Goal: Task Accomplishment & Management: Manage account settings

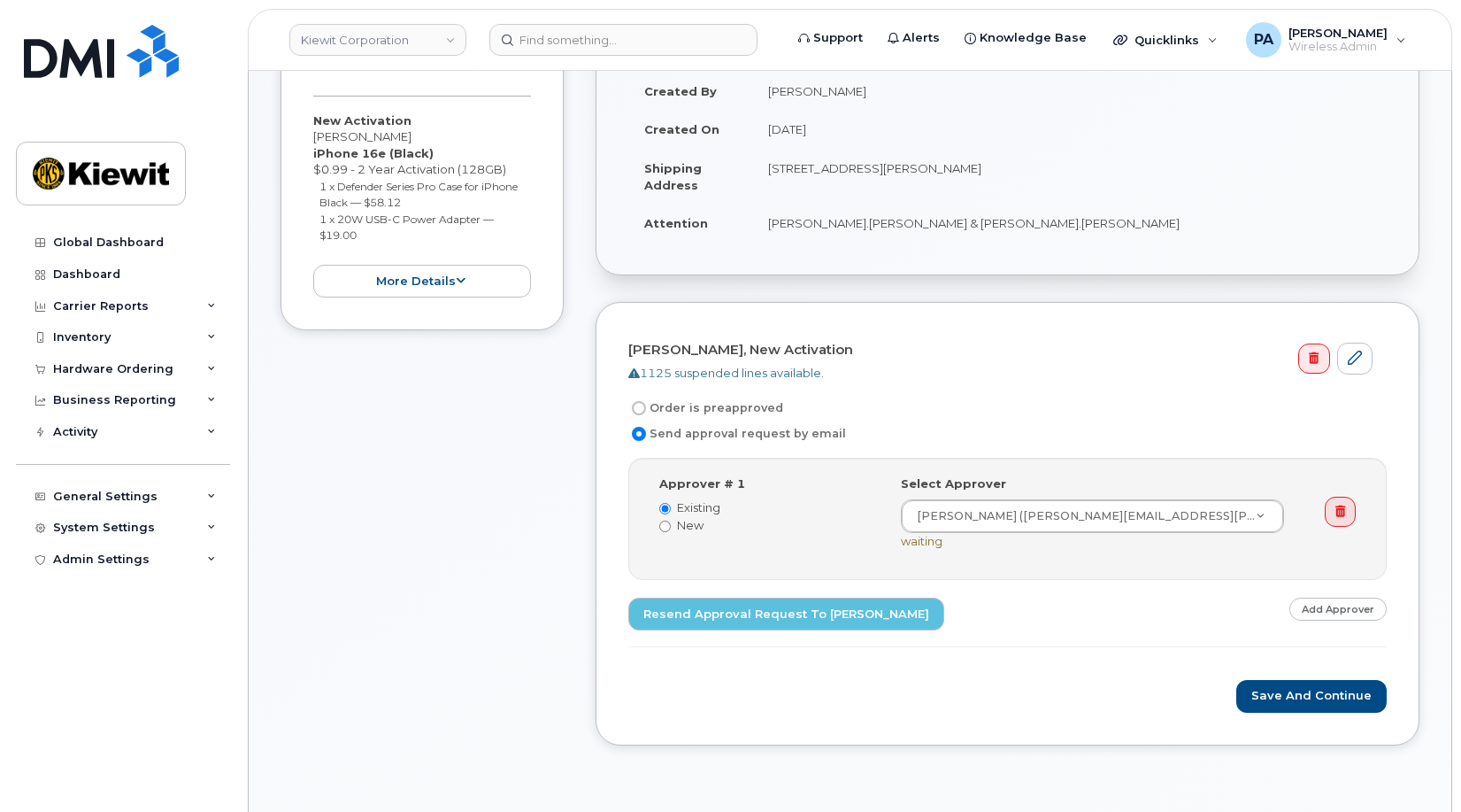
scroll to position [442, 0]
click at [87, 496] on div "General Settings" at bounding box center [104, 496] width 104 height 14
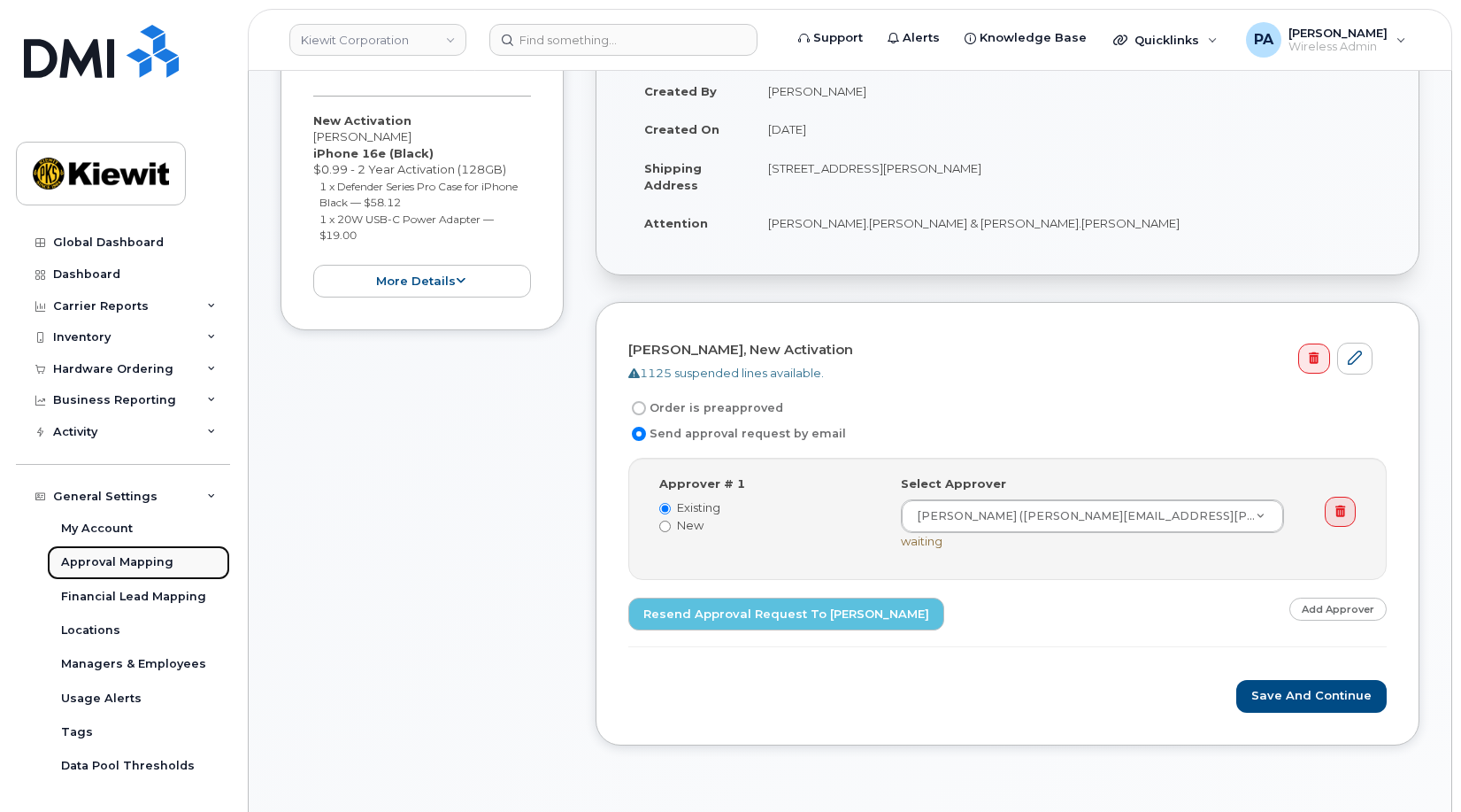
click at [103, 567] on div "Approval Mapping" at bounding box center [116, 563] width 112 height 16
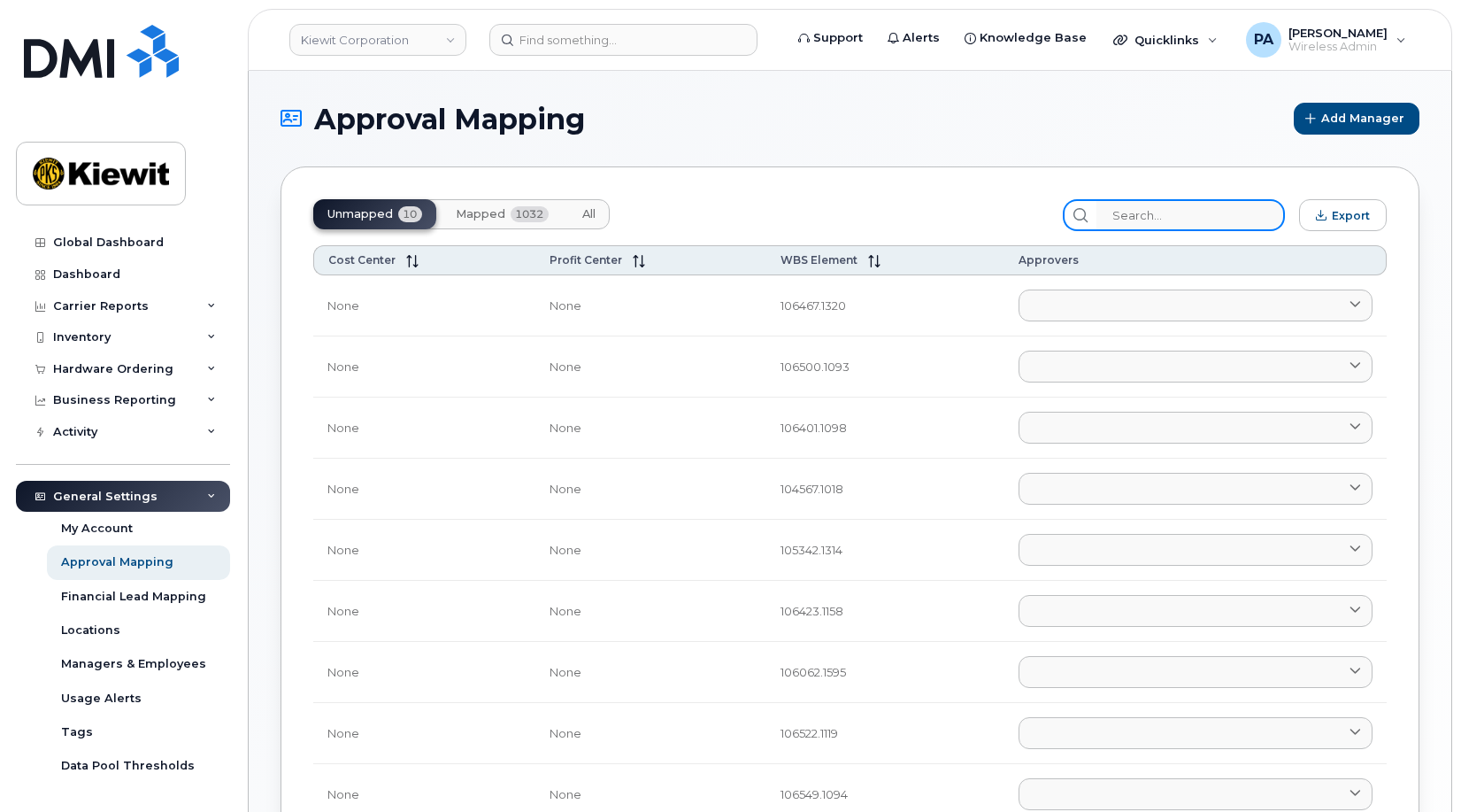
click at [1167, 212] on input "search" at bounding box center [1191, 215] width 189 height 32
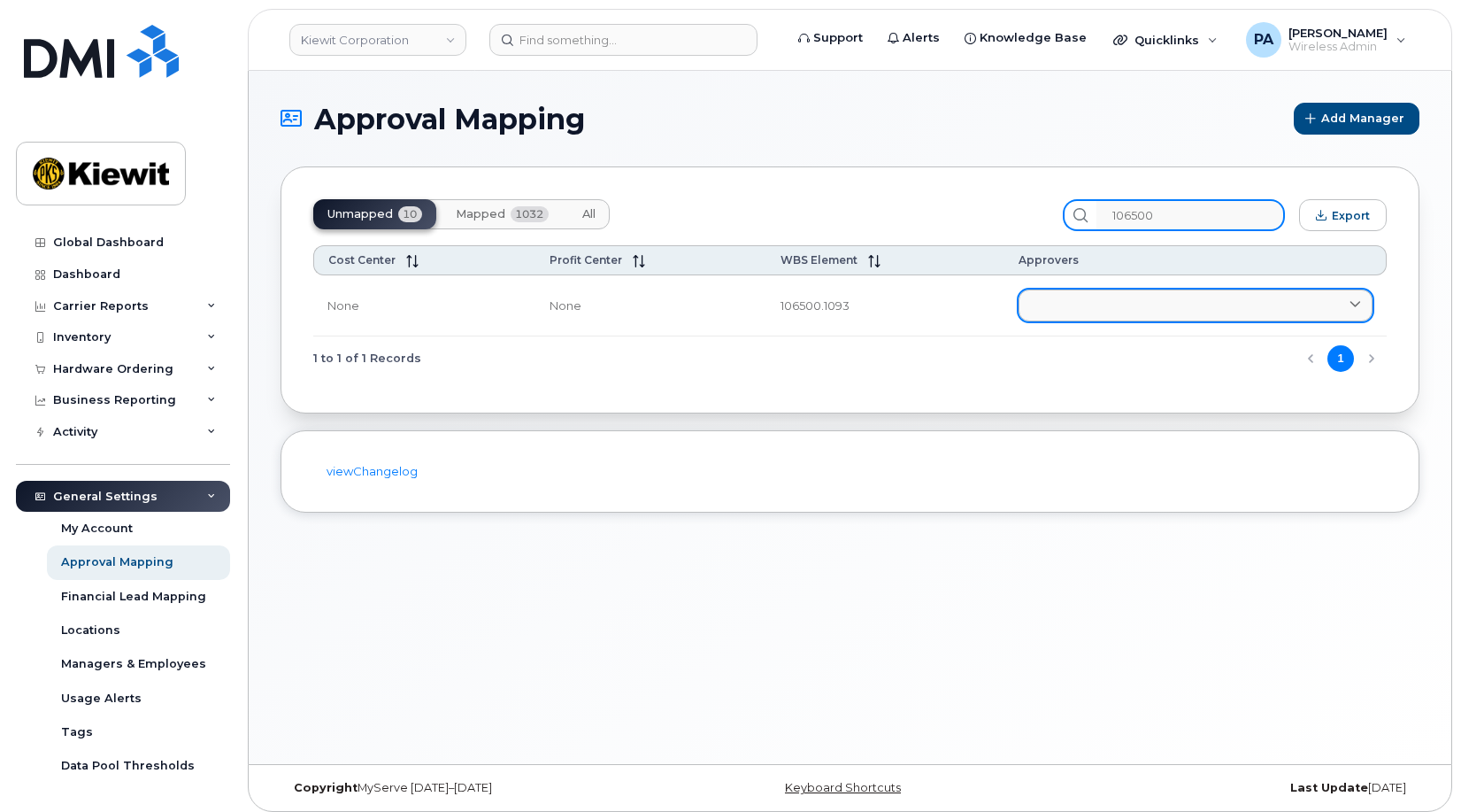
type input "106500"
click at [1084, 309] on link at bounding box center [1196, 305] width 354 height 32
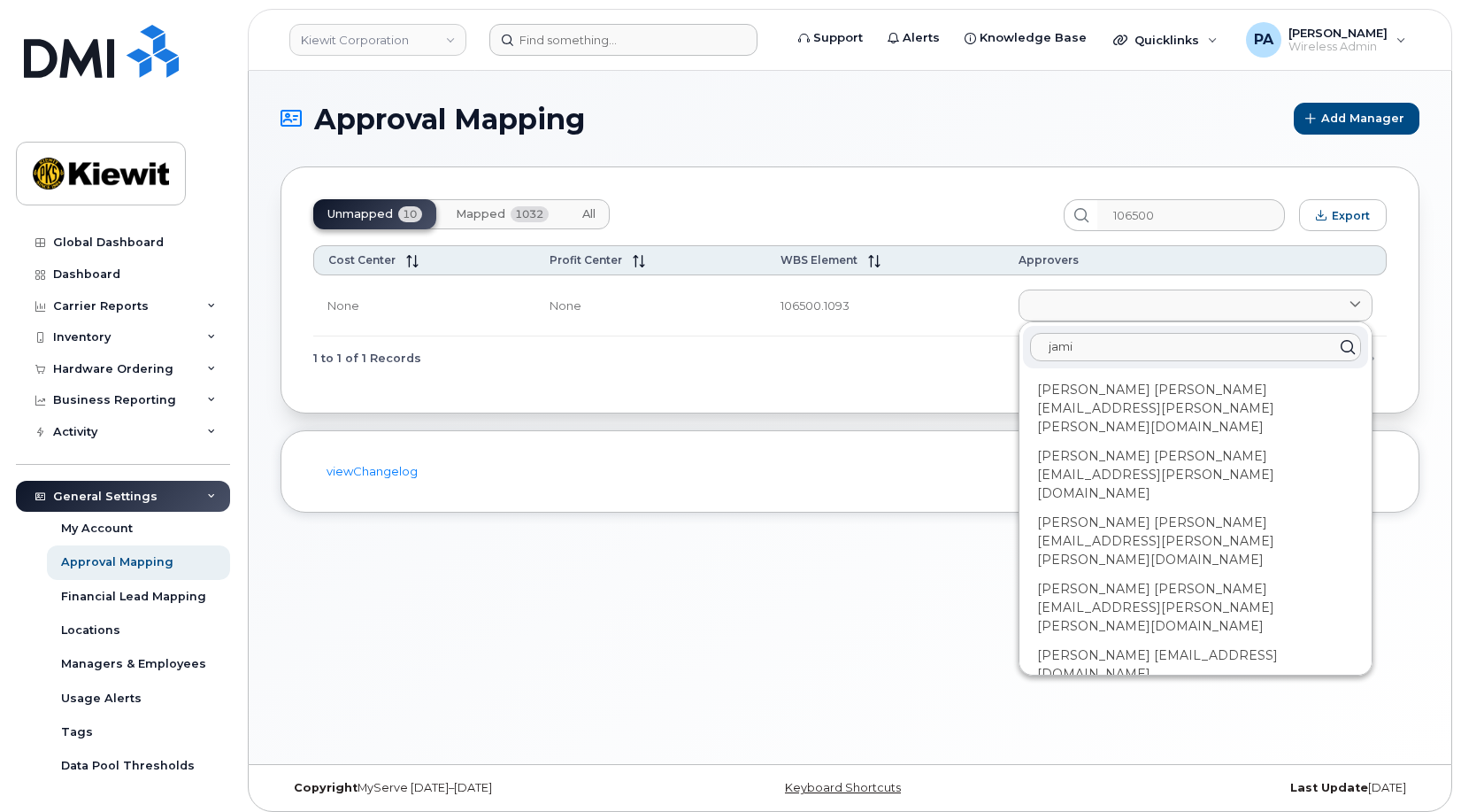
type input "jami"
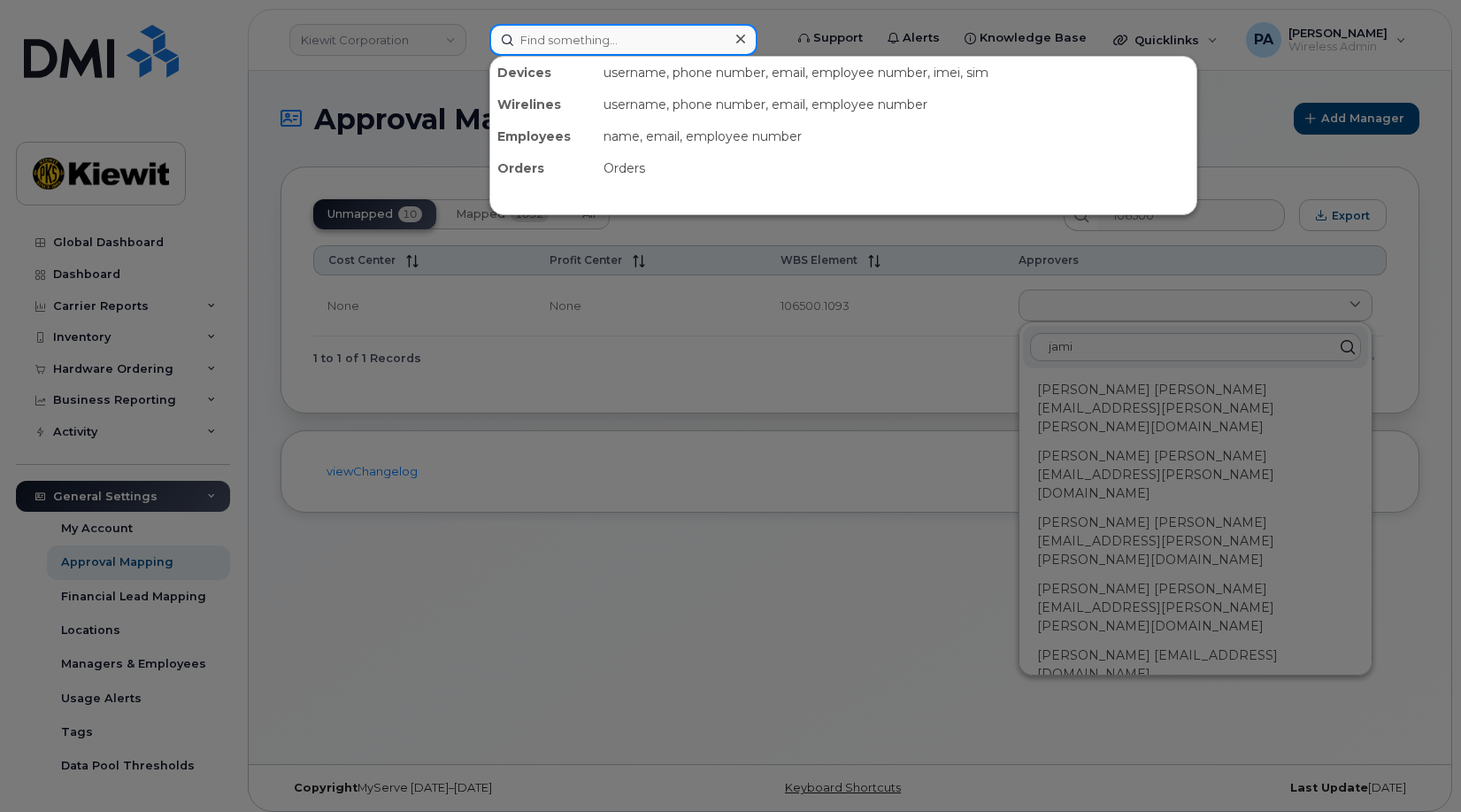
click at [610, 37] on input at bounding box center [623, 40] width 268 height 32
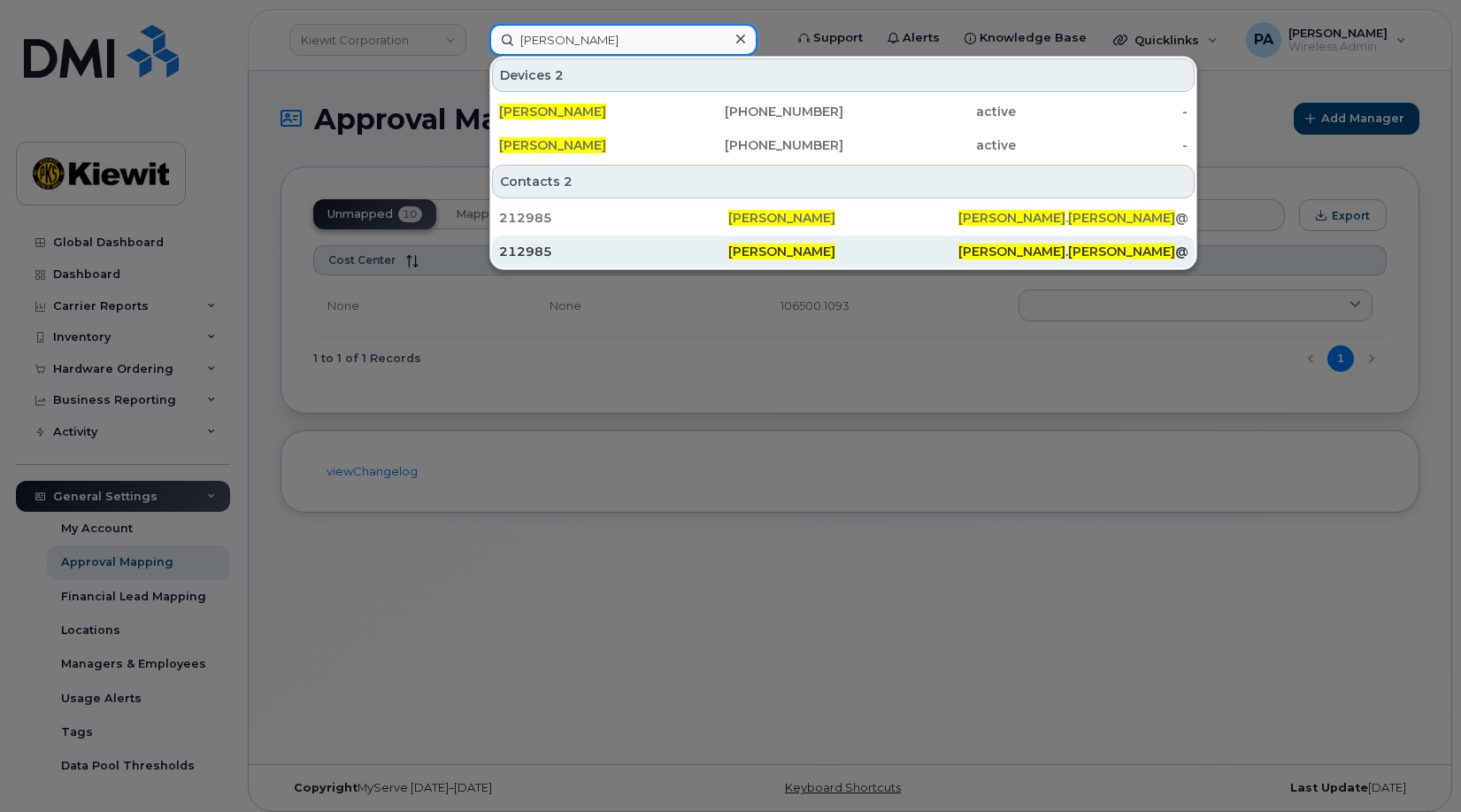
type input "jameson gardiner"
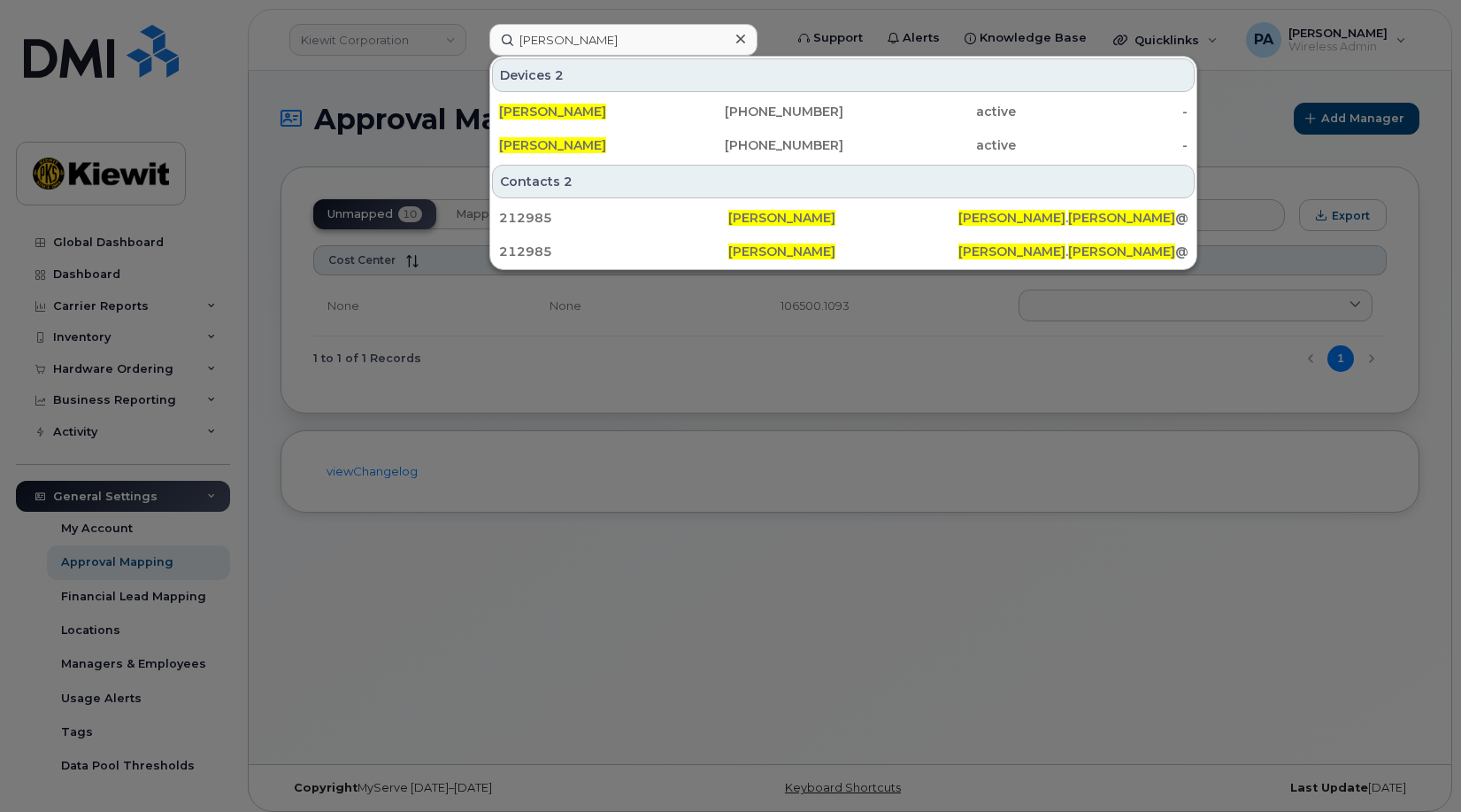
click at [779, 545] on div at bounding box center [730, 406] width 1461 height 812
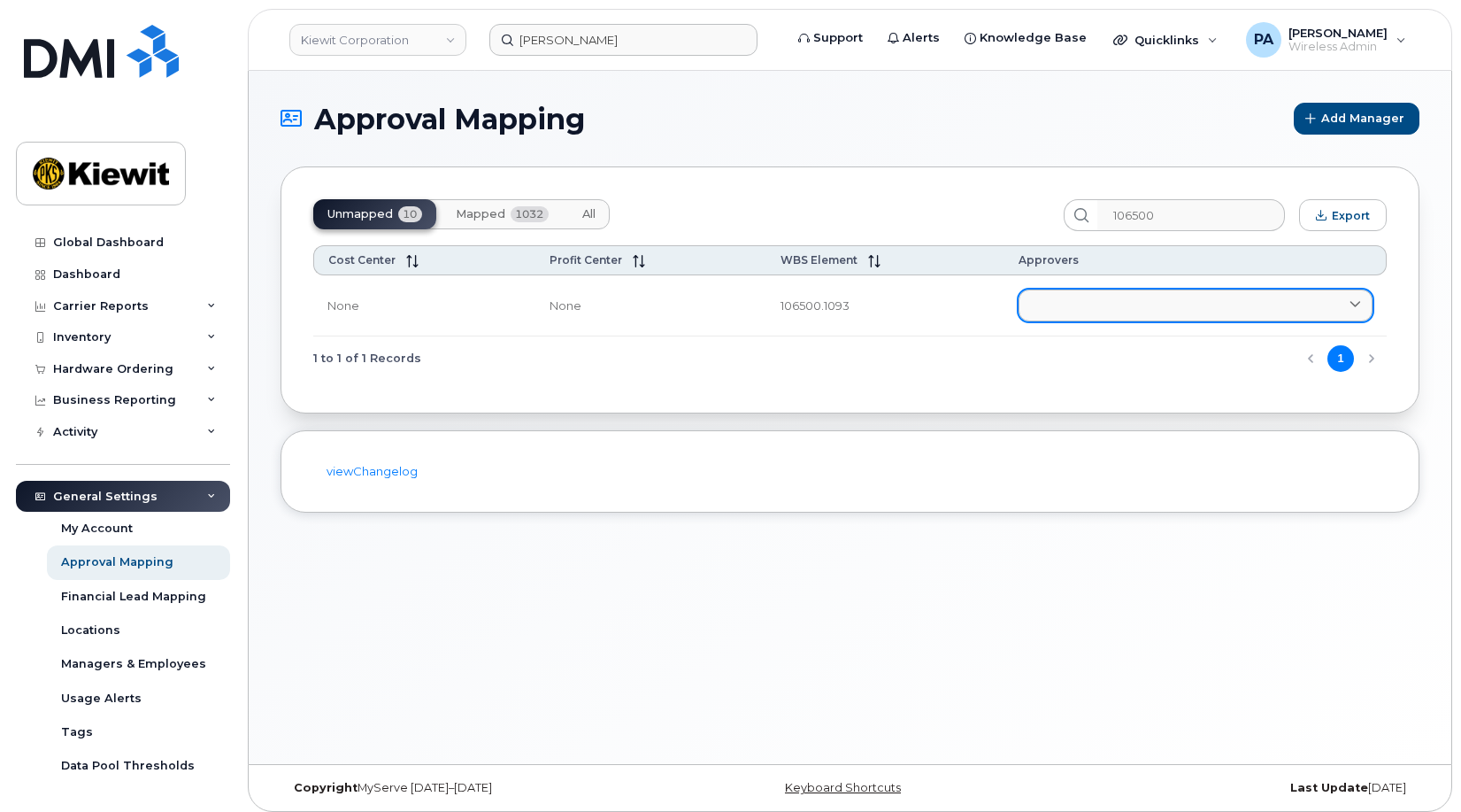
click at [1115, 293] on link at bounding box center [1196, 305] width 354 height 32
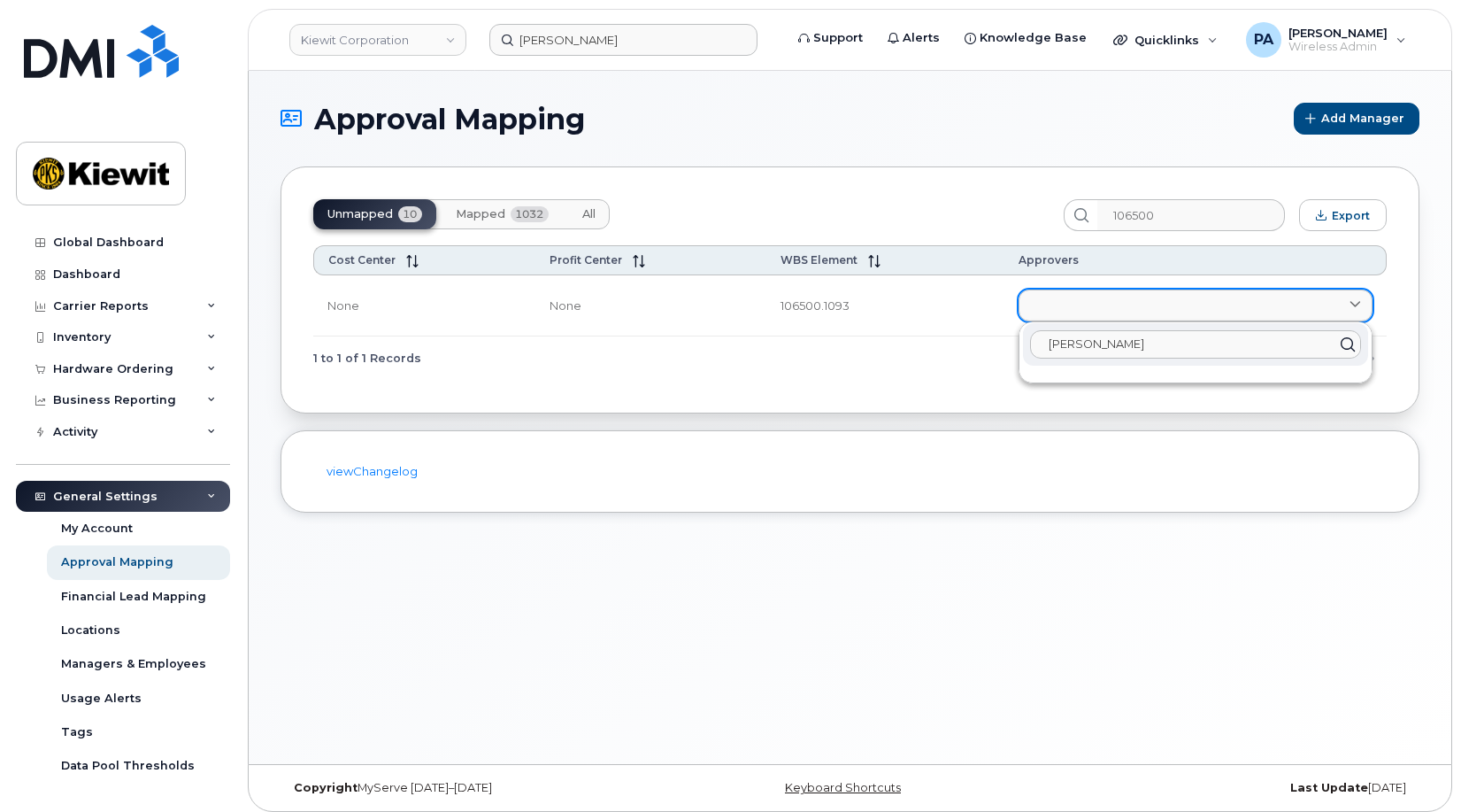
type input "jameso"
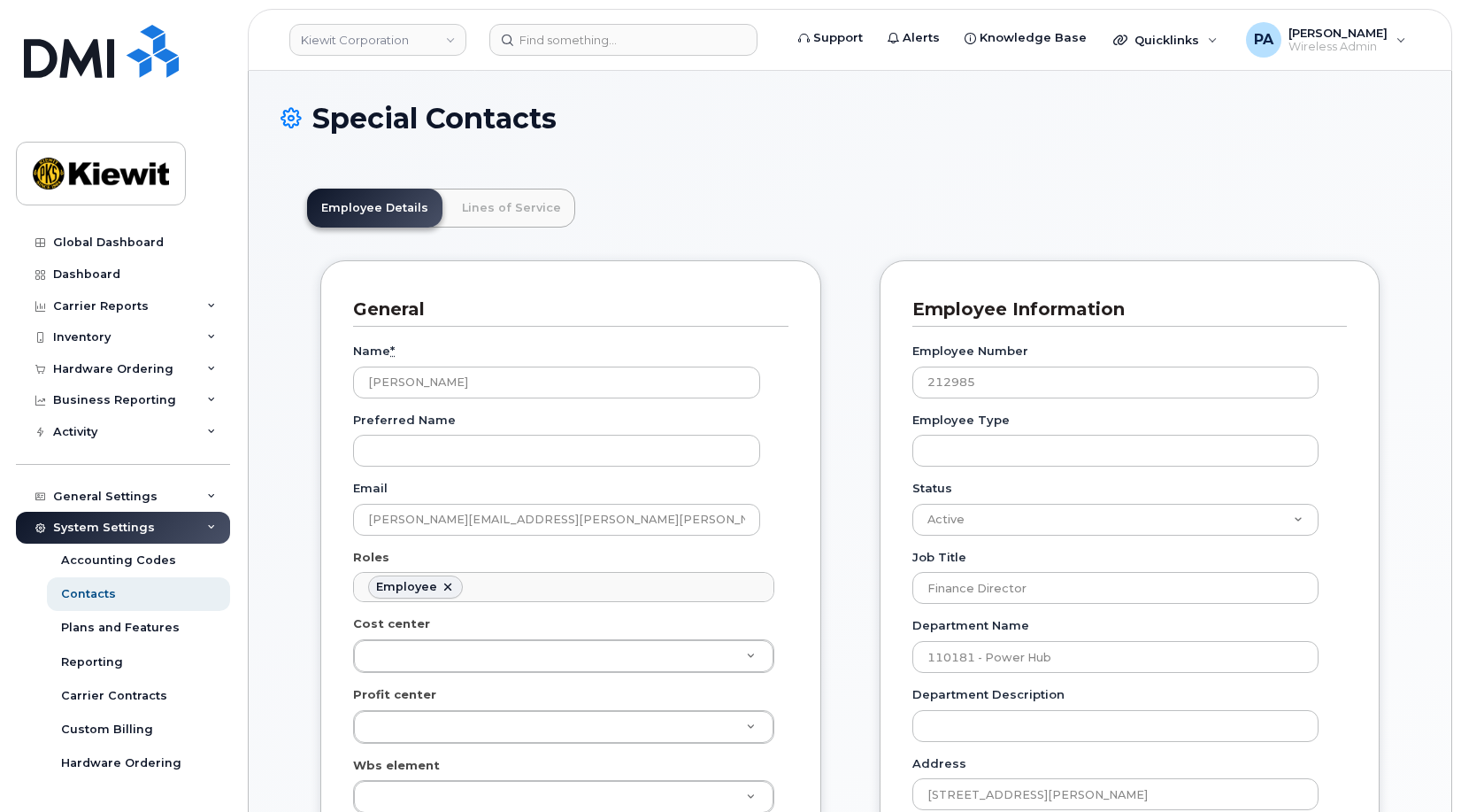
scroll to position [53, 0]
click at [498, 583] on ul "Employee" at bounding box center [564, 586] width 419 height 28
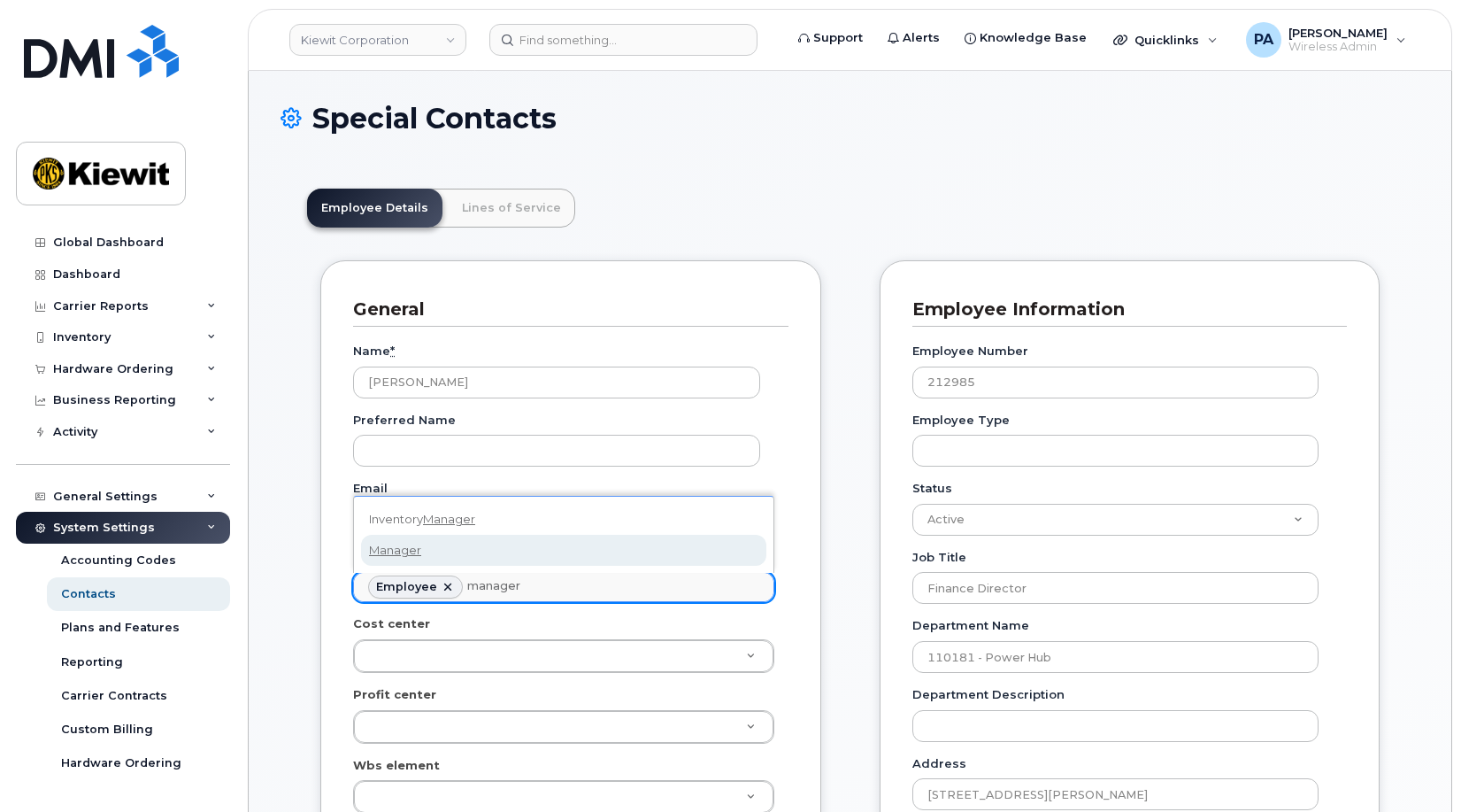
type input "manager"
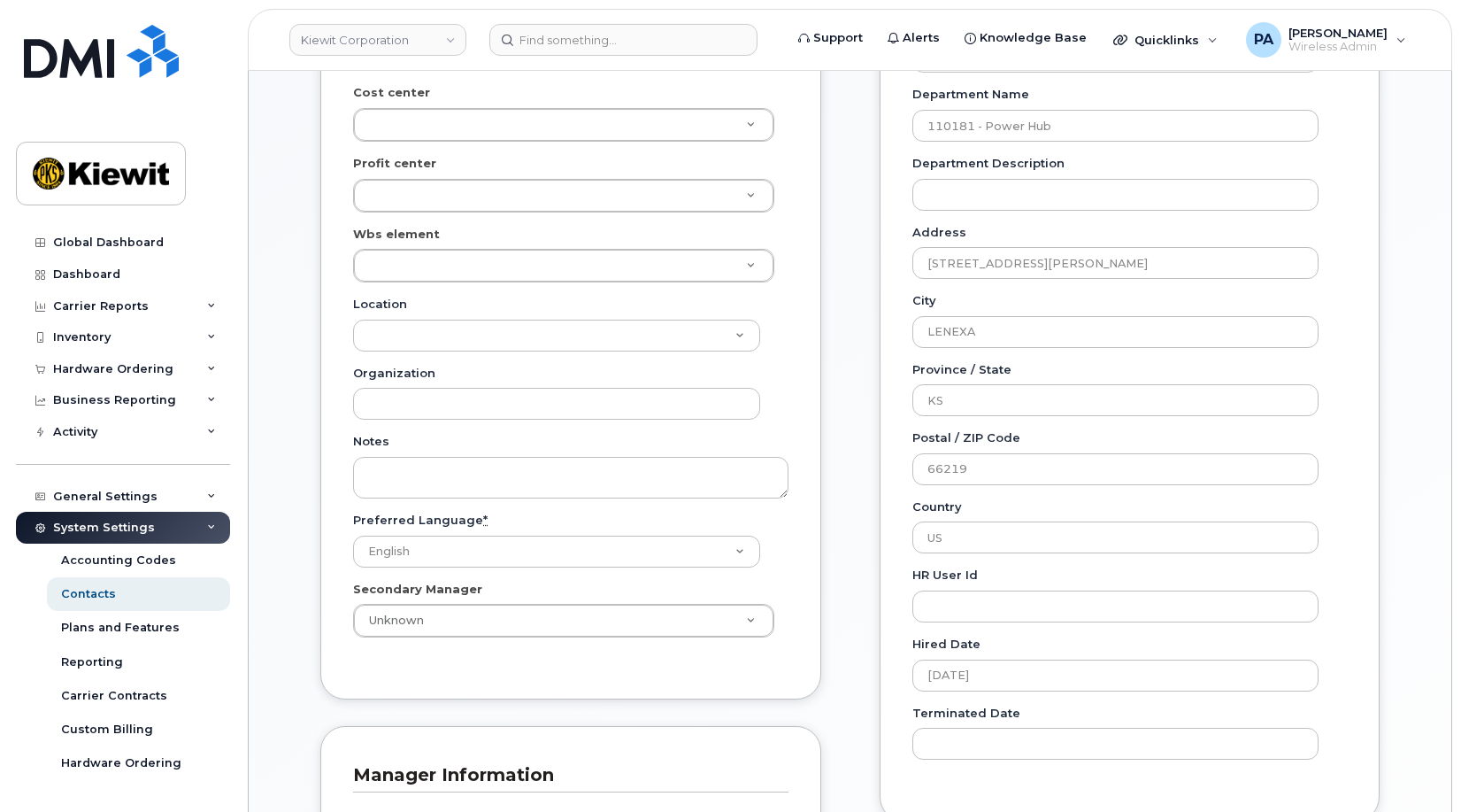
scroll to position [1062, 0]
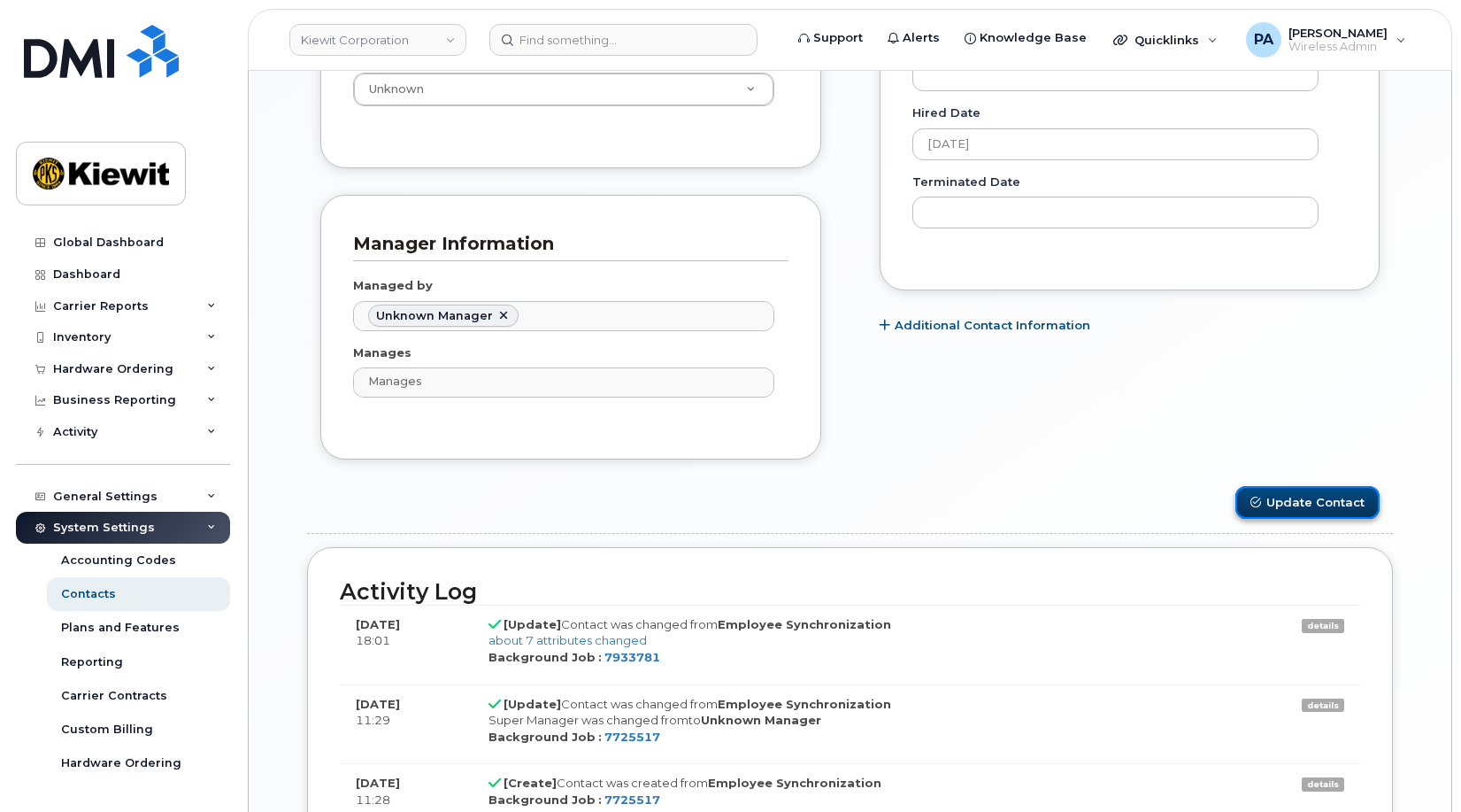
click at [1303, 500] on button "Update Contact" at bounding box center [1307, 502] width 144 height 33
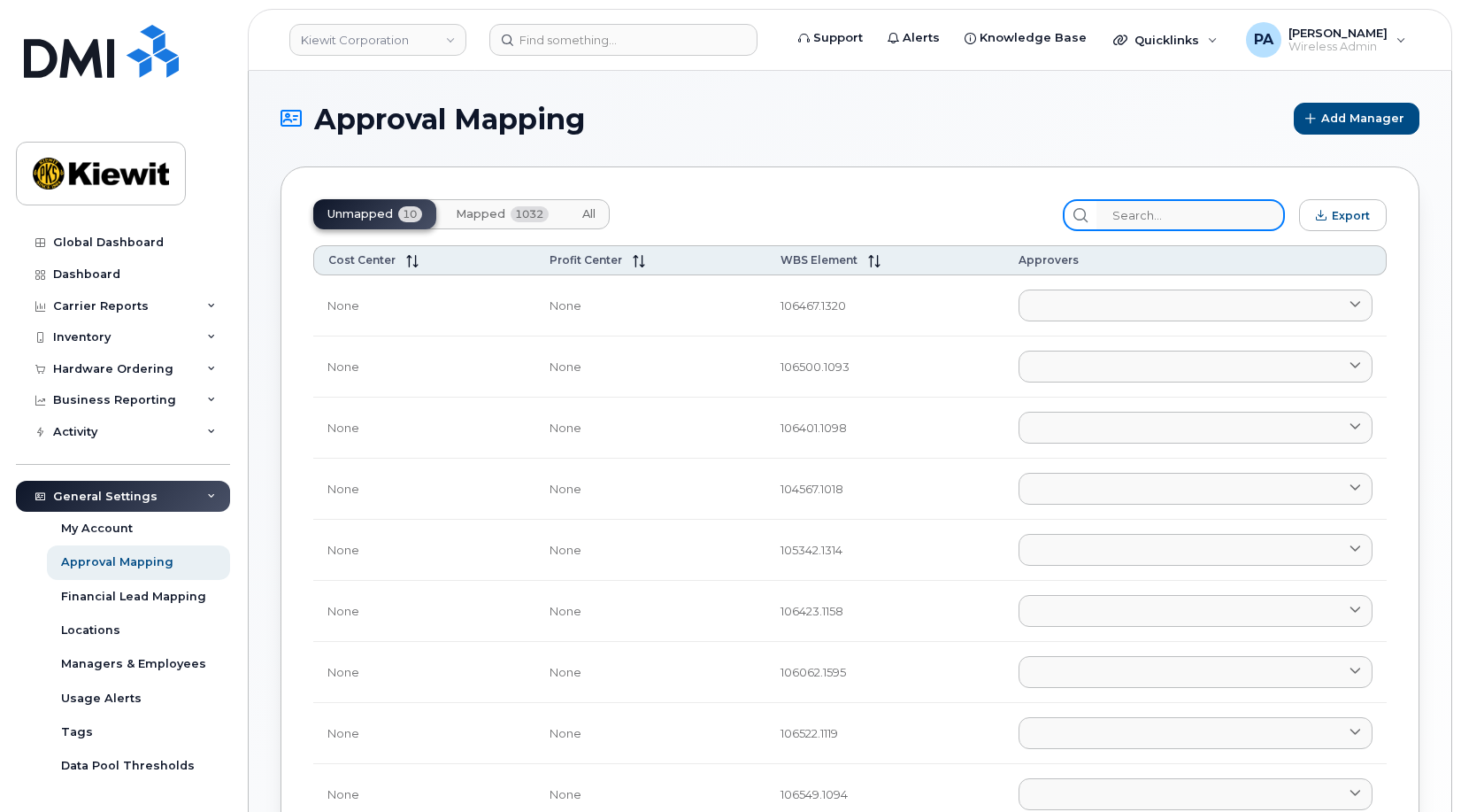
click at [1202, 216] on input "search" at bounding box center [1191, 215] width 189 height 32
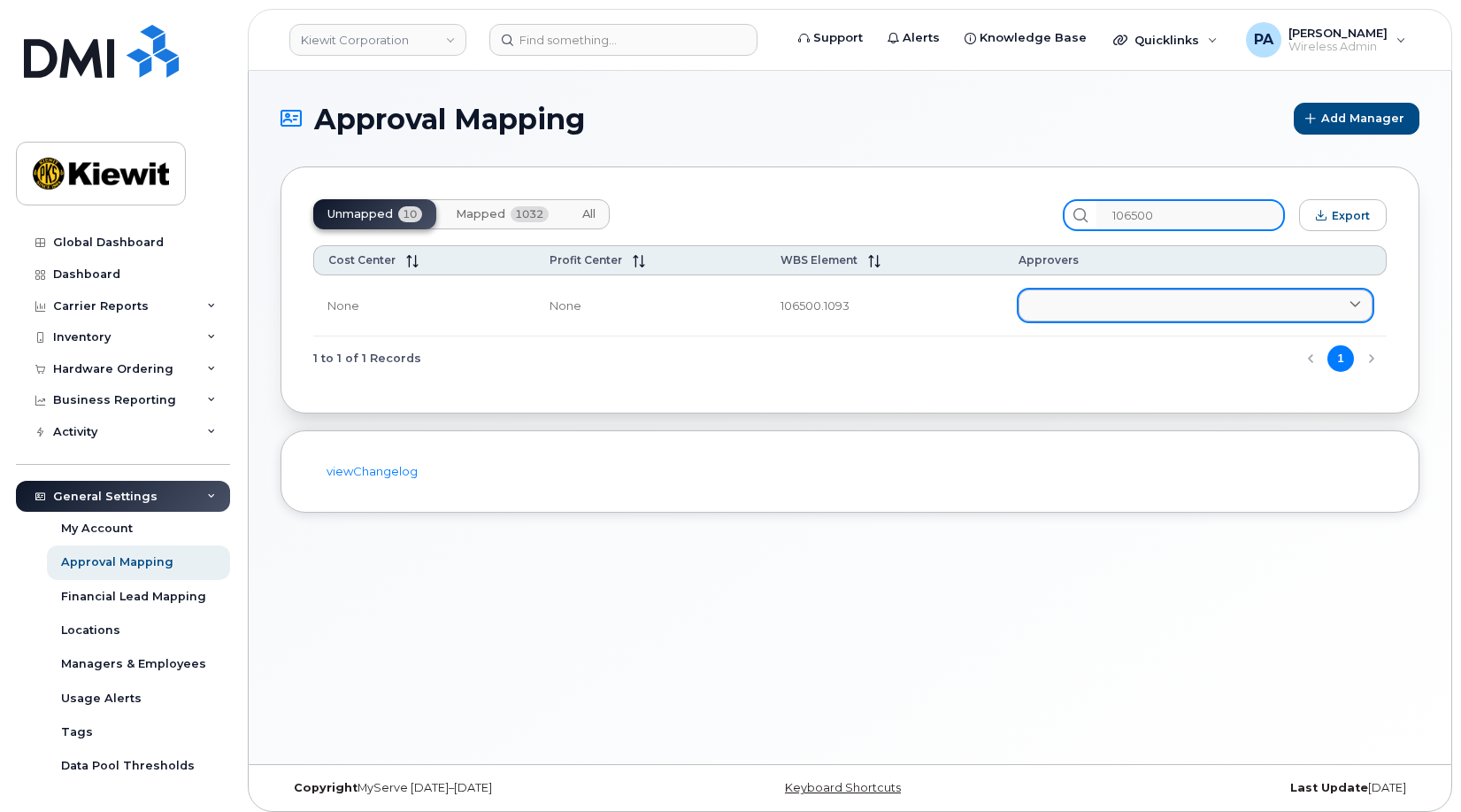
type input "106500"
click at [1102, 311] on link at bounding box center [1196, 305] width 354 height 32
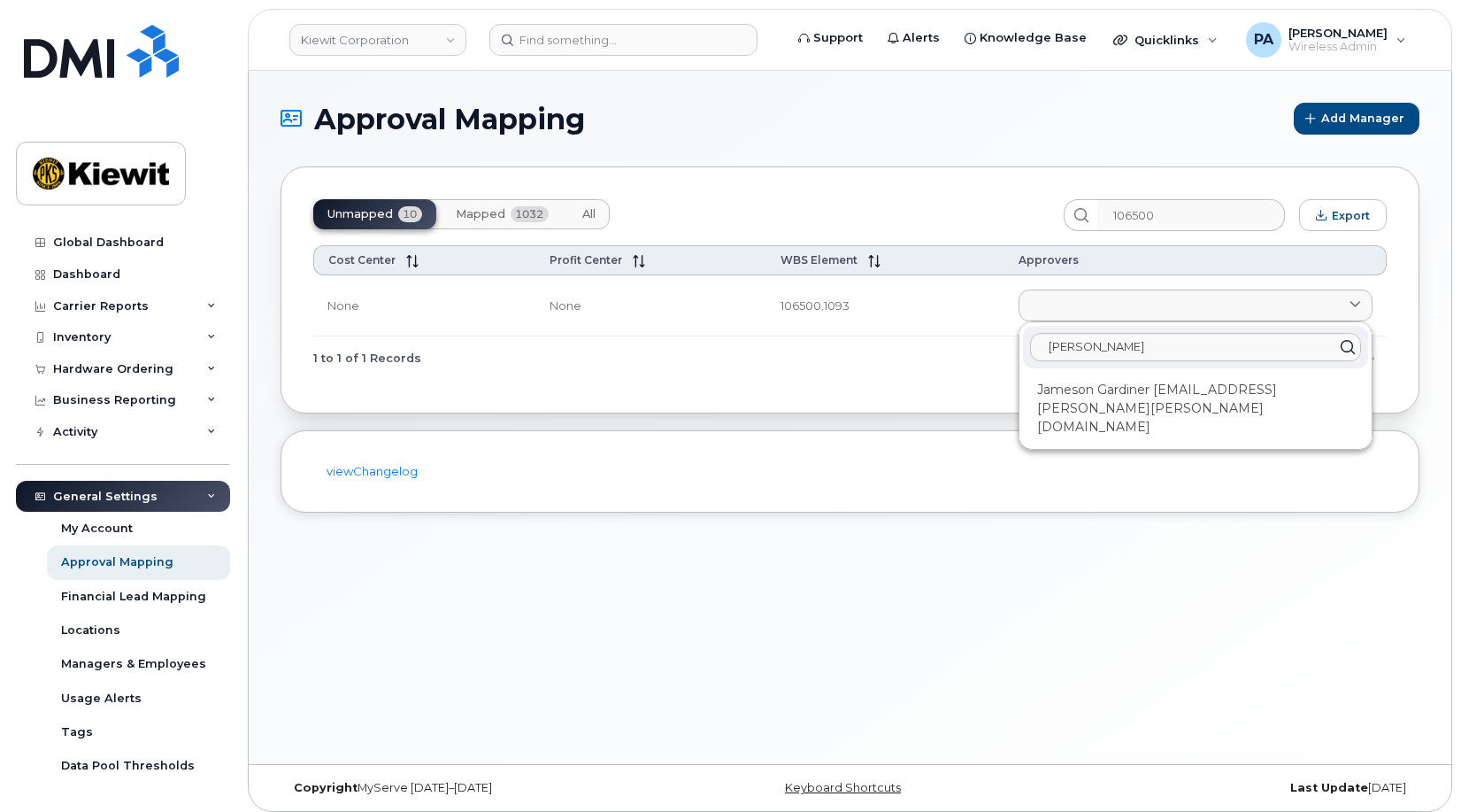
type input "jameson"
click at [1109, 374] on div "jameson Jameson Gardiner JAMESON.GARDINER@KIEWIT.COM" at bounding box center [1196, 385] width 352 height 126
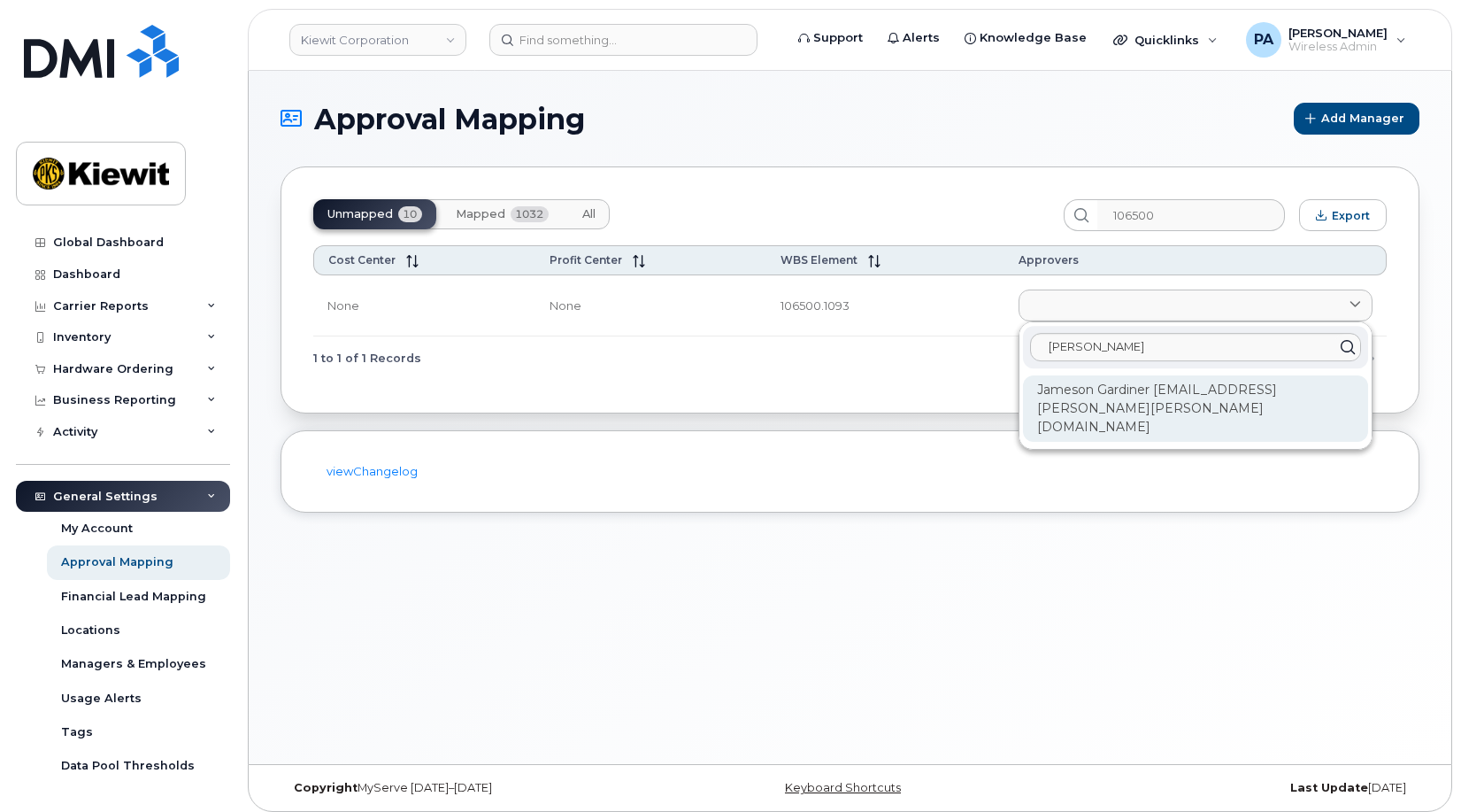
click at [1115, 392] on div "Jameson Gardiner JAMESON.GARDINER@KIEWIT.COM" at bounding box center [1196, 408] width 345 height 67
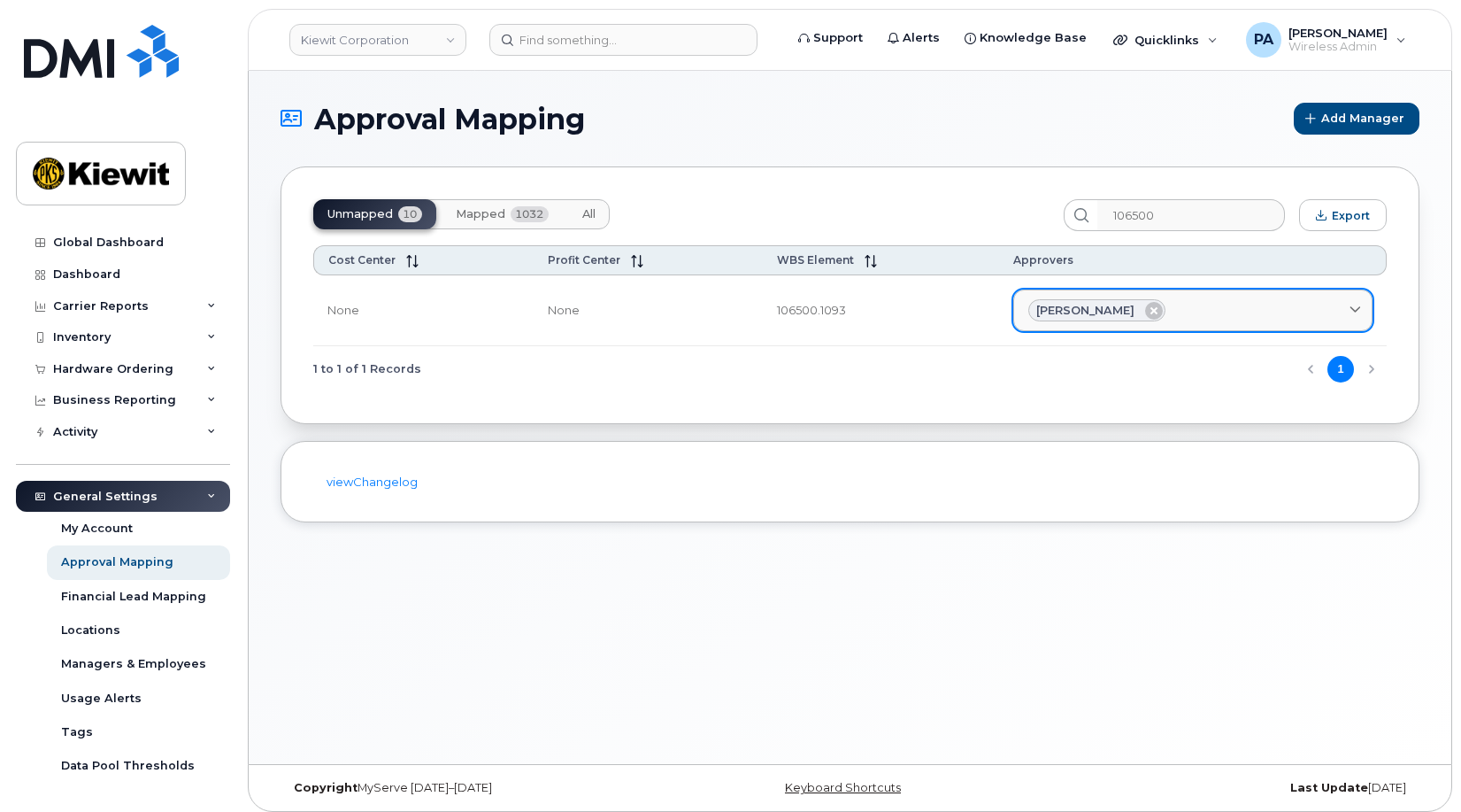
click at [1197, 327] on link "Jameson Gardiner" at bounding box center [1194, 310] width 360 height 43
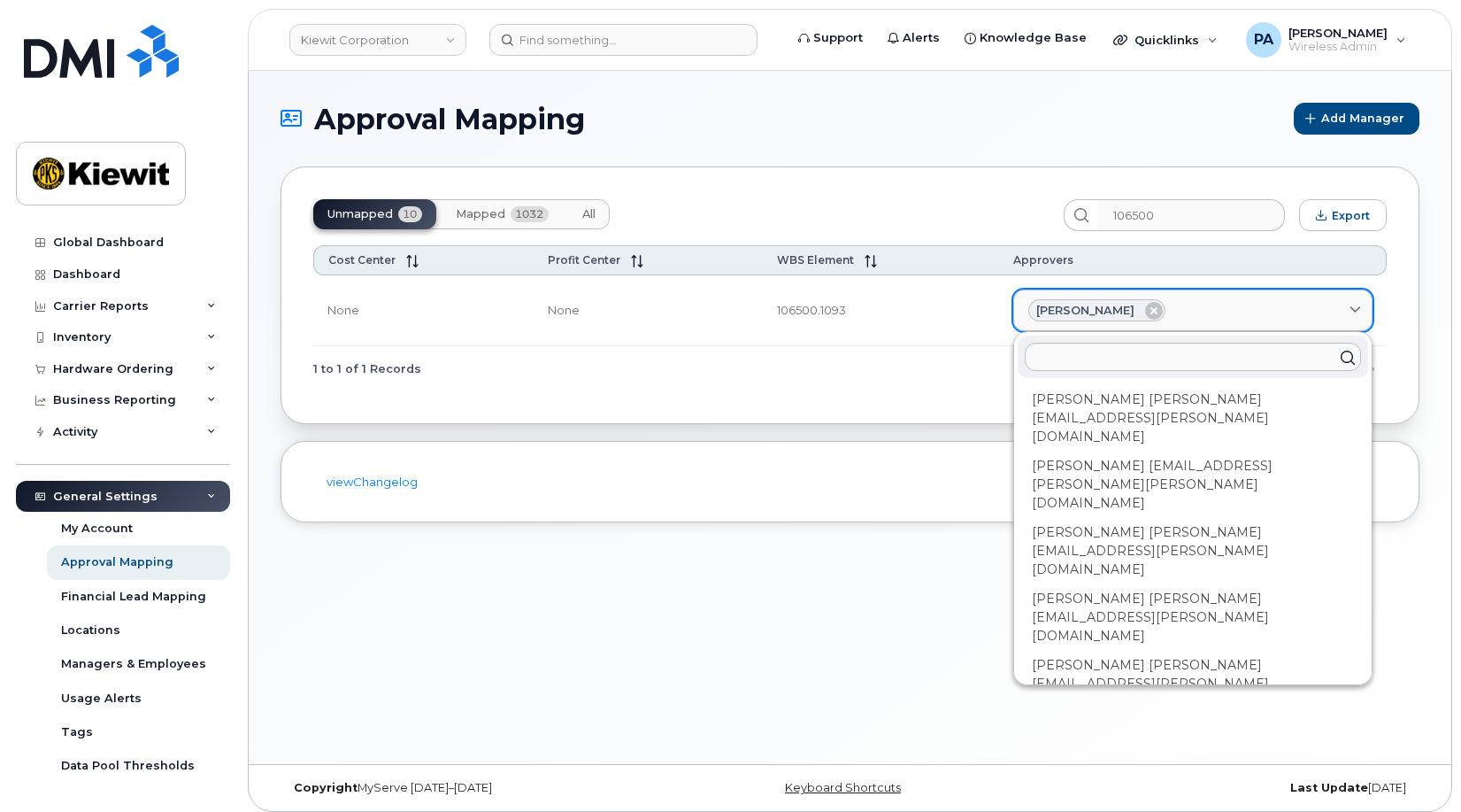
click at [1201, 315] on div "Jameson Gardiner" at bounding box center [1193, 310] width 329 height 23
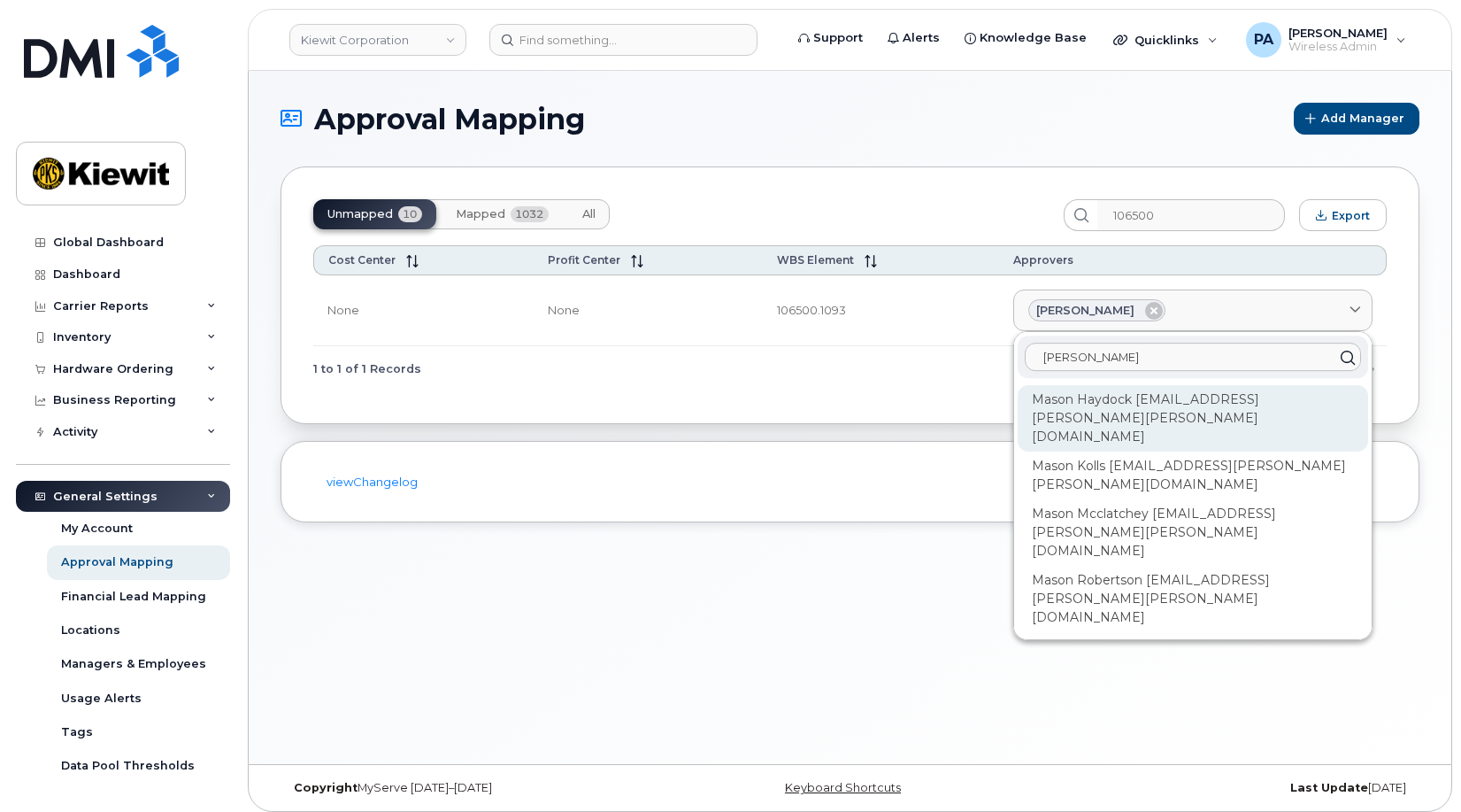
type input "mason"
click at [1210, 407] on div "Mason Haydock MASON.HAYDOCK@KIEWIT.COM" at bounding box center [1193, 417] width 351 height 67
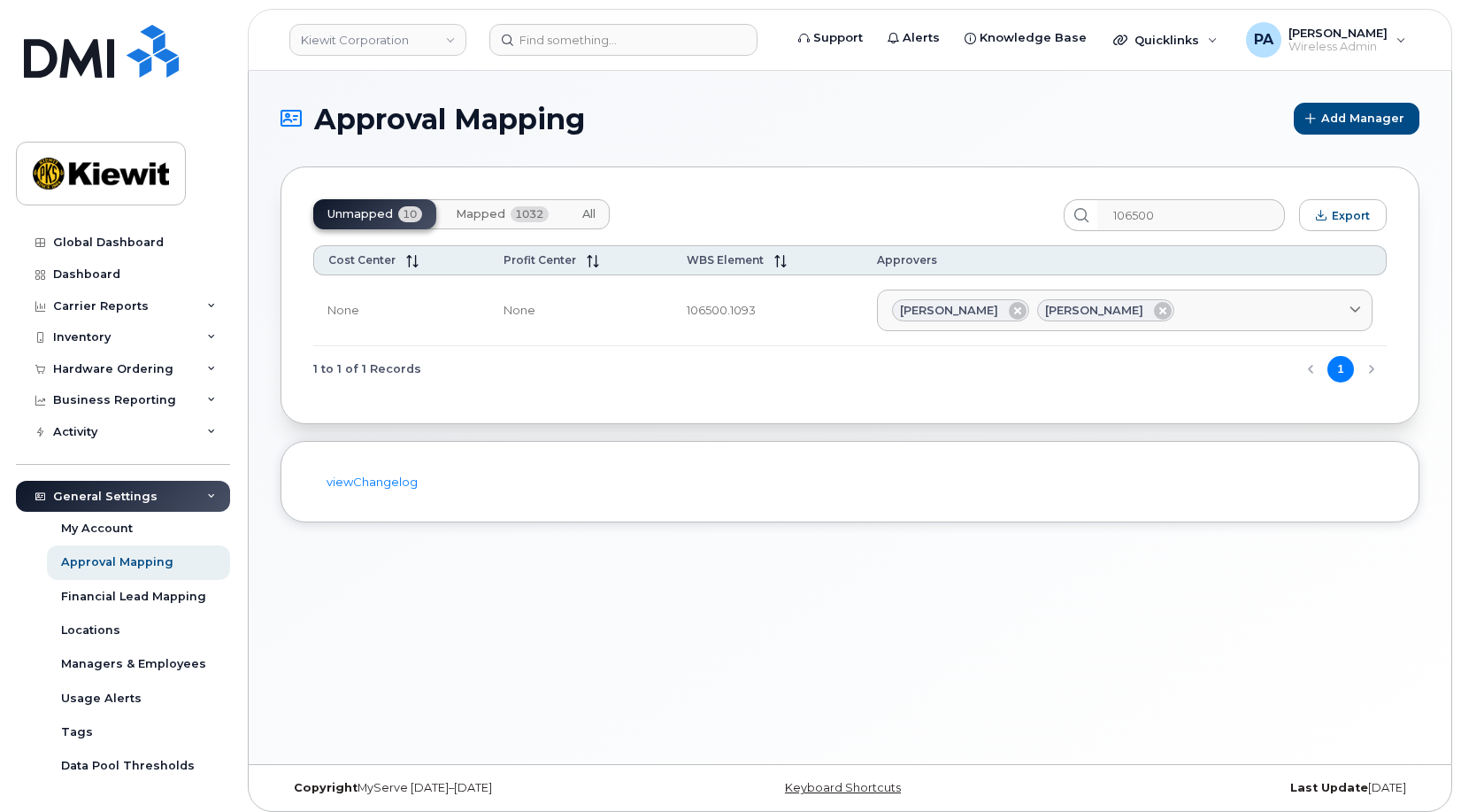
click at [340, 218] on div "Unmapped 10 Mapped 1032 All" at bounding box center [461, 214] width 296 height 30
drag, startPoint x: 1200, startPoint y: 215, endPoint x: 814, endPoint y: 159, distance: 390.0
click at [846, 180] on div "Unmapped 10 Mapped 1032 All 106500 Export Cost Center Profit Center WBS Element…" at bounding box center [850, 294] width 1139 height 257
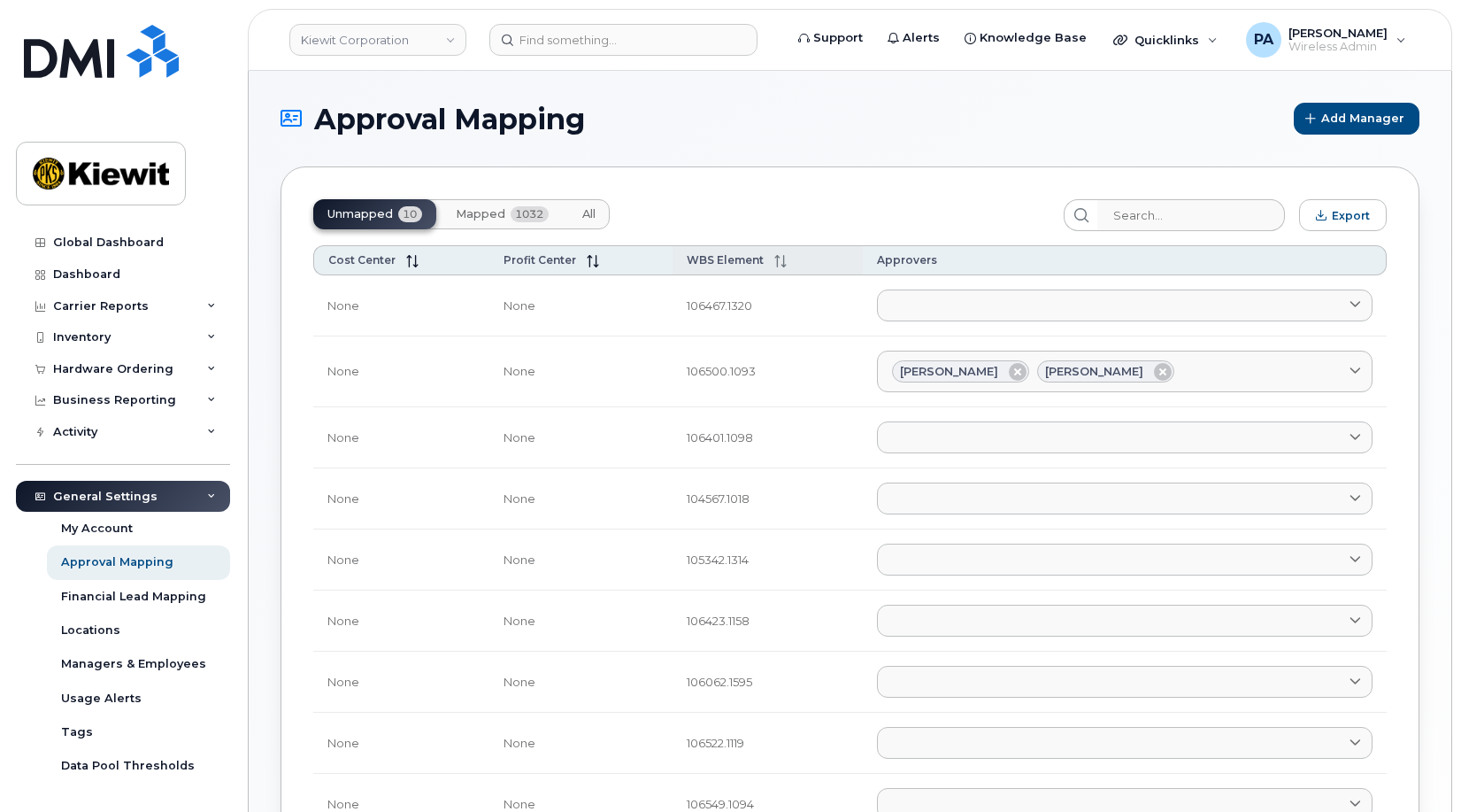
click at [715, 252] on th "WBS Element" at bounding box center [767, 260] width 190 height 30
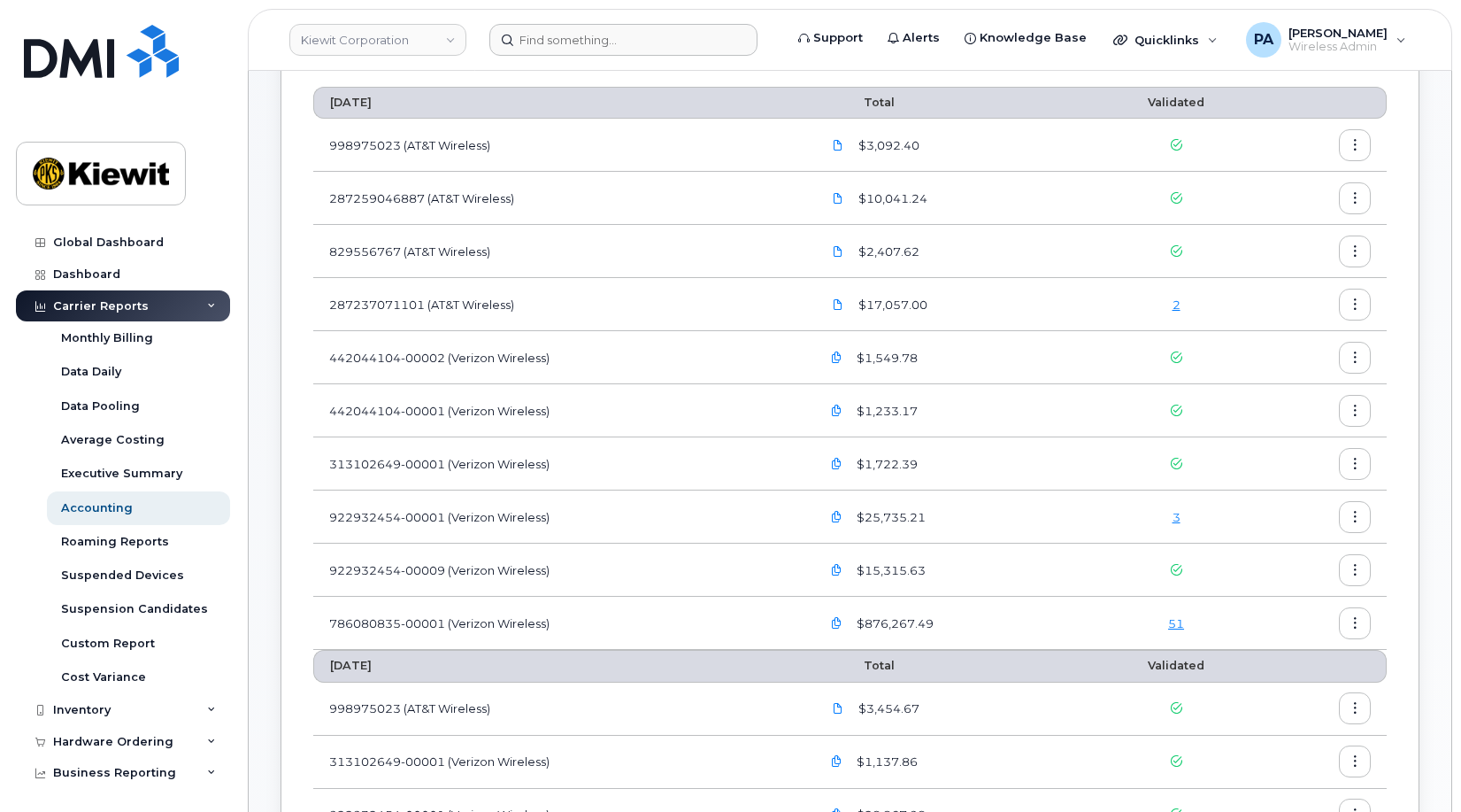
scroll to position [177, 0]
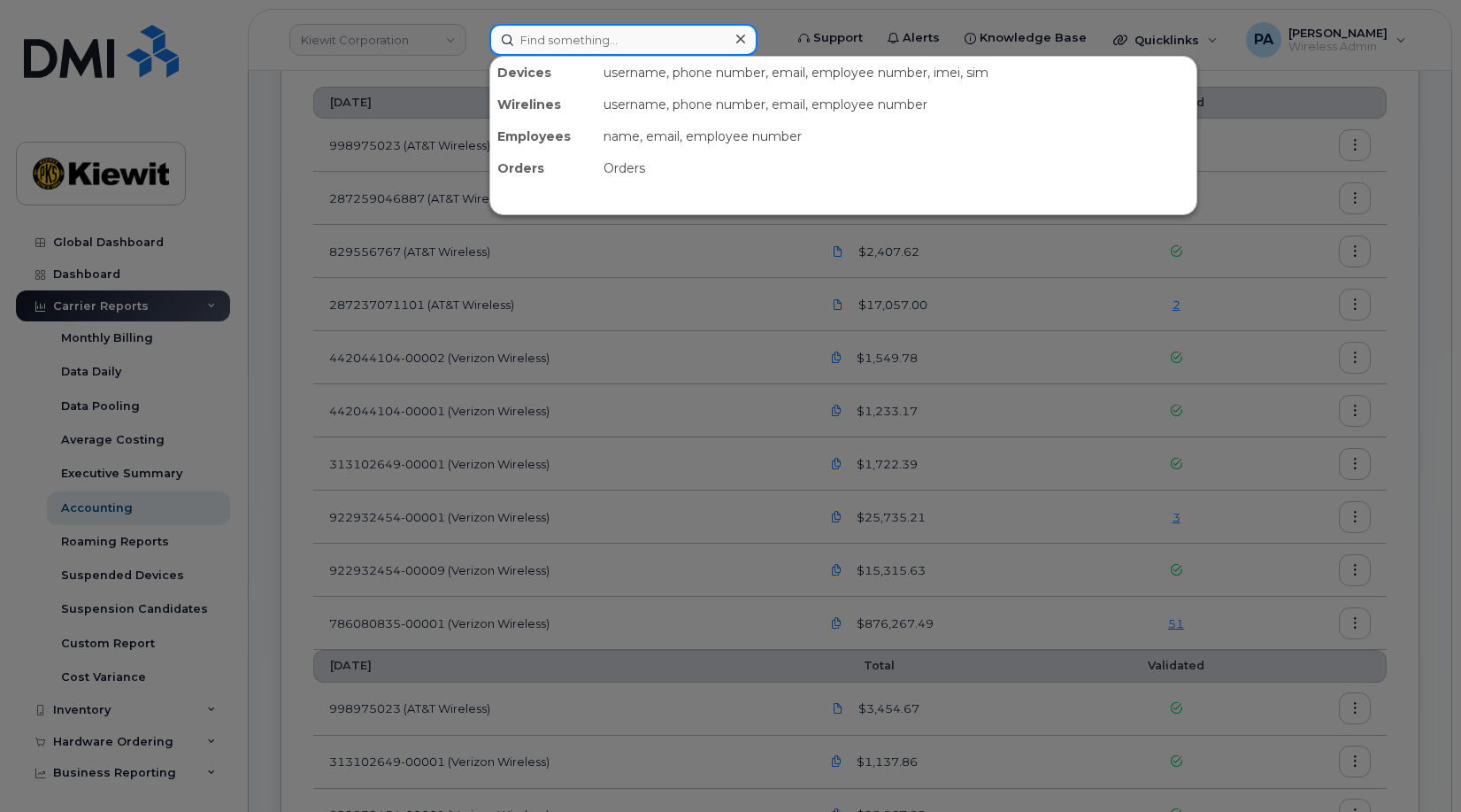
click at [605, 41] on input at bounding box center [623, 40] width 268 height 32
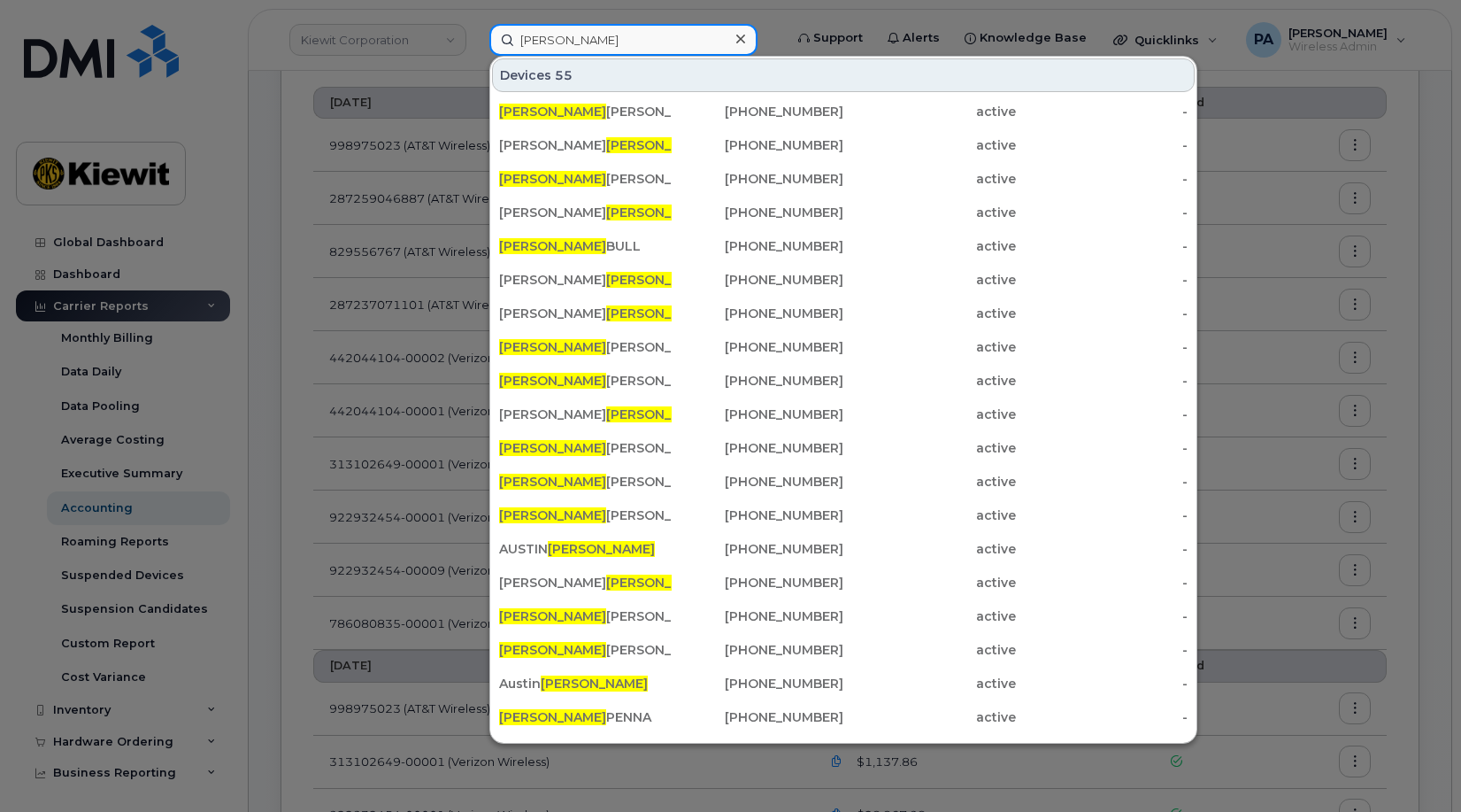
drag, startPoint x: 538, startPoint y: 37, endPoint x: 288, endPoint y: 44, distance: 250.1
click at [475, 44] on div "kelly Devices 55 Kelly Henebury 902-237-0467 active - SHANNON KELLY 603-812-564…" at bounding box center [630, 40] width 311 height 32
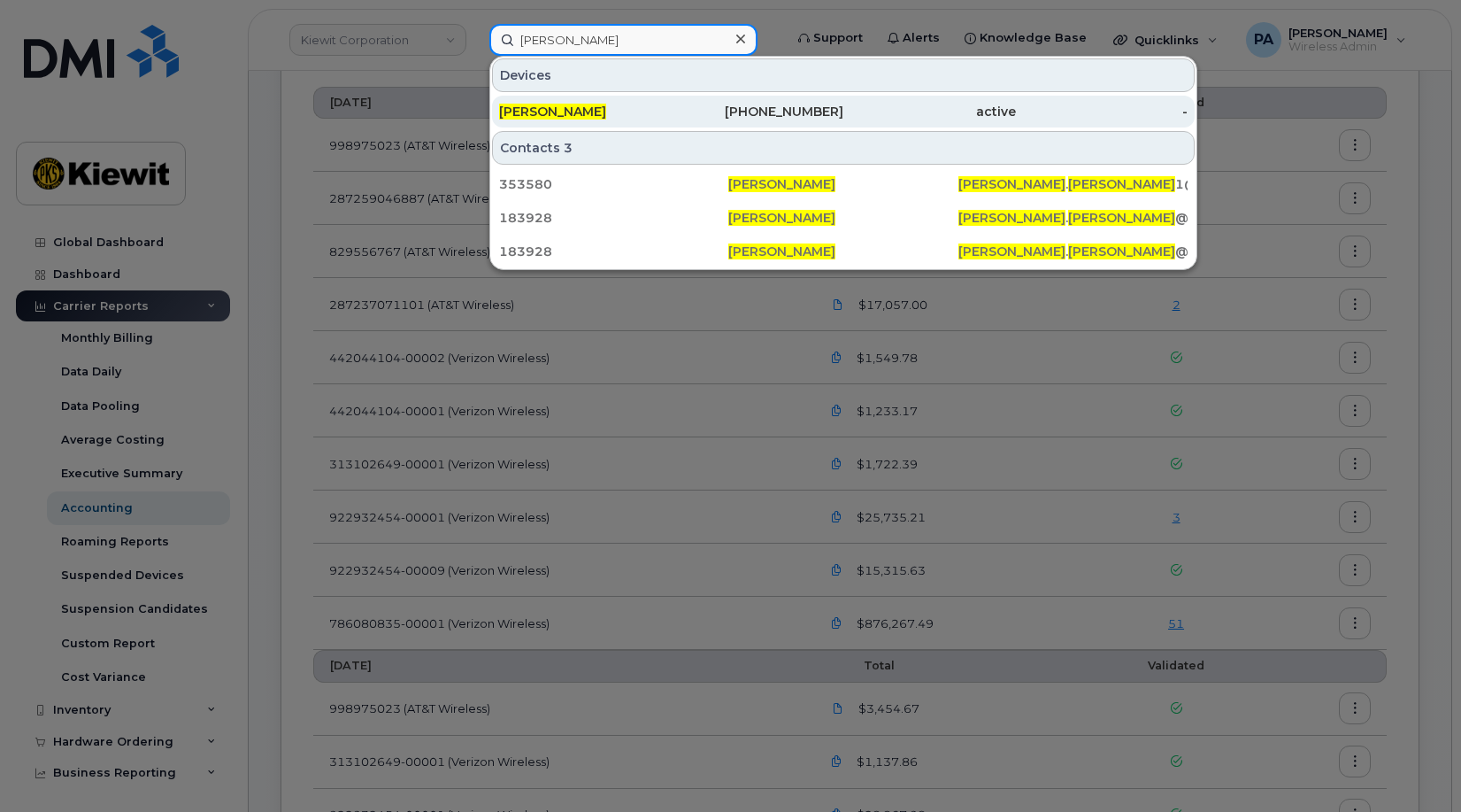
type input "[PERSON_NAME]"
click at [568, 113] on div "Erin Duffy" at bounding box center [585, 111] width 173 height 18
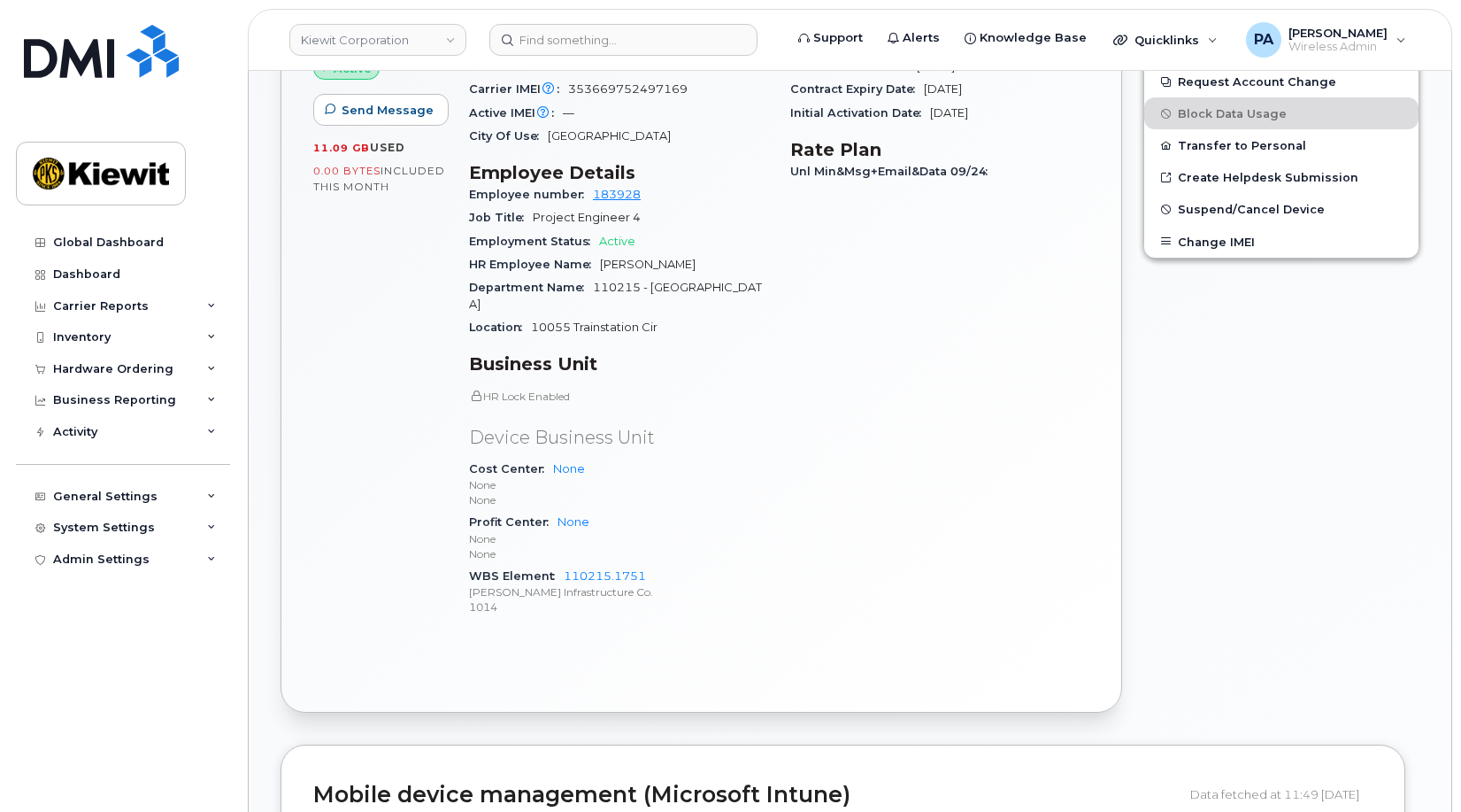
scroll to position [177, 0]
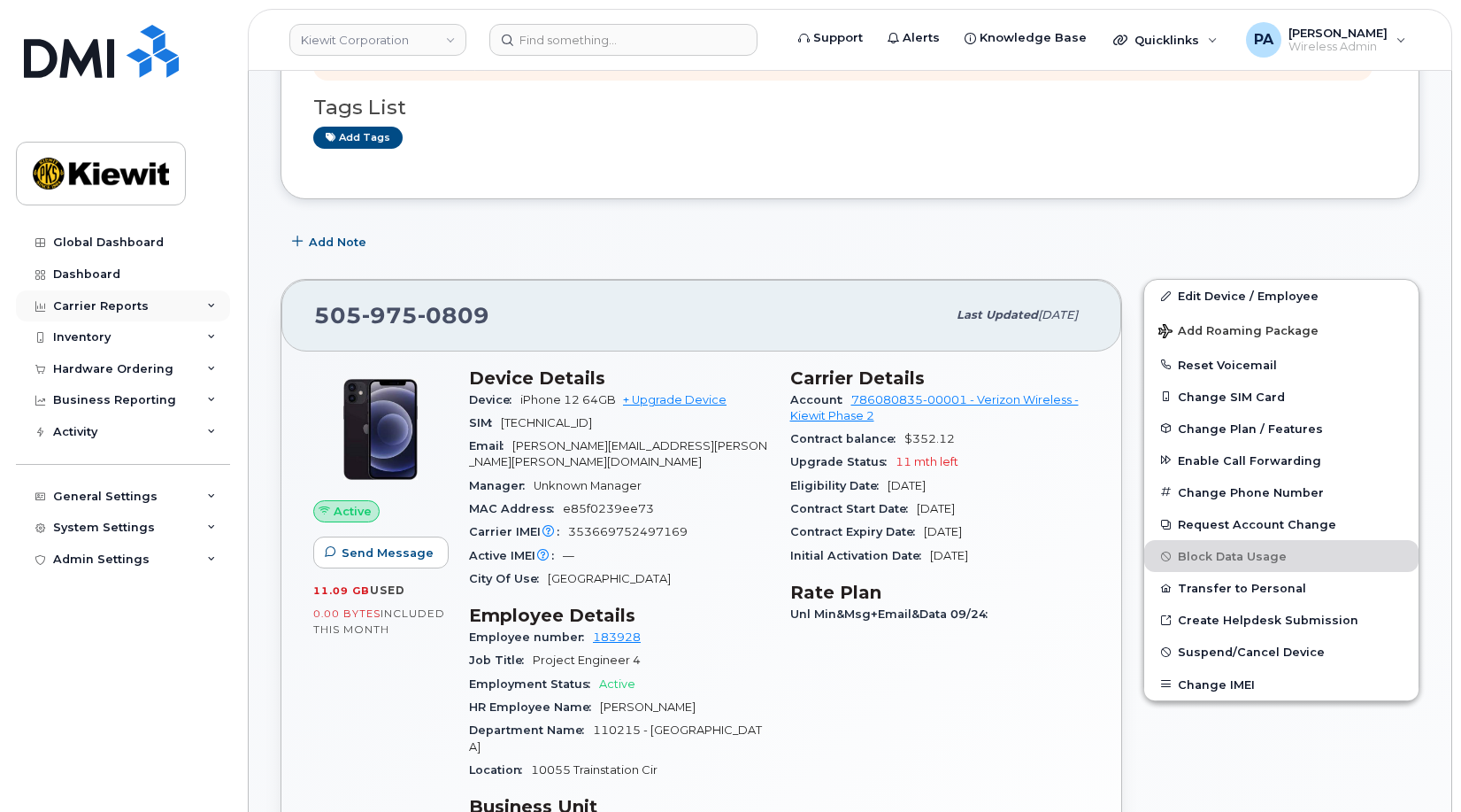
click at [146, 305] on div "Carrier Reports" at bounding box center [123, 306] width 215 height 32
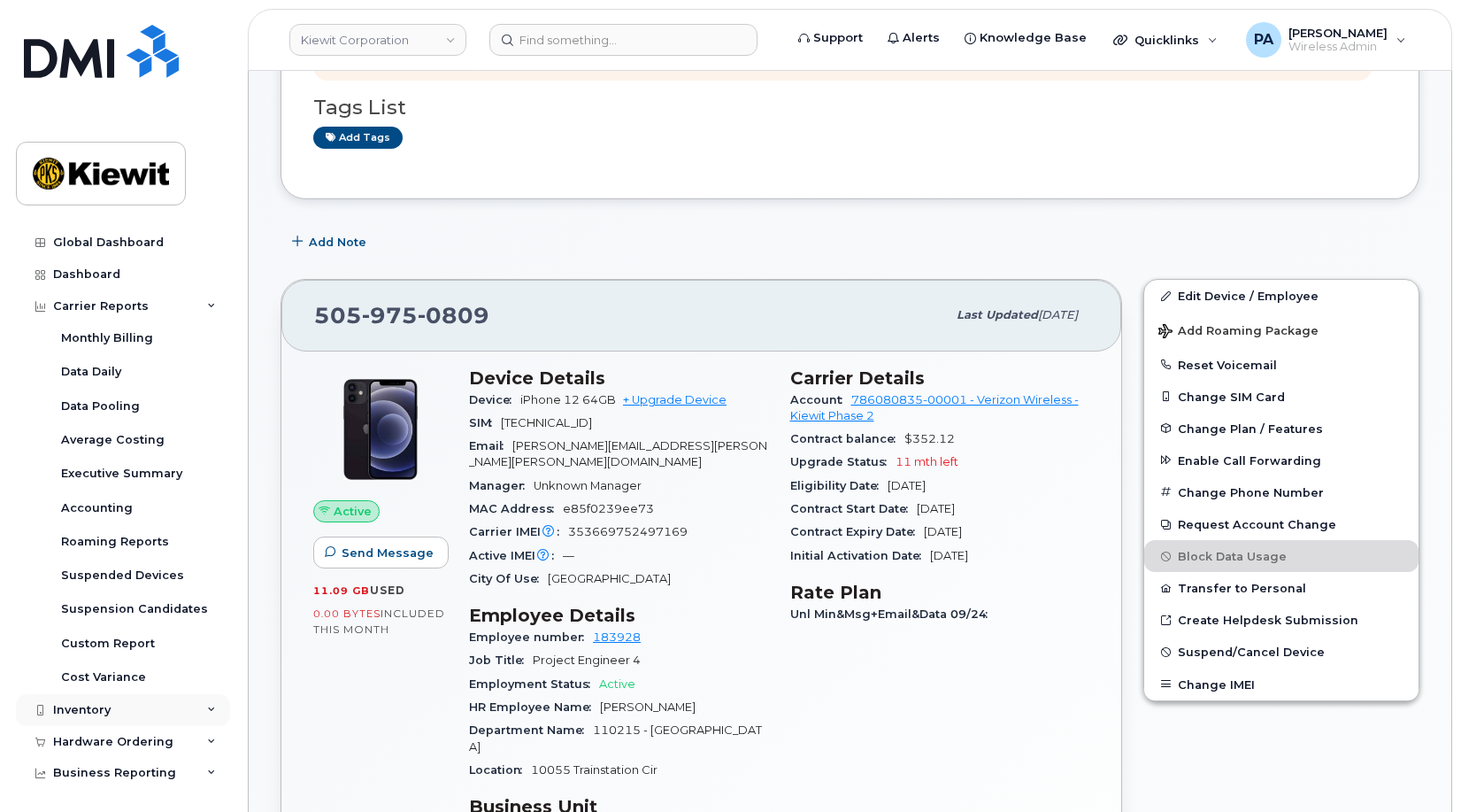
click at [85, 699] on div "Inventory" at bounding box center [123, 710] width 215 height 32
click at [160, 739] on link "Mobility Devices" at bounding box center [138, 742] width 183 height 34
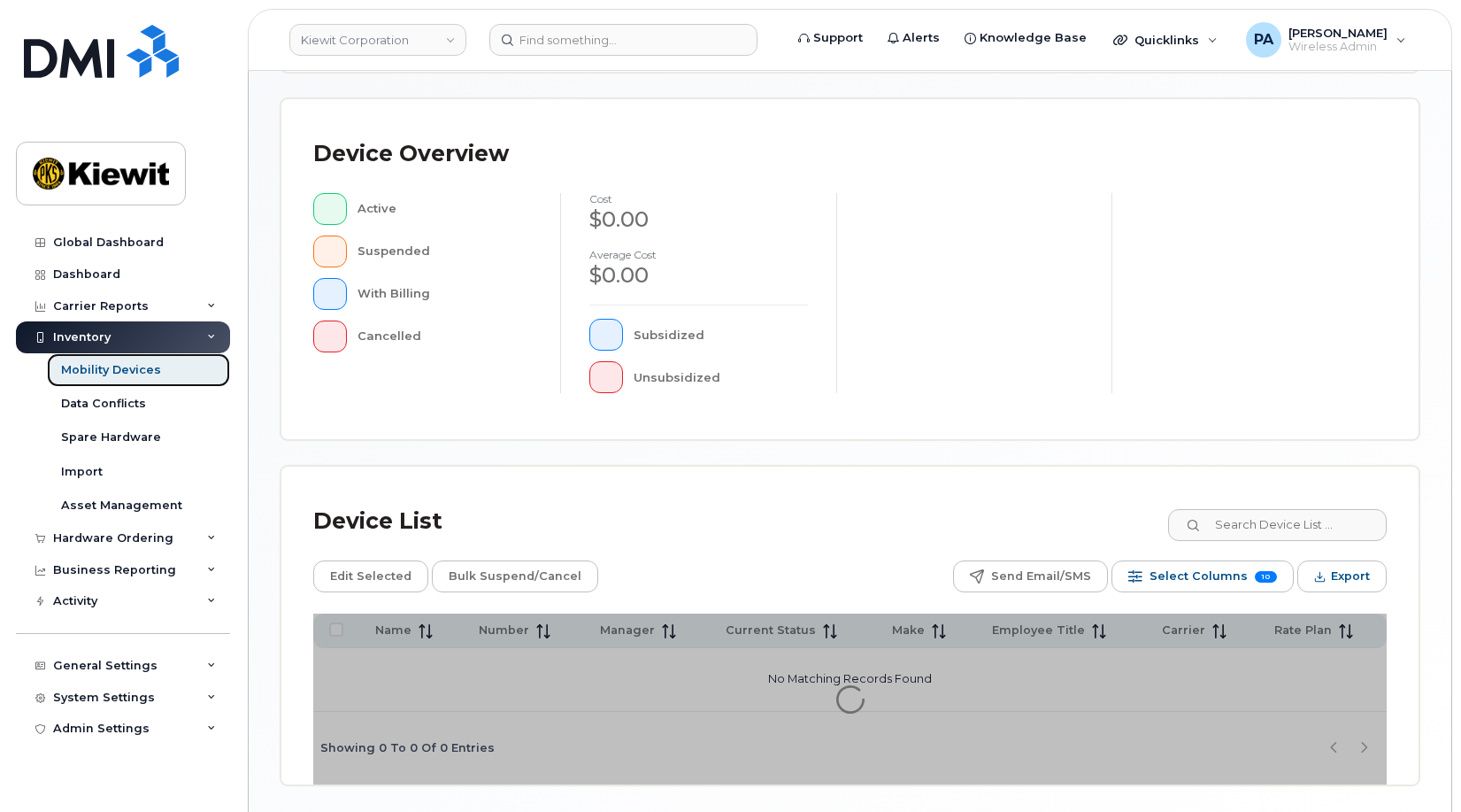
scroll to position [505, 0]
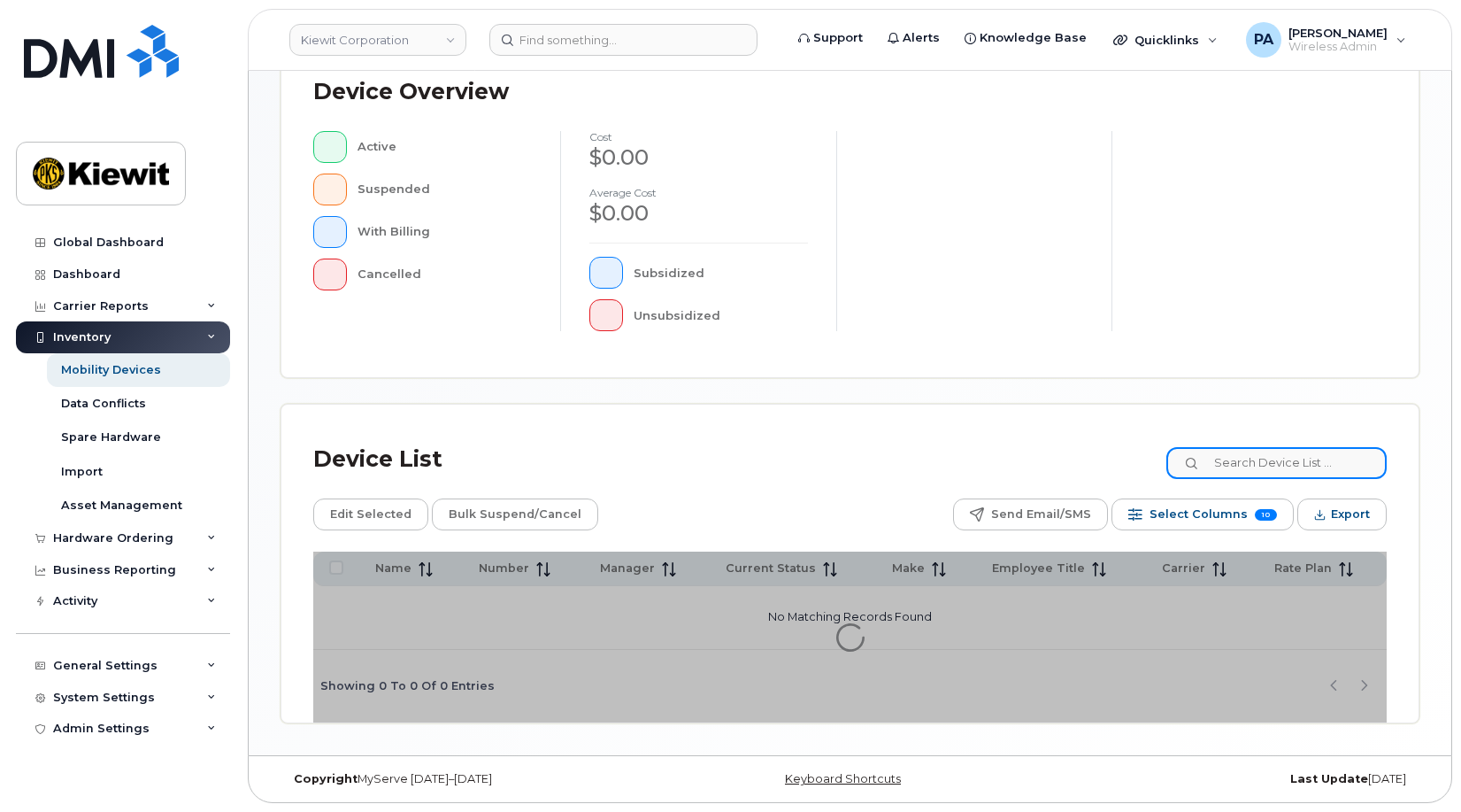
click at [1271, 467] on input at bounding box center [1277, 463] width 221 height 32
type input "110215"
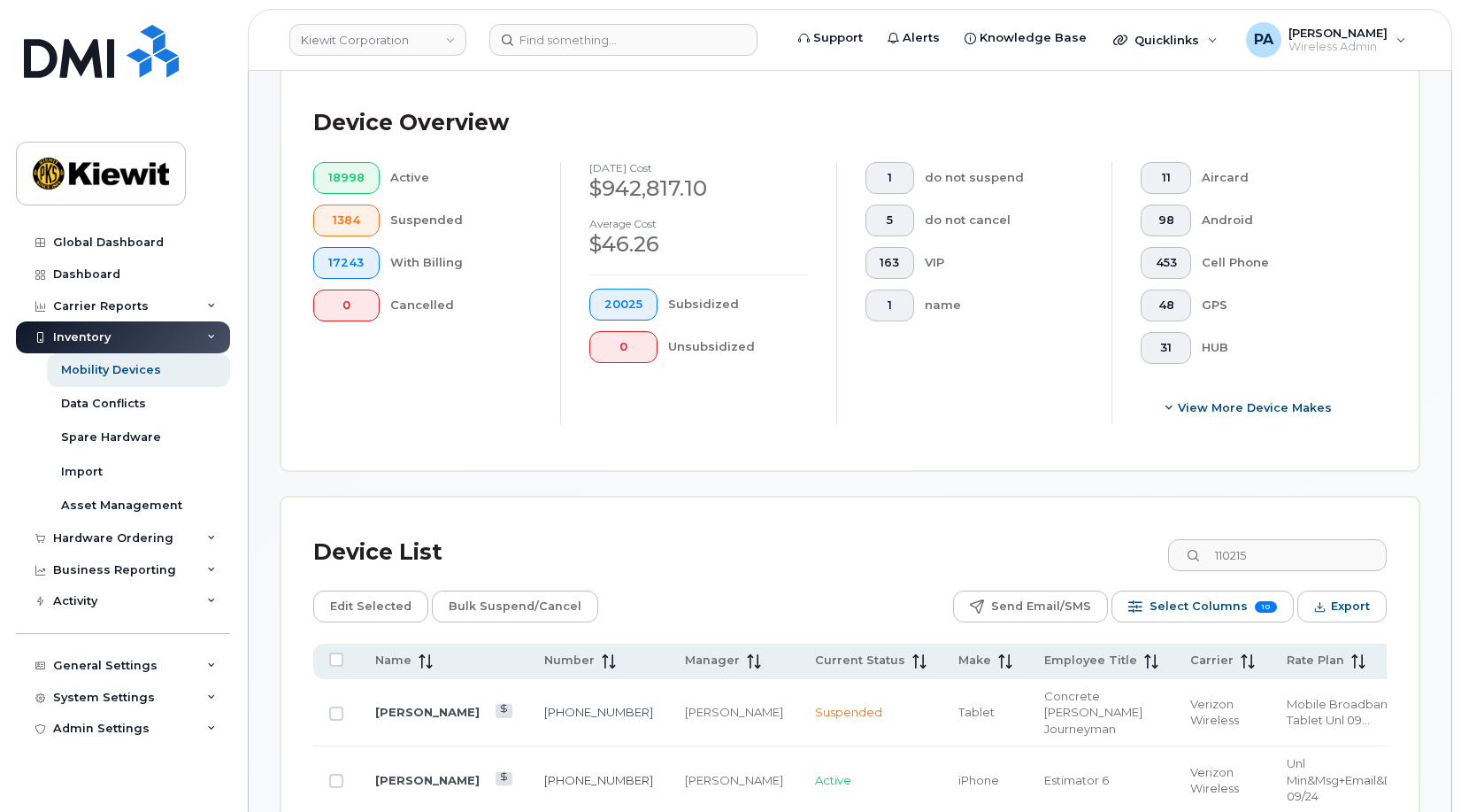
scroll to position [859, 0]
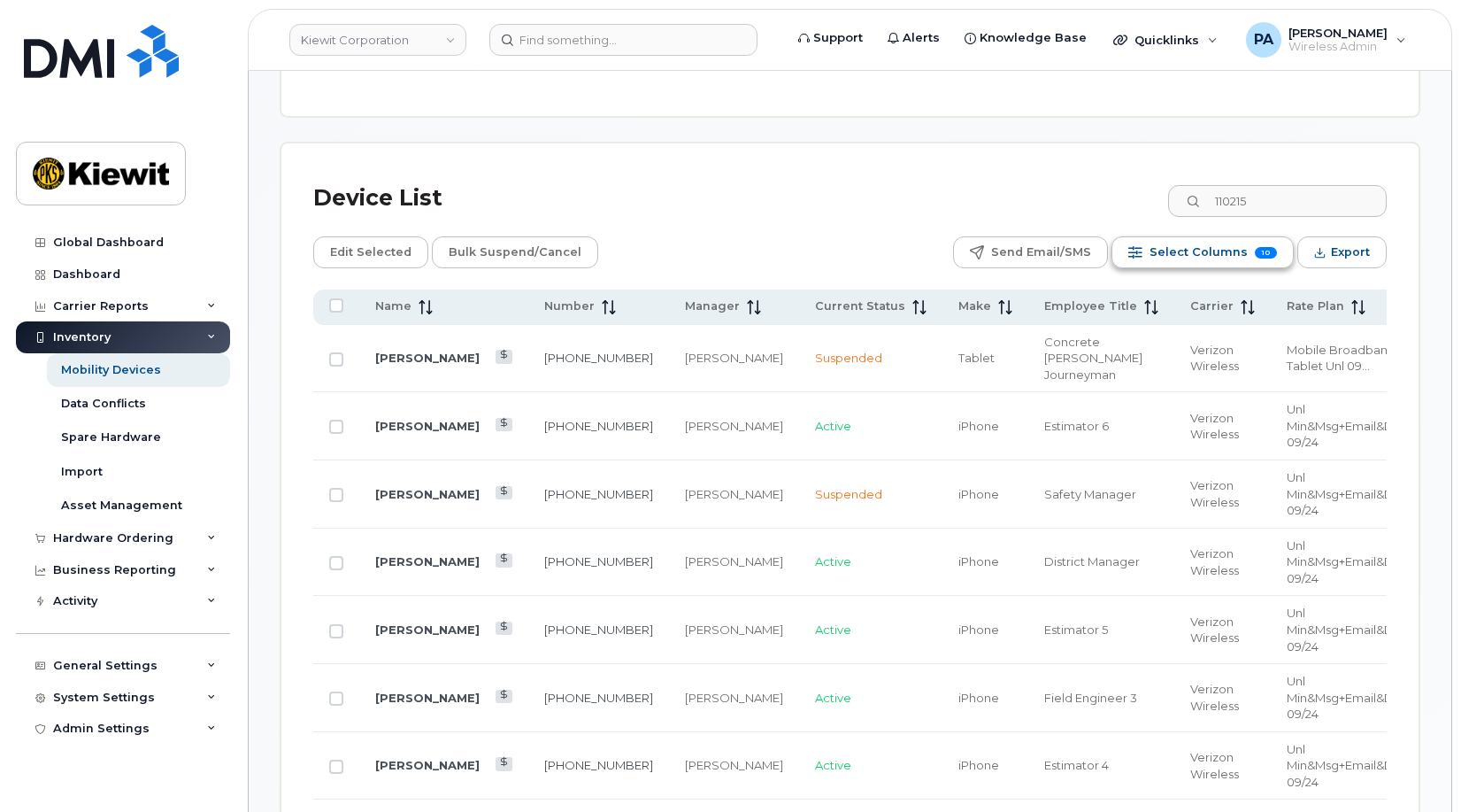
click at [1212, 254] on span "Select Columns" at bounding box center [1199, 251] width 98 height 27
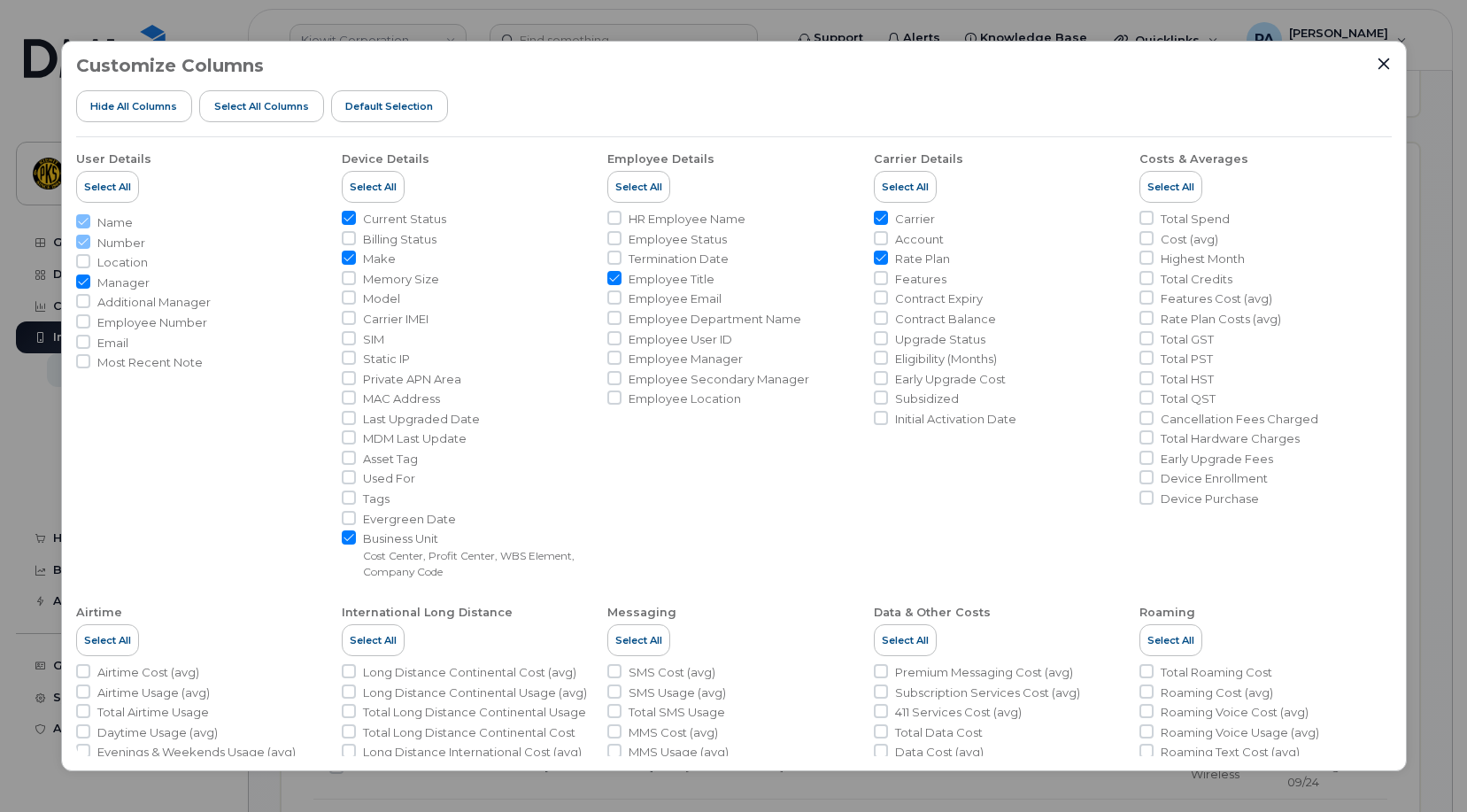
click at [880, 256] on input "Rate Plan" at bounding box center [881, 257] width 14 height 14
checkbox input "false"
click at [875, 220] on input "Carrier" at bounding box center [881, 218] width 14 height 14
checkbox input "false"
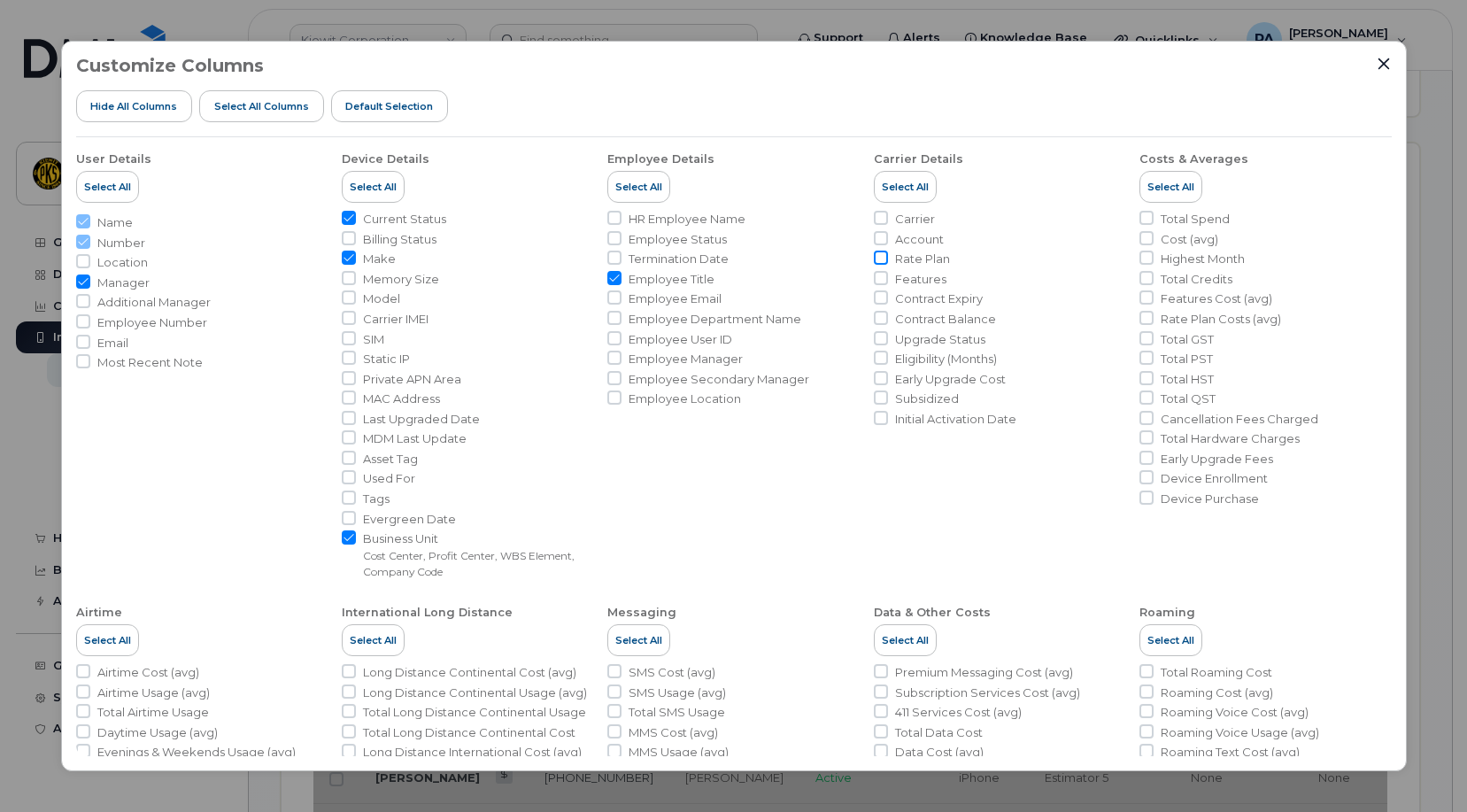
click at [876, 256] on input "Rate Plan" at bounding box center [881, 257] width 14 height 14
checkbox input "true"
click at [879, 216] on input "Carrier" at bounding box center [881, 218] width 14 height 14
checkbox input "true"
click at [878, 257] on input "Rate Plan" at bounding box center [881, 257] width 14 height 14
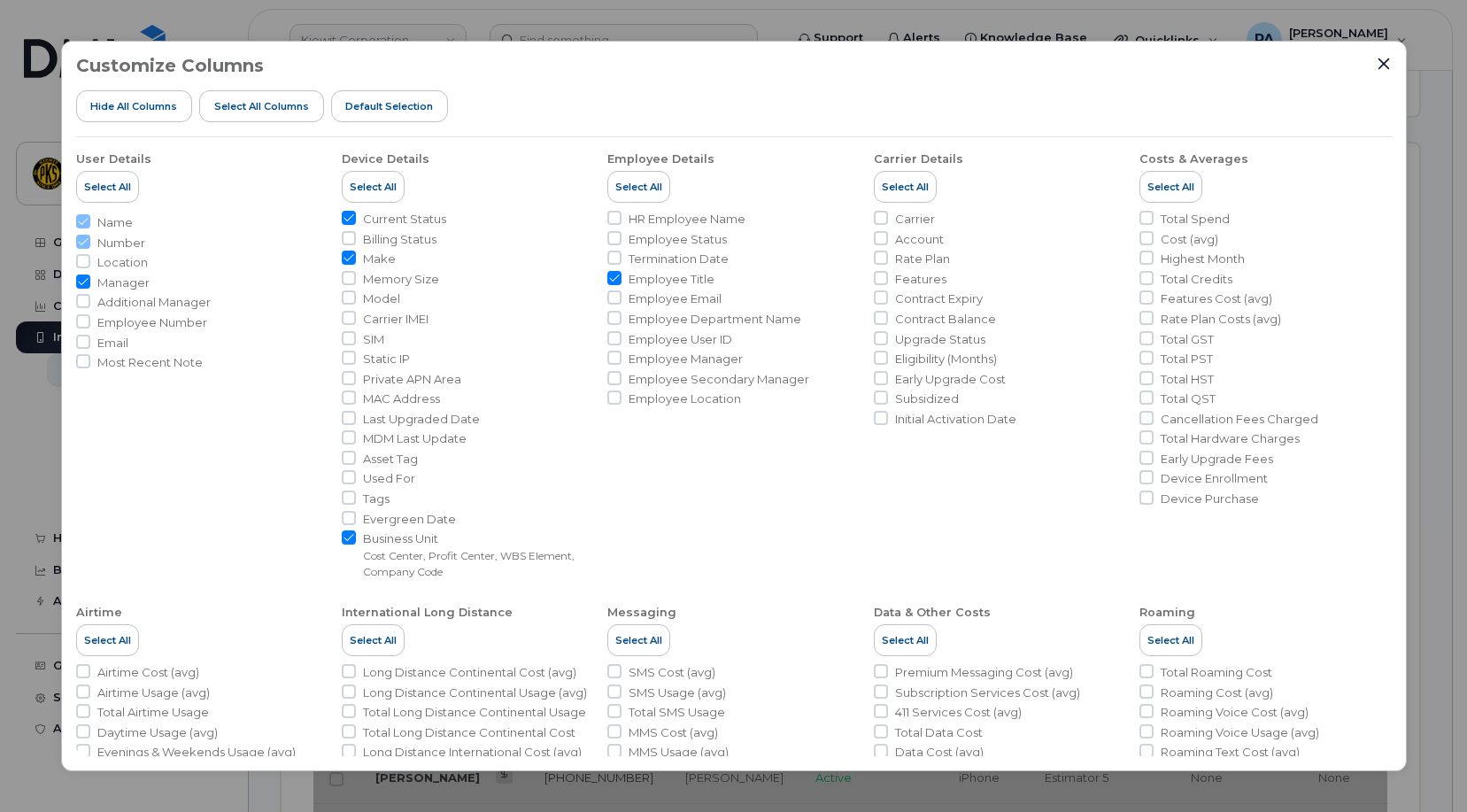
checkbox input "false"
click at [879, 320] on input "Contract Balance" at bounding box center [881, 318] width 14 height 14
checkbox input "true"
click at [612, 273] on input "Employee Title" at bounding box center [614, 278] width 14 height 14
checkbox input "false"
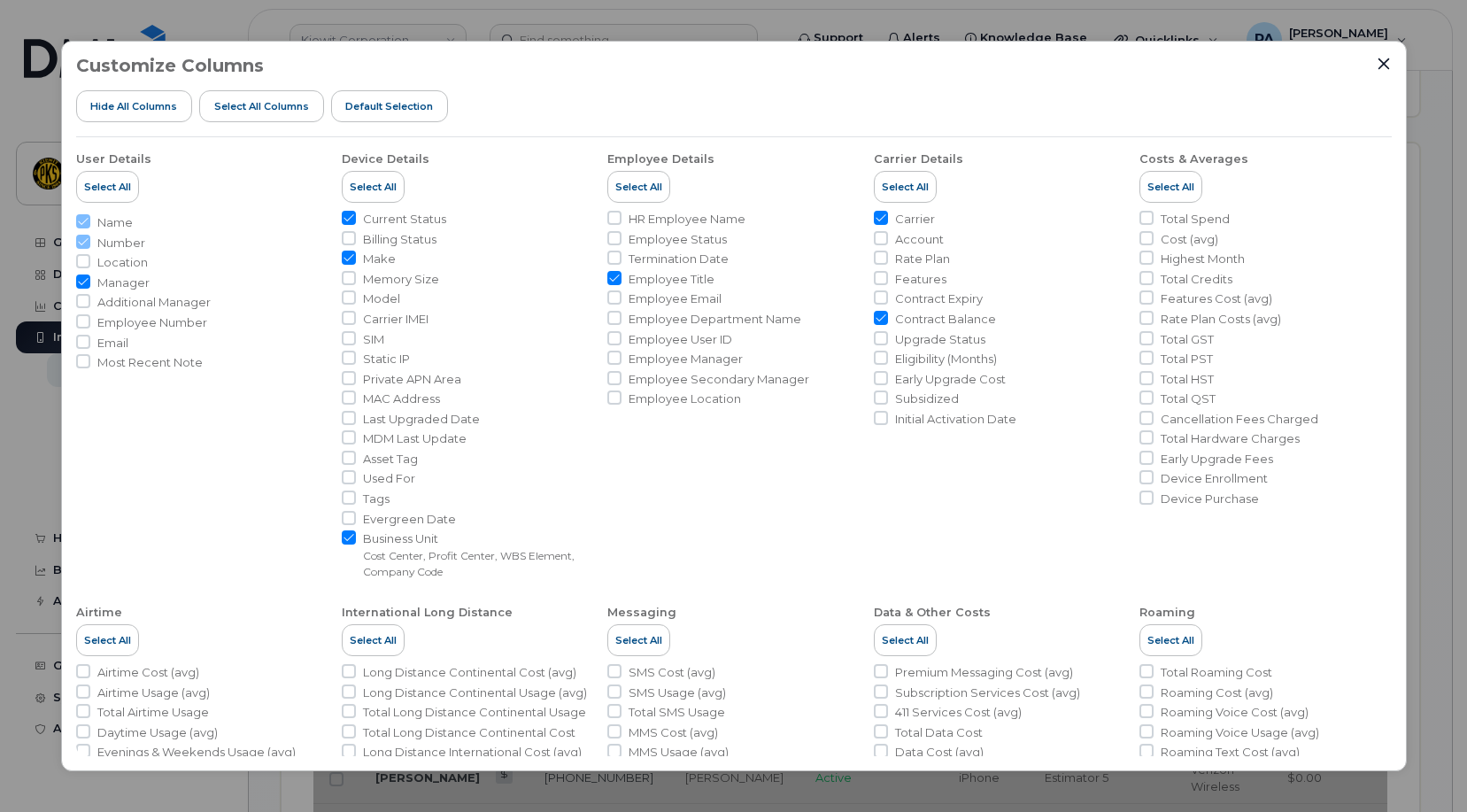
click at [351, 296] on input "Model" at bounding box center [349, 297] width 14 height 14
checkbox input "true"
click at [1389, 63] on icon "Close" at bounding box center [1384, 64] width 14 height 14
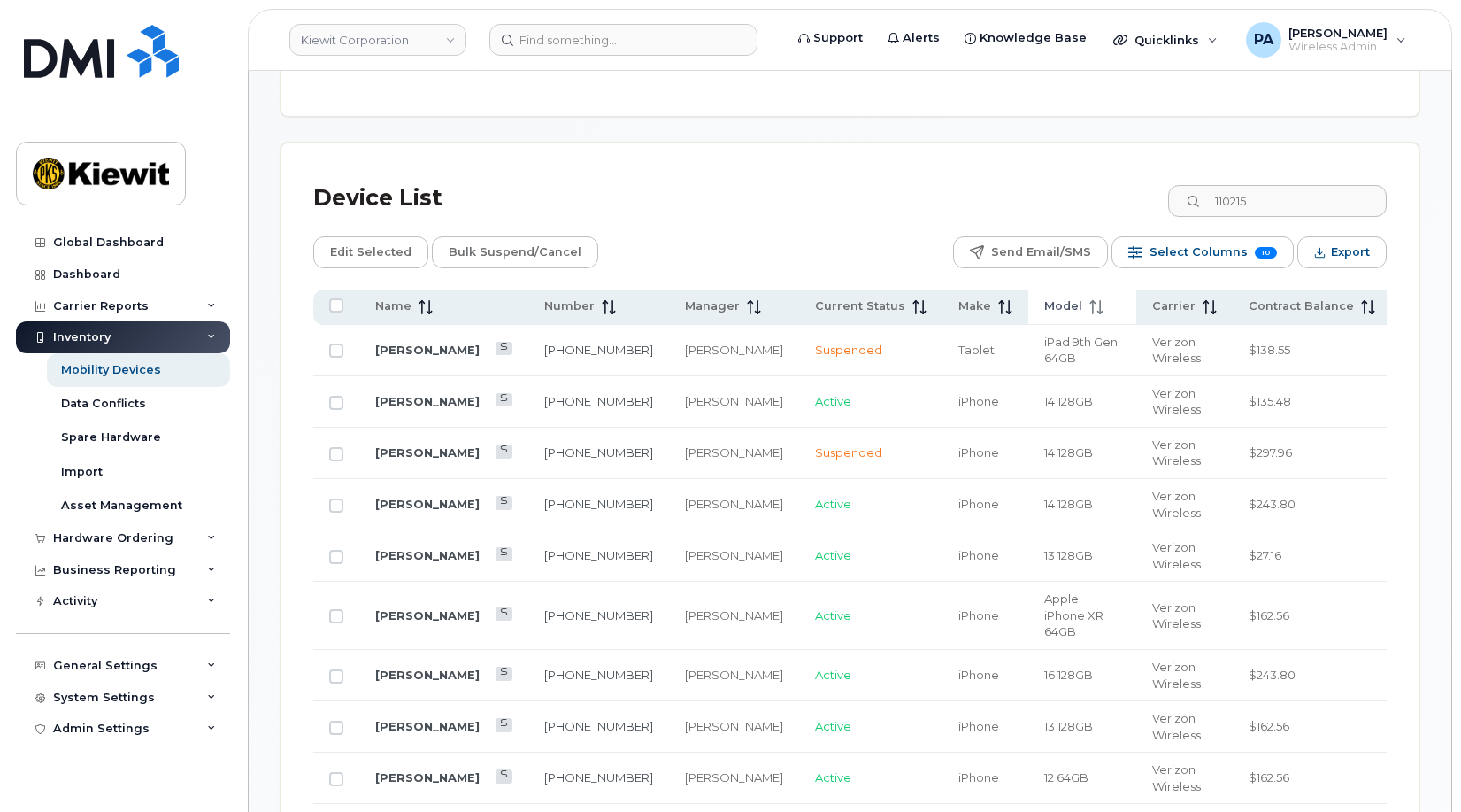
click at [1045, 313] on span "Model" at bounding box center [1063, 306] width 38 height 16
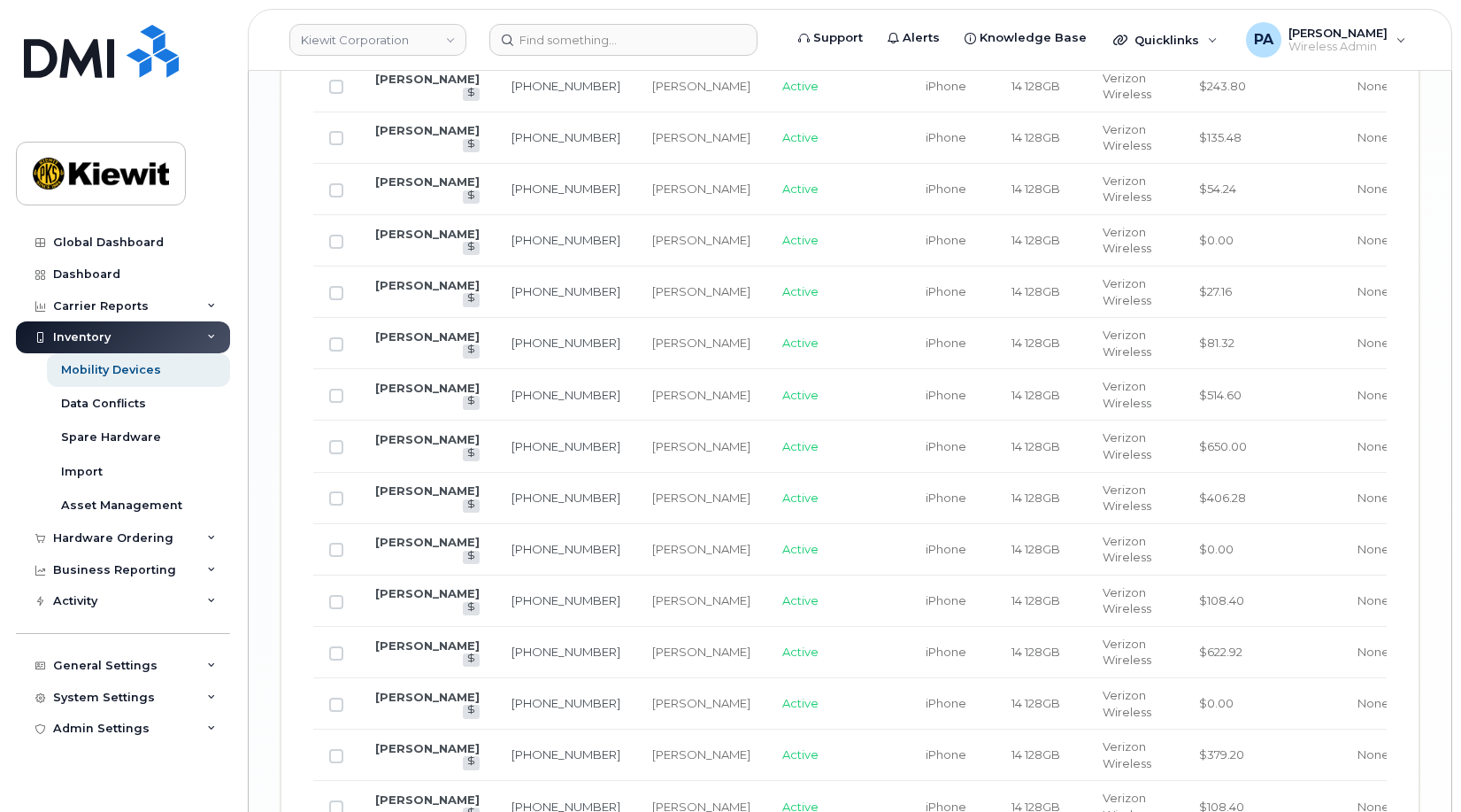
scroll to position [3139, 0]
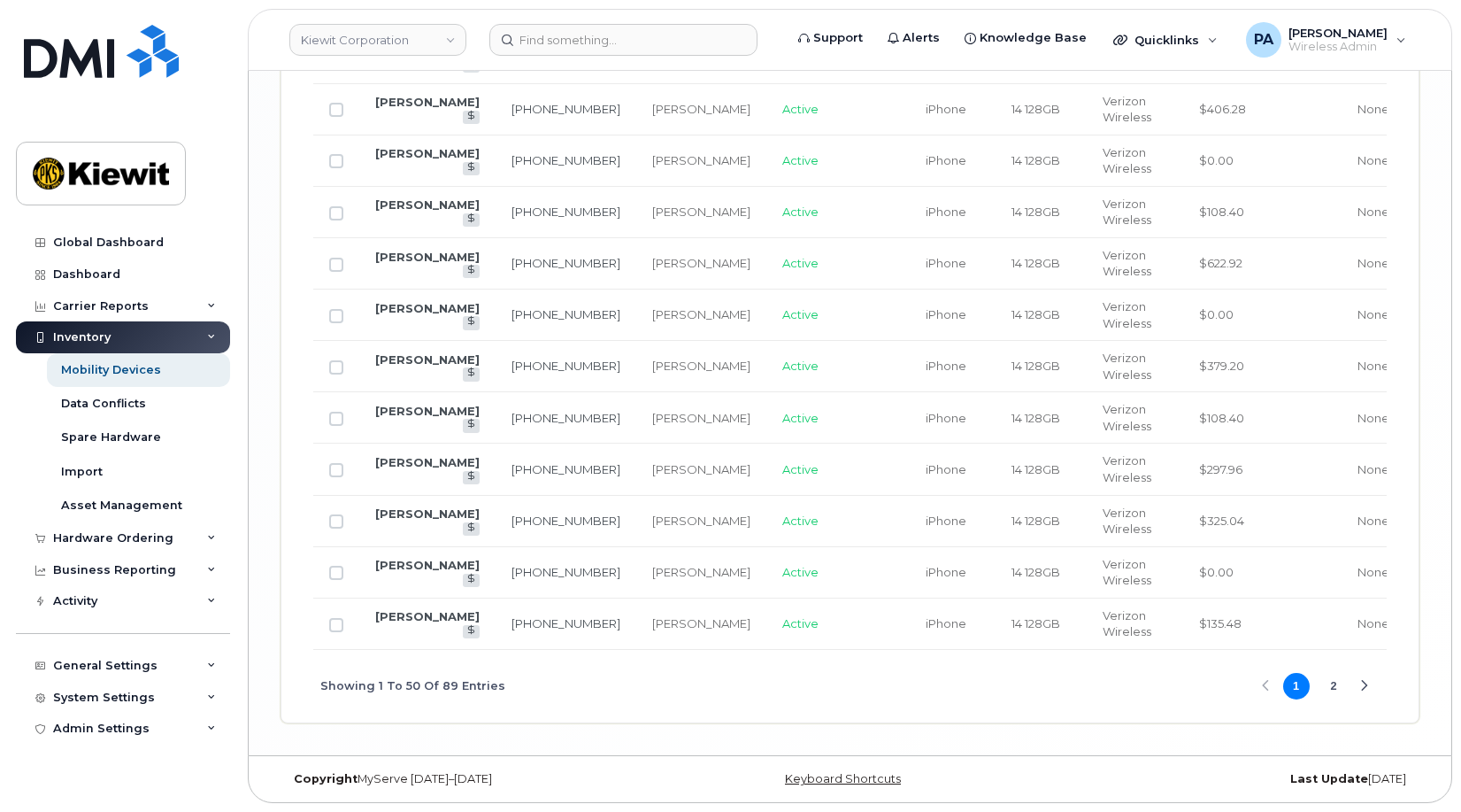
click at [1333, 684] on button "2" at bounding box center [1334, 686] width 27 height 27
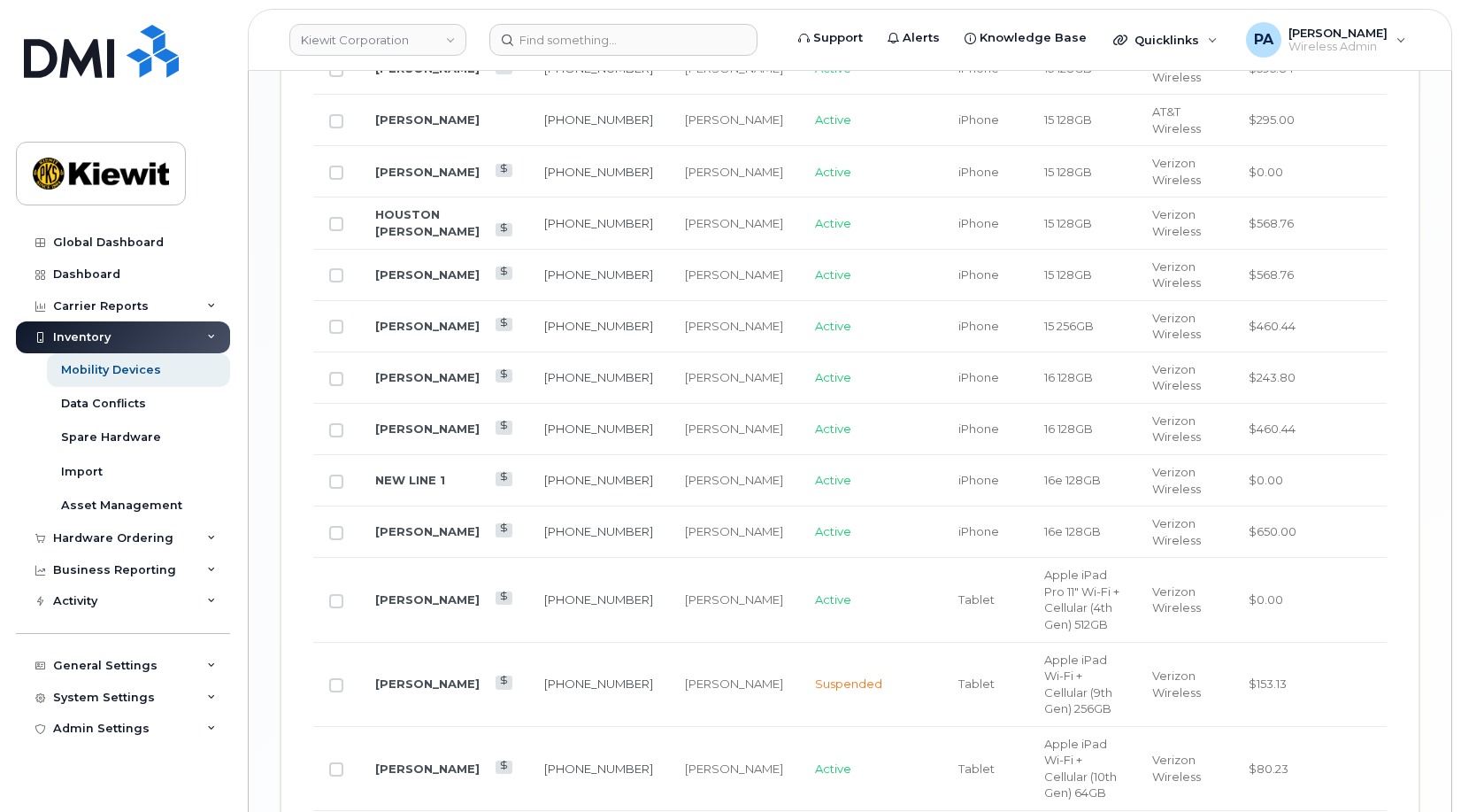
scroll to position [1675, 0]
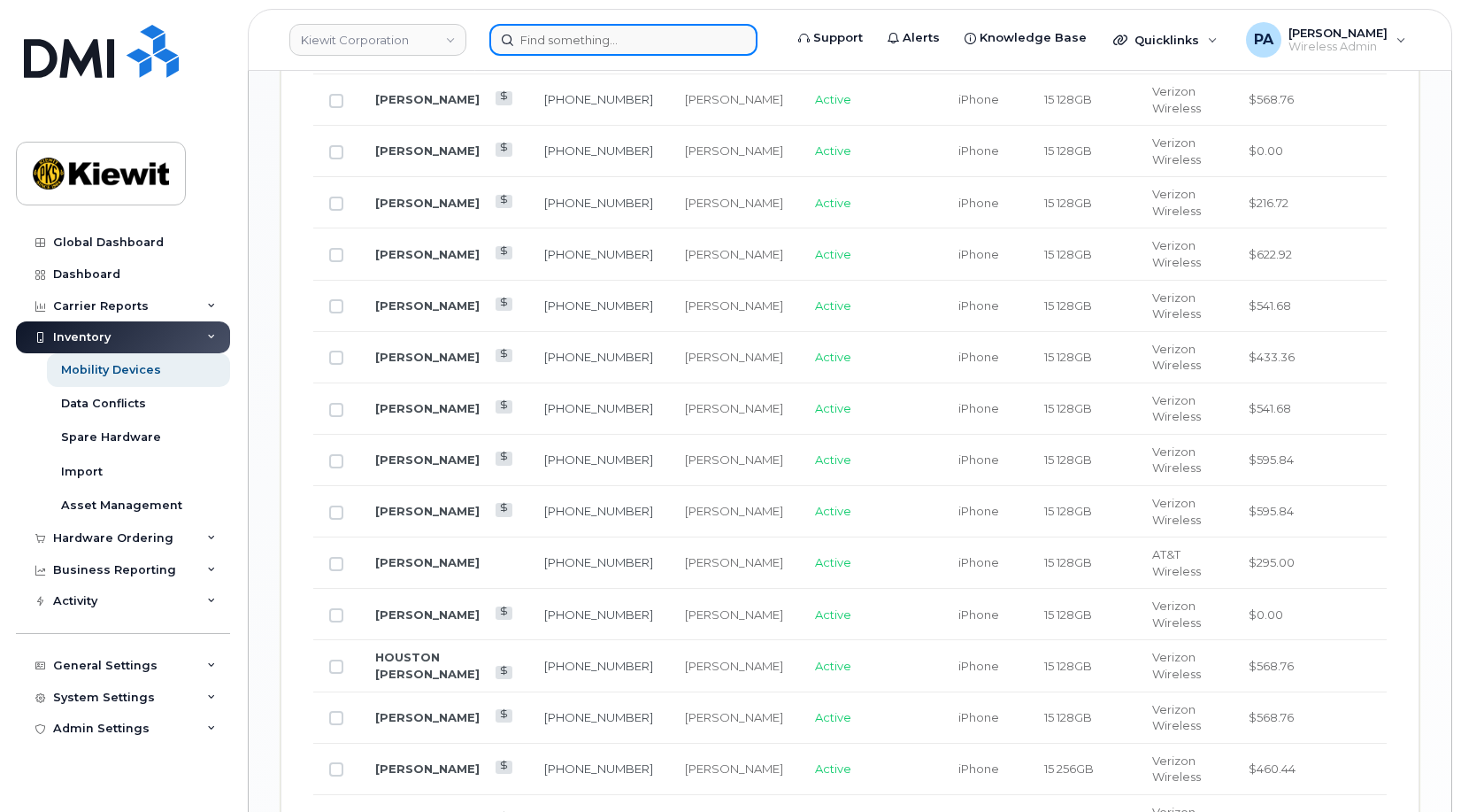
click at [581, 28] on input at bounding box center [623, 40] width 268 height 32
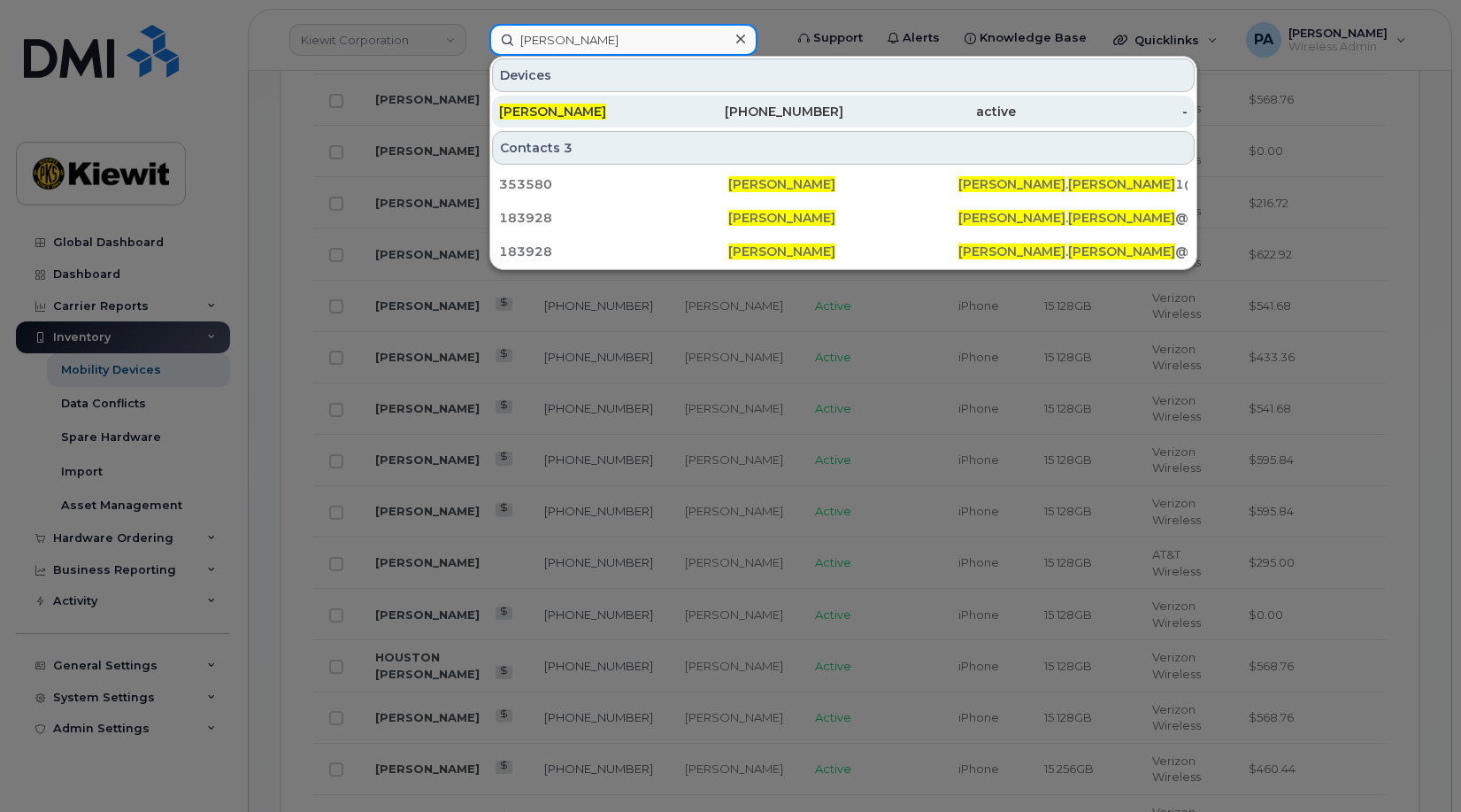
type input "erin duffy"
click at [549, 114] on span "Erin Duffy" at bounding box center [553, 111] width 107 height 16
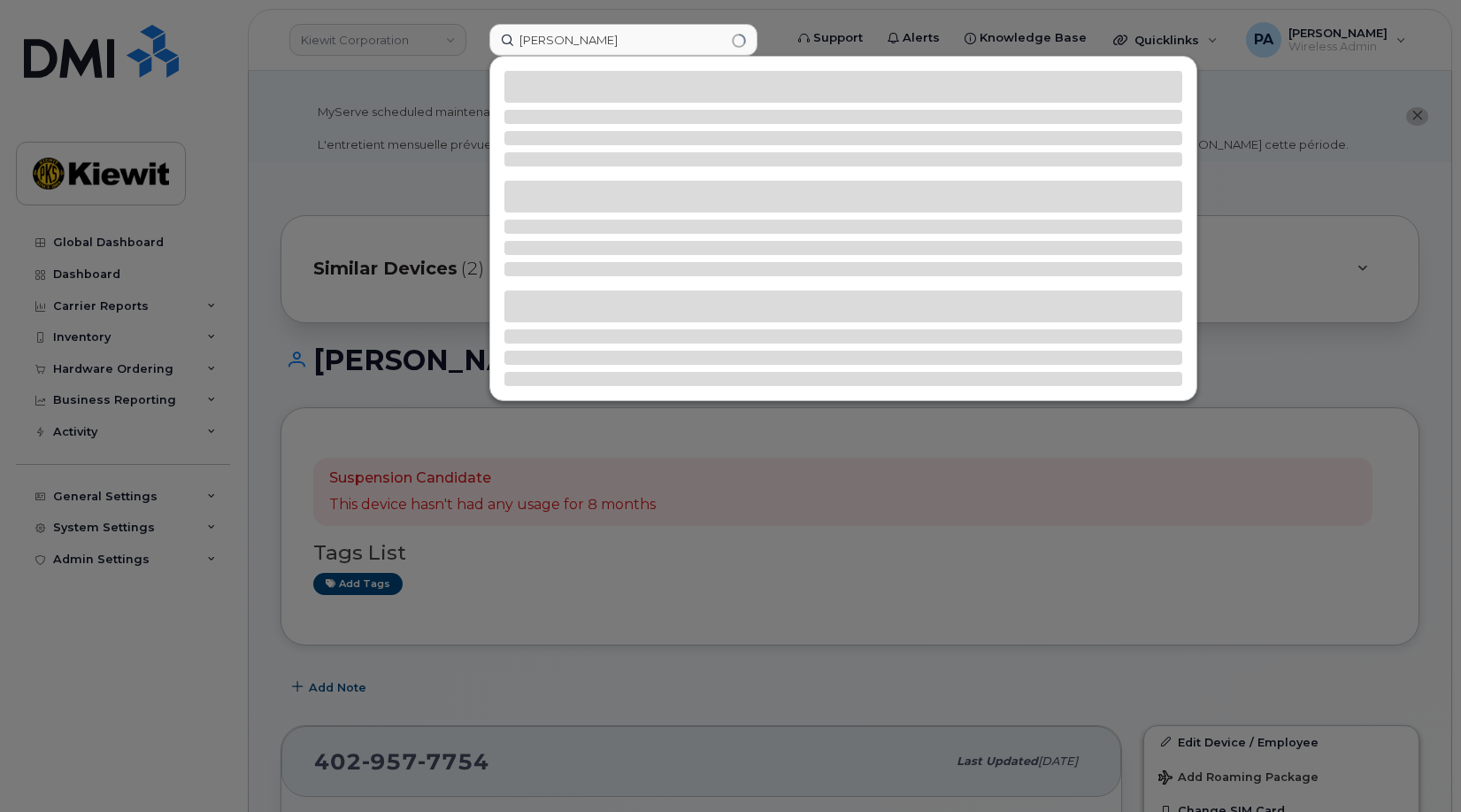
type input "[PERSON_NAME]"
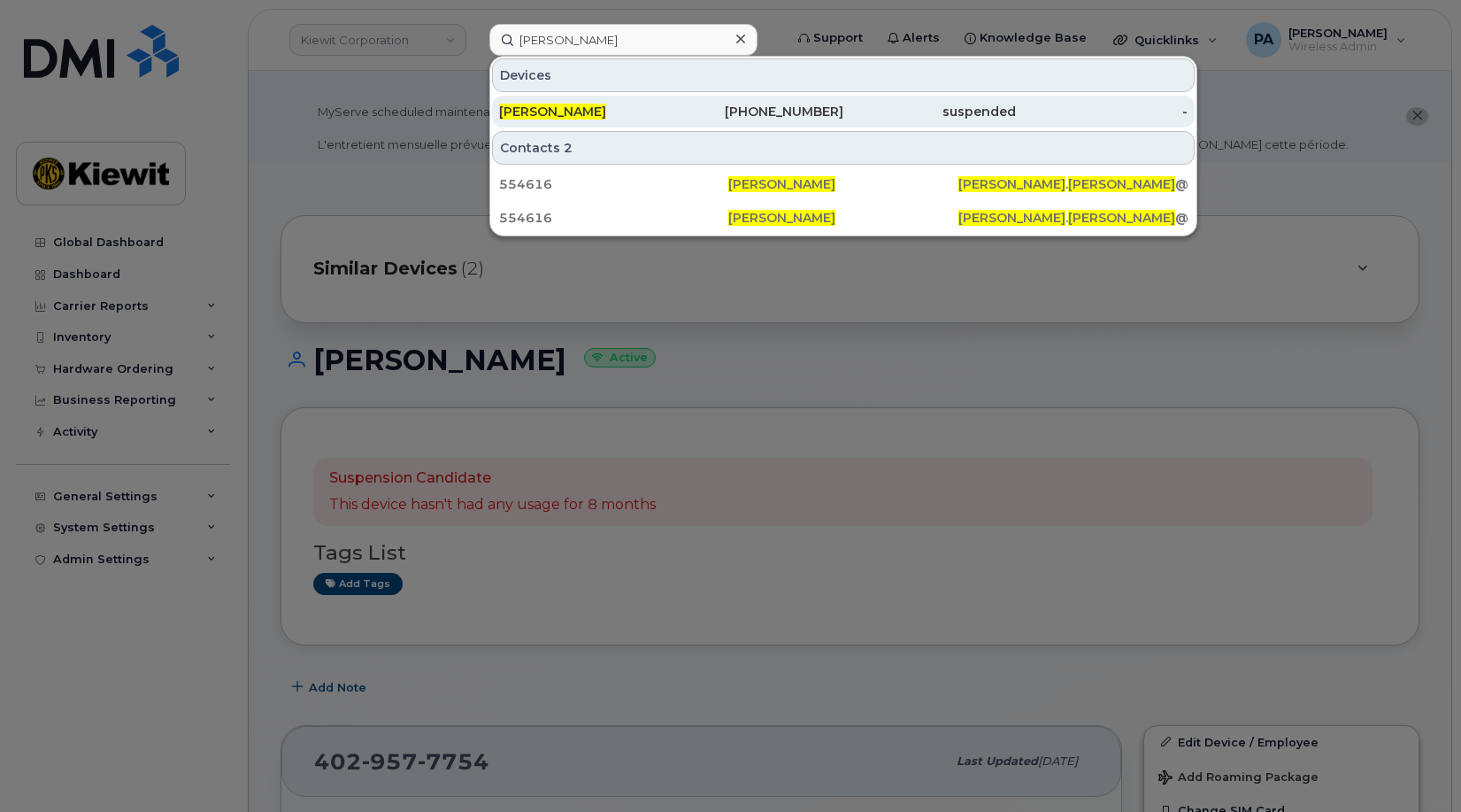
click at [573, 114] on span "[PERSON_NAME]" at bounding box center [553, 111] width 107 height 16
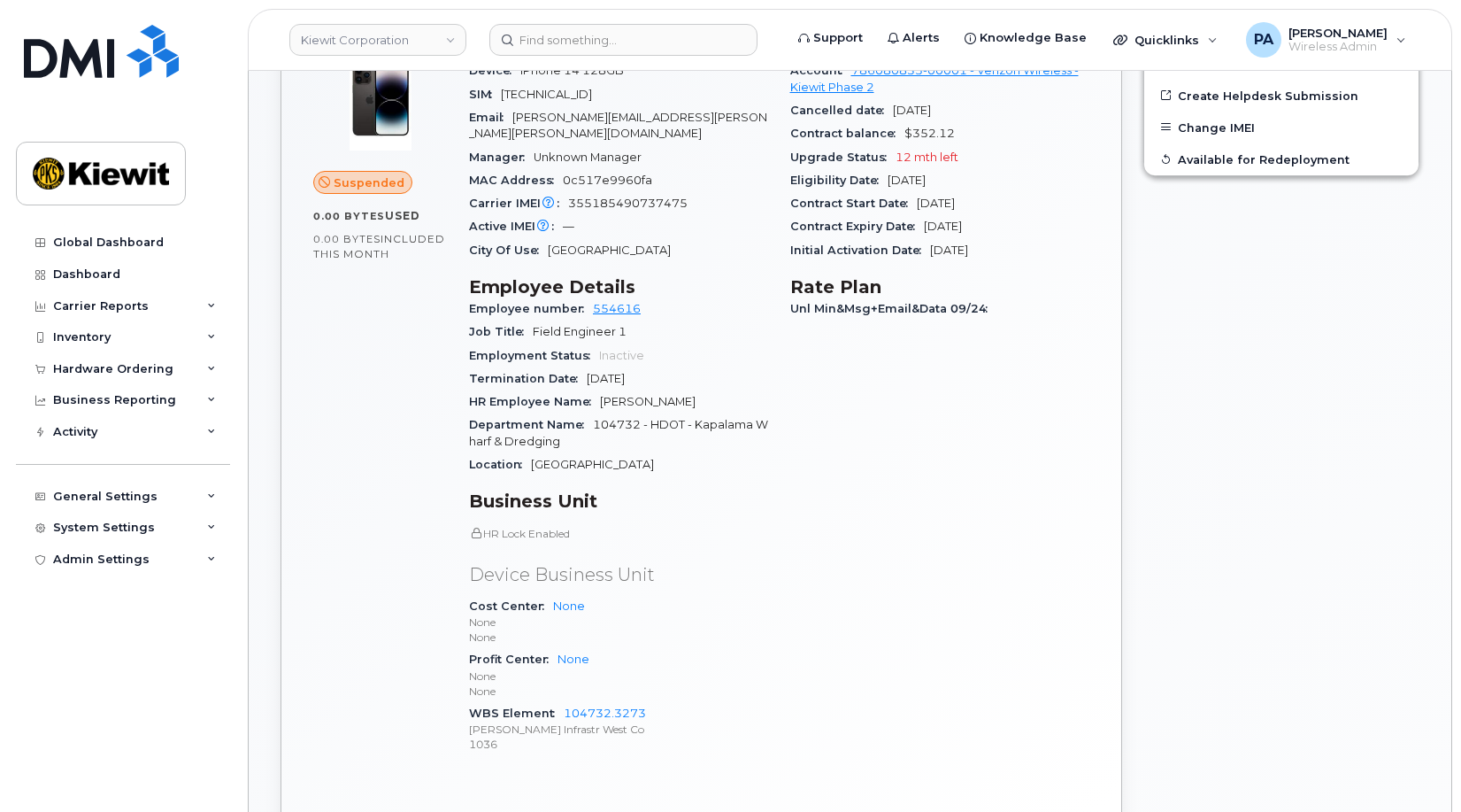
scroll to position [444, 0]
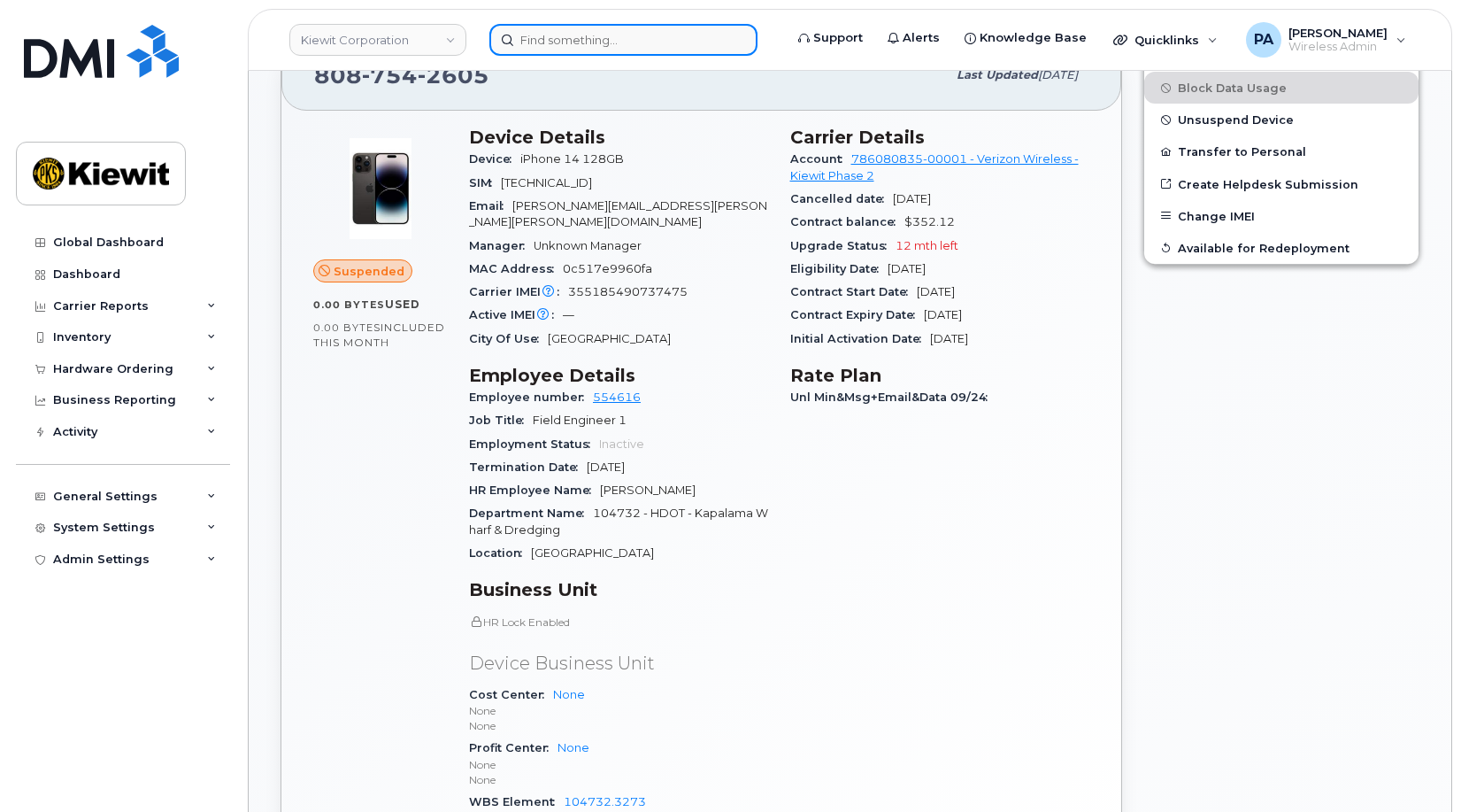
click at [650, 45] on input at bounding box center [623, 40] width 268 height 32
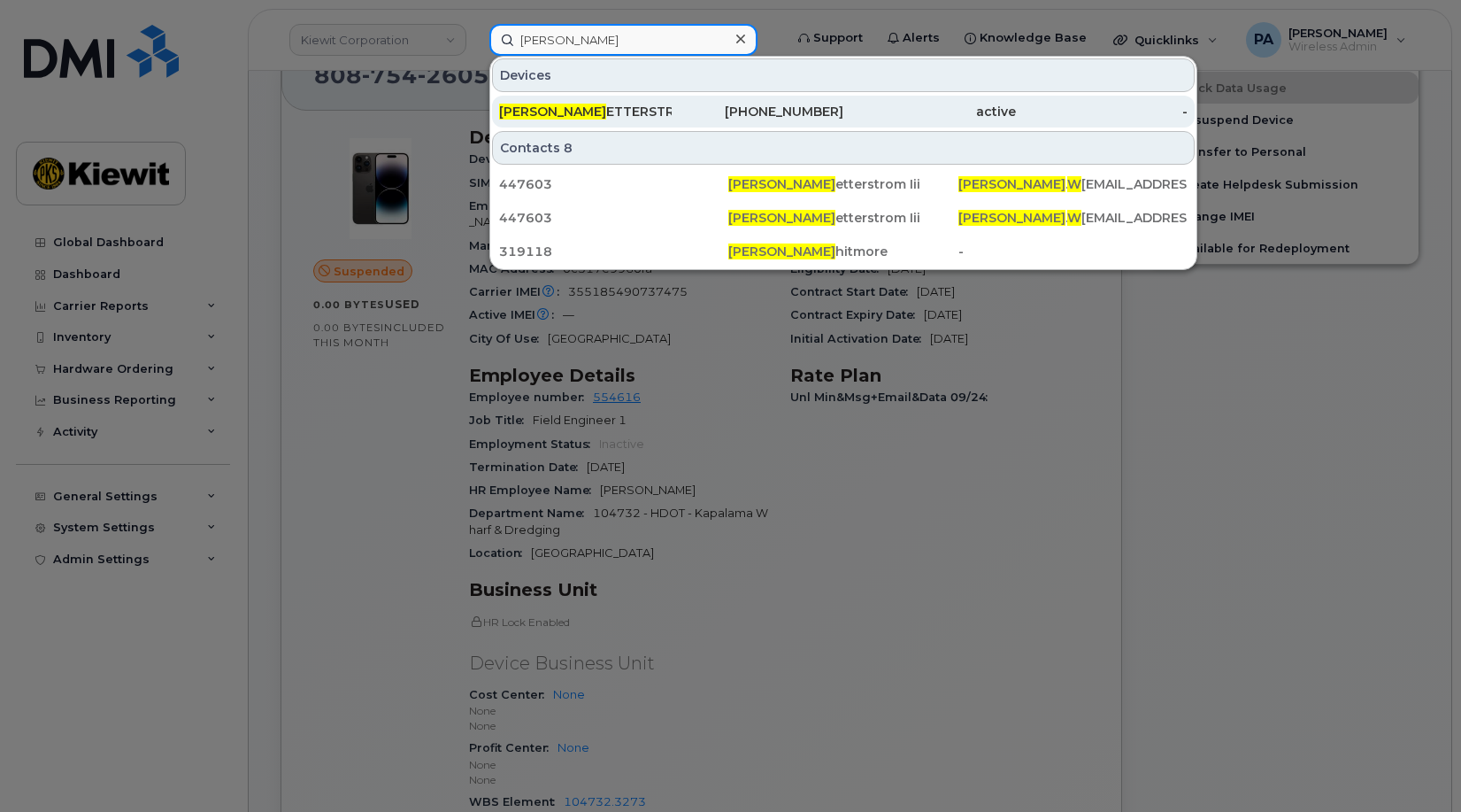
type input "harvey w"
click at [655, 115] on div "HARVEY W ETTERSTROM" at bounding box center [585, 111] width 173 height 18
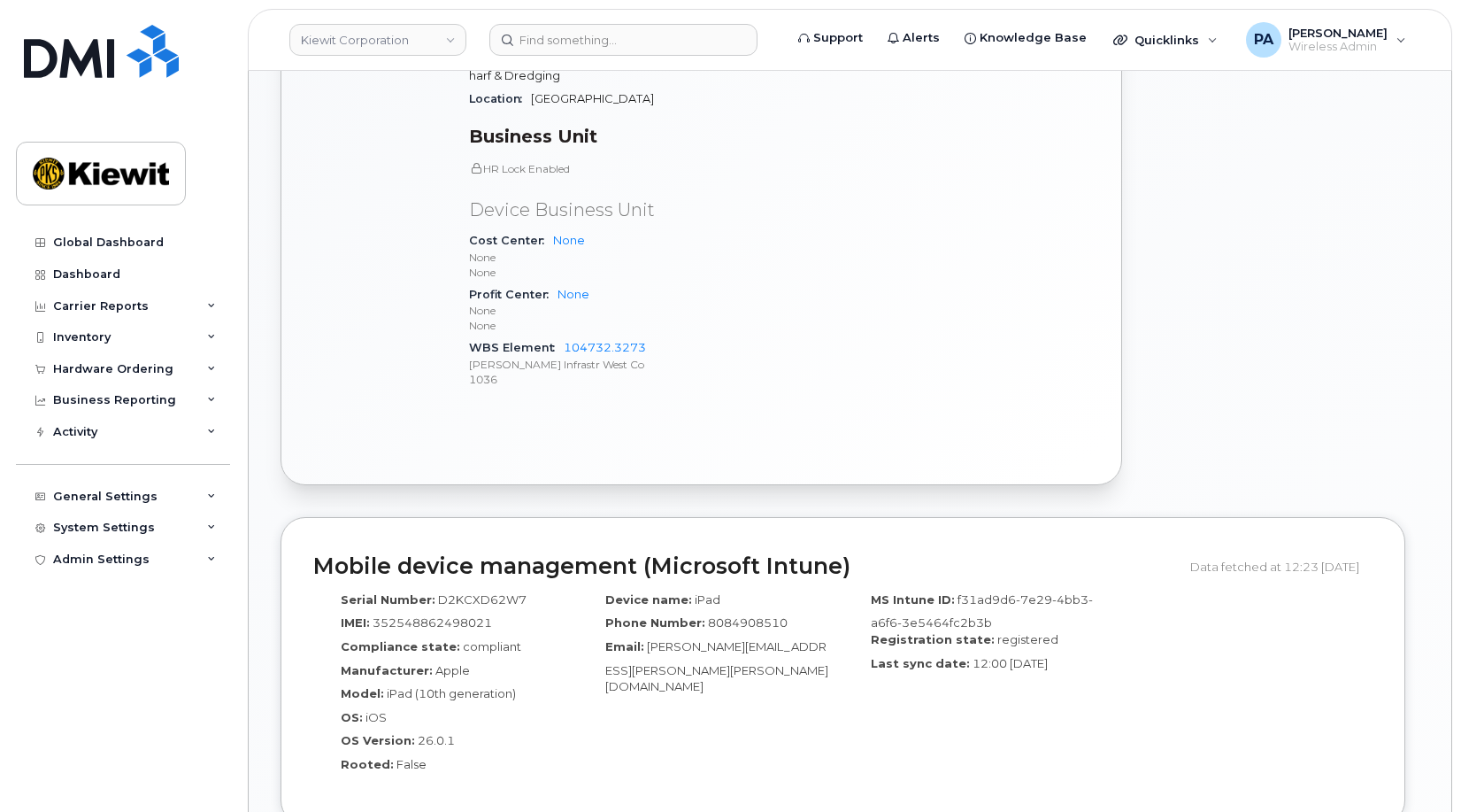
scroll to position [442, 0]
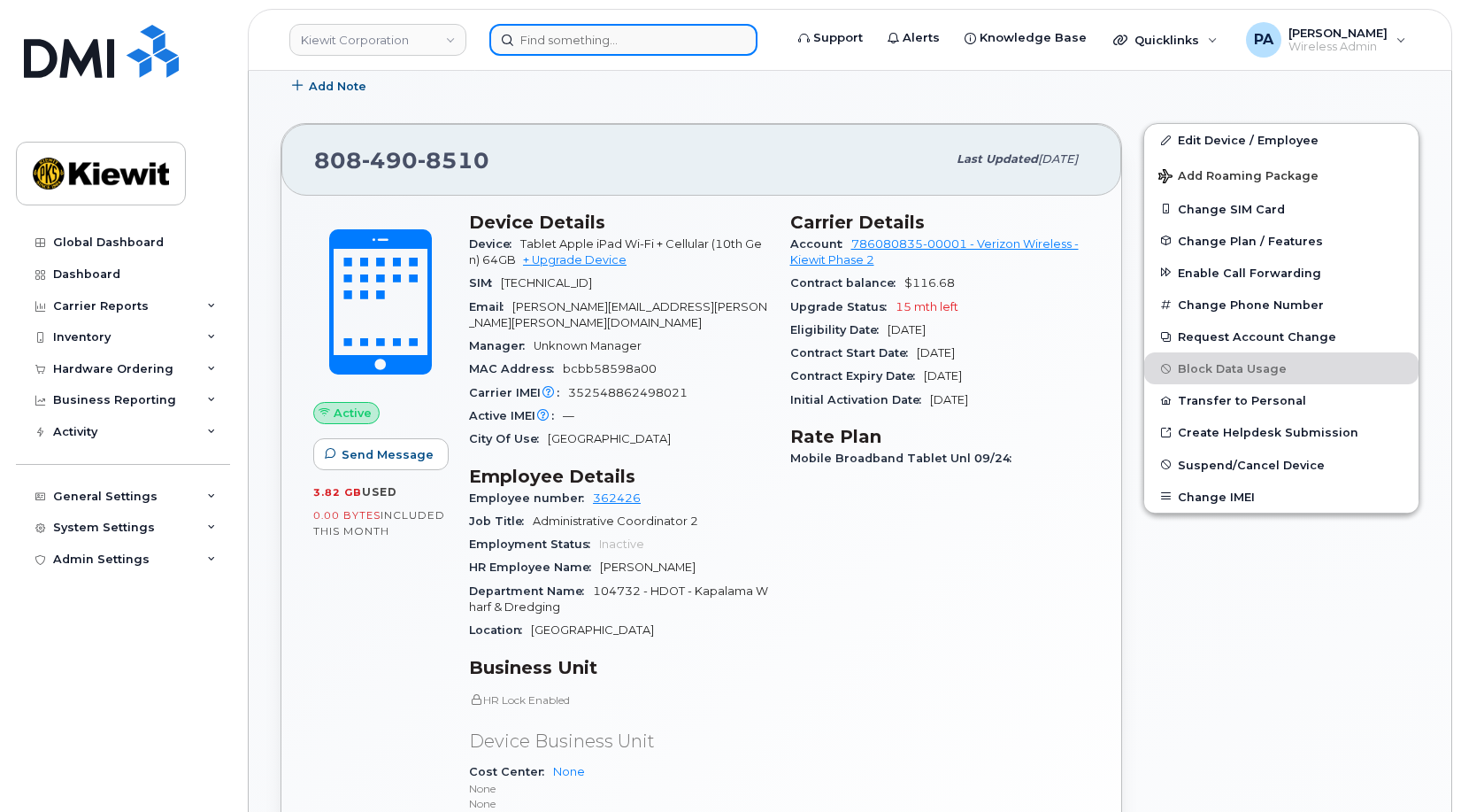
click at [590, 34] on input at bounding box center [623, 40] width 268 height 32
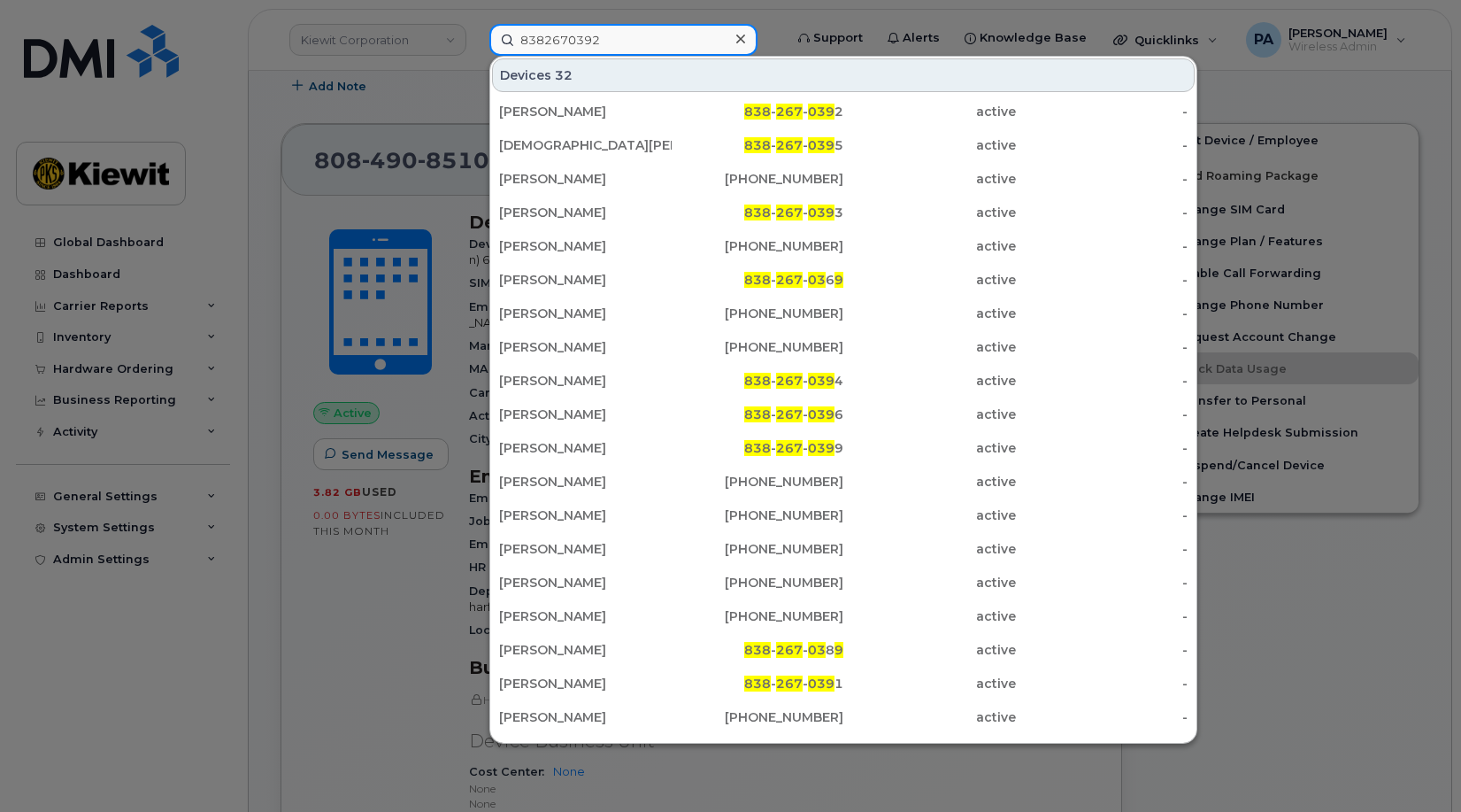
type input "8382670392"
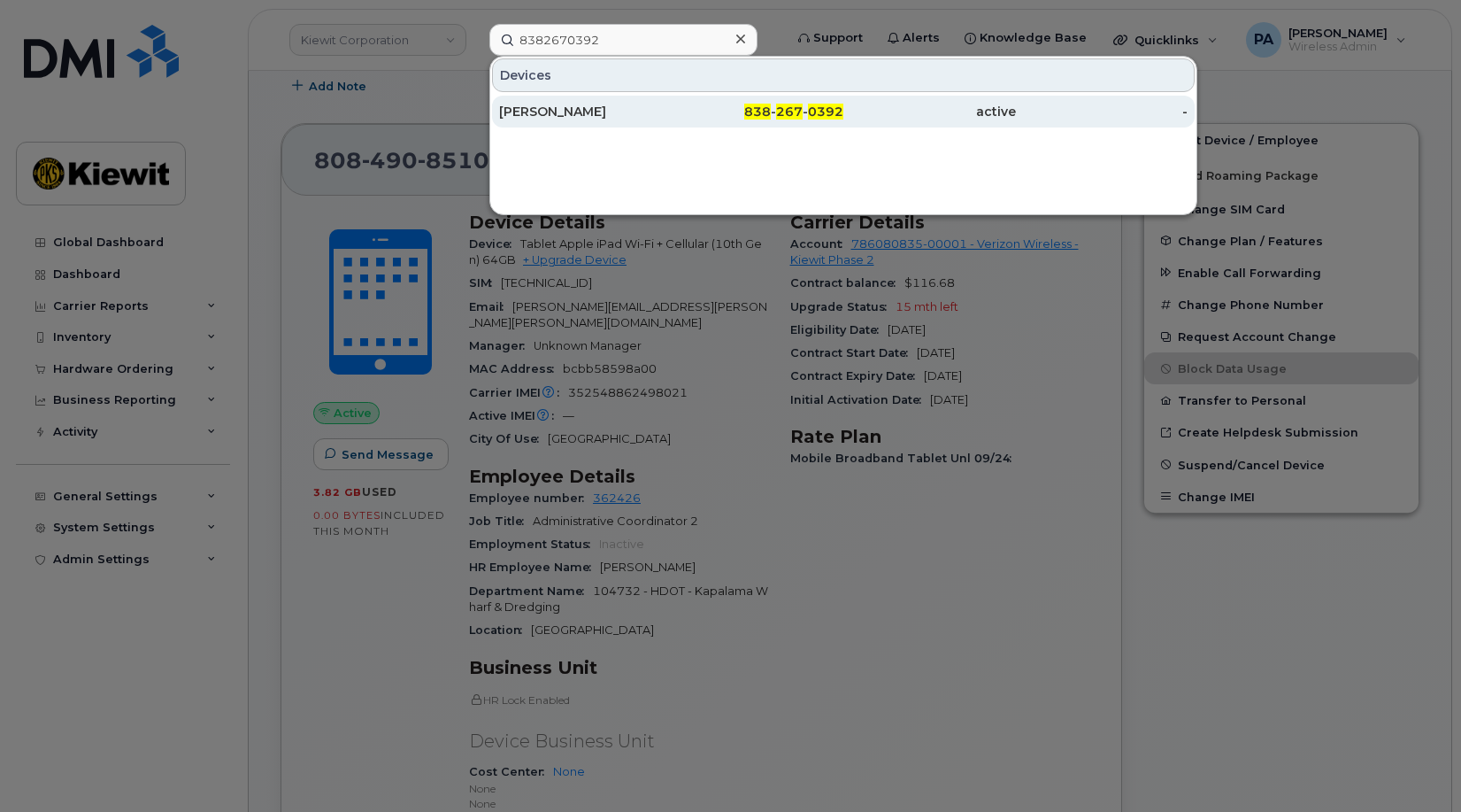
click at [581, 115] on div "[PERSON_NAME]" at bounding box center [585, 111] width 173 height 18
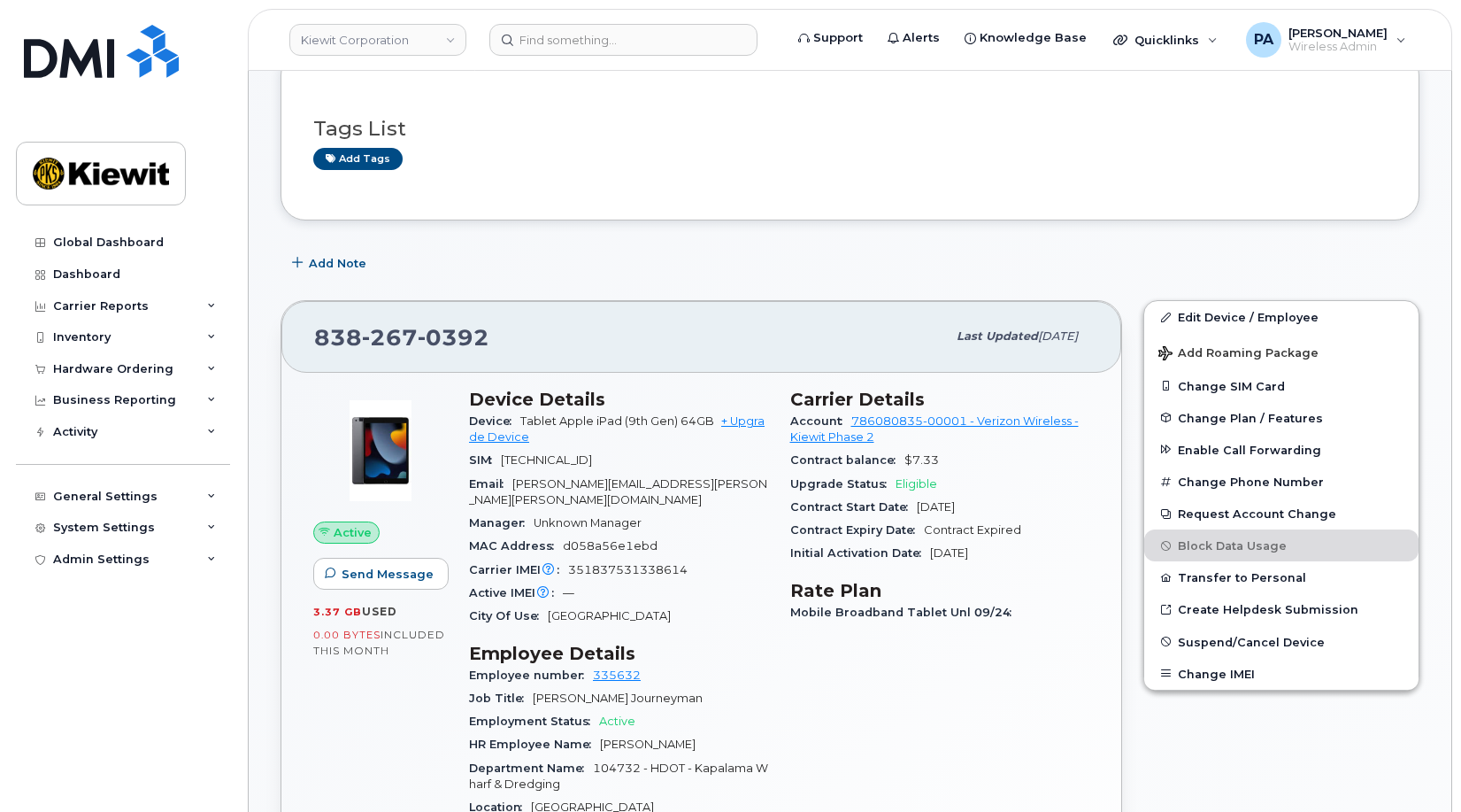
scroll to position [531, 0]
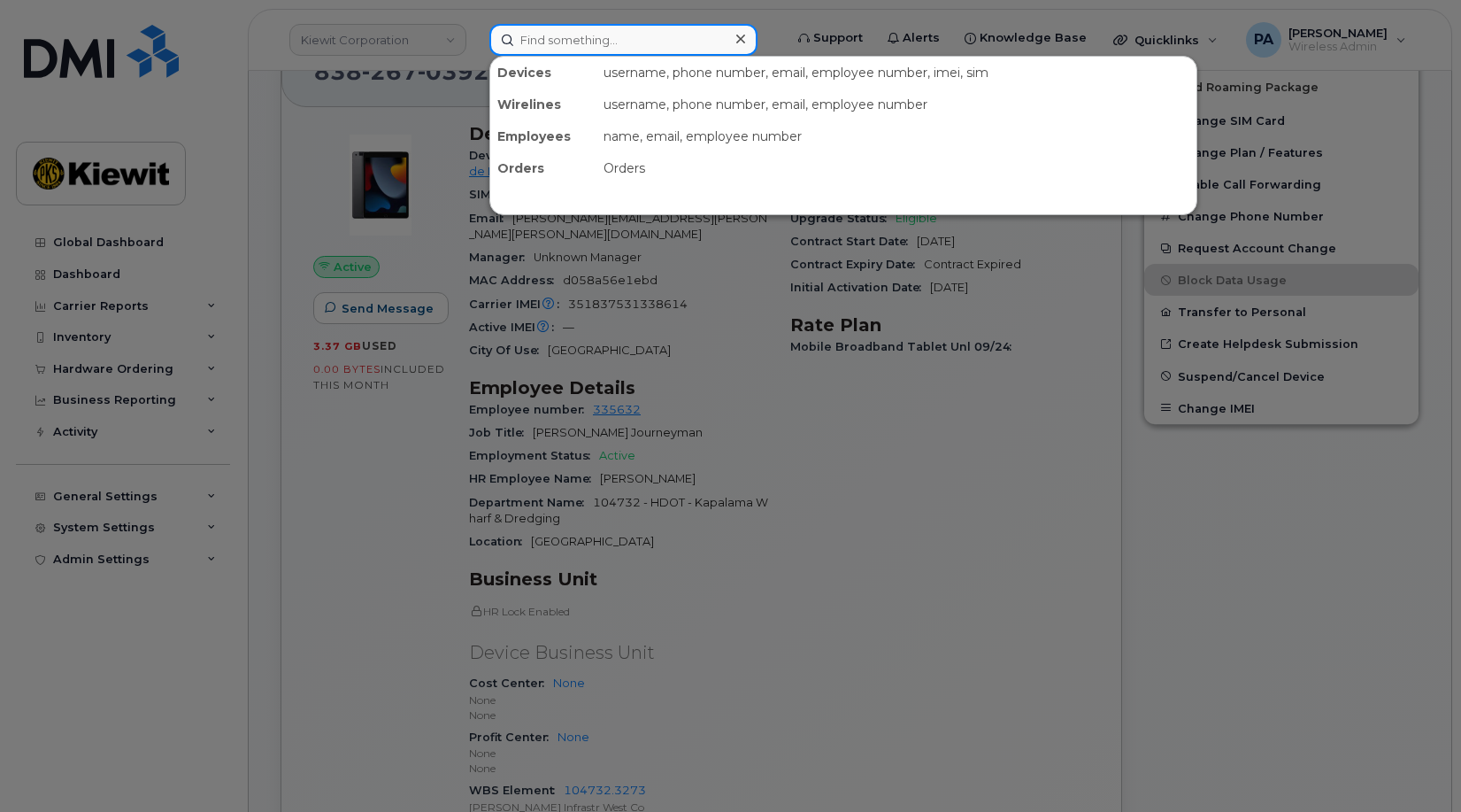
click at [566, 53] on input at bounding box center [623, 40] width 268 height 32
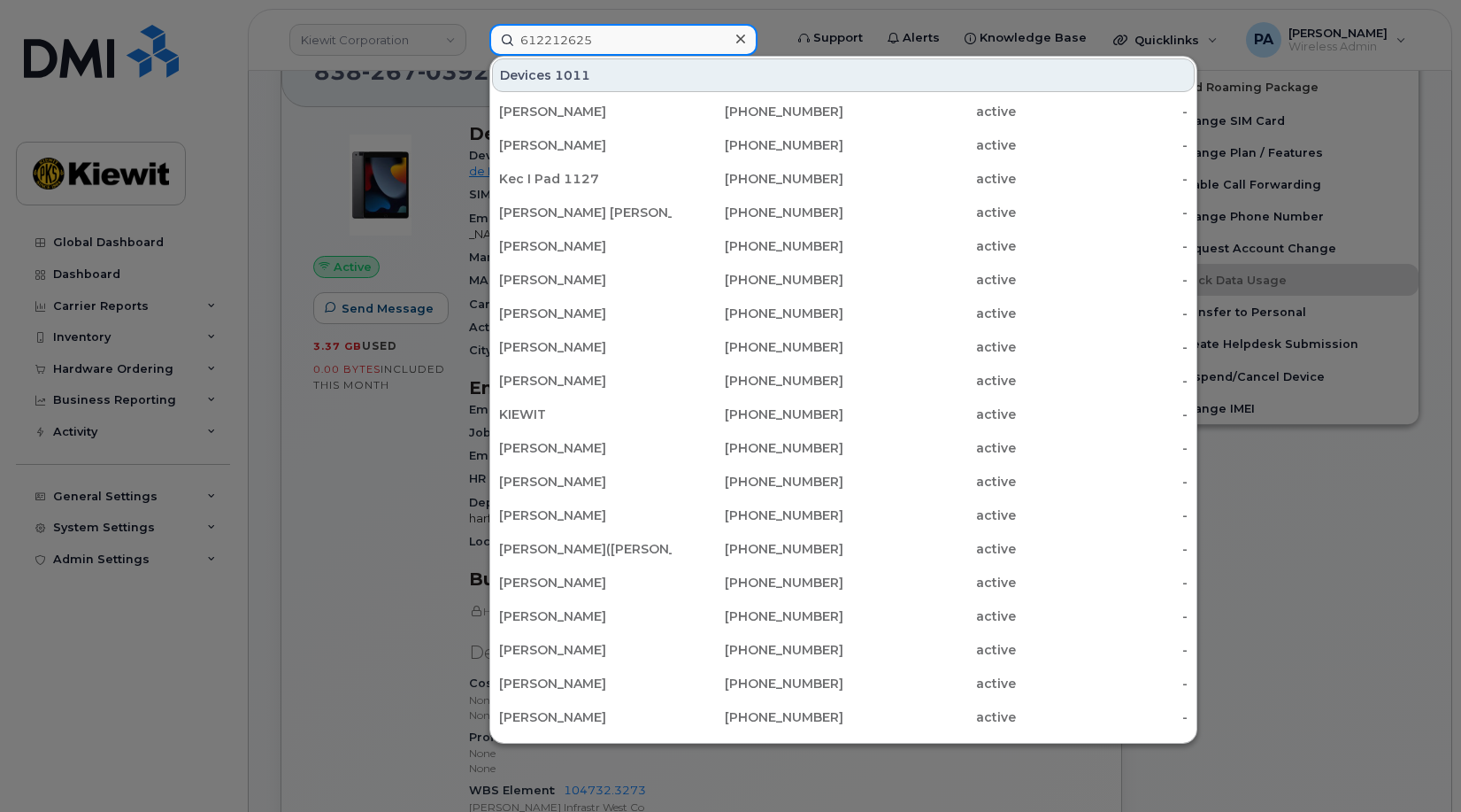
scroll to position [1241, 0]
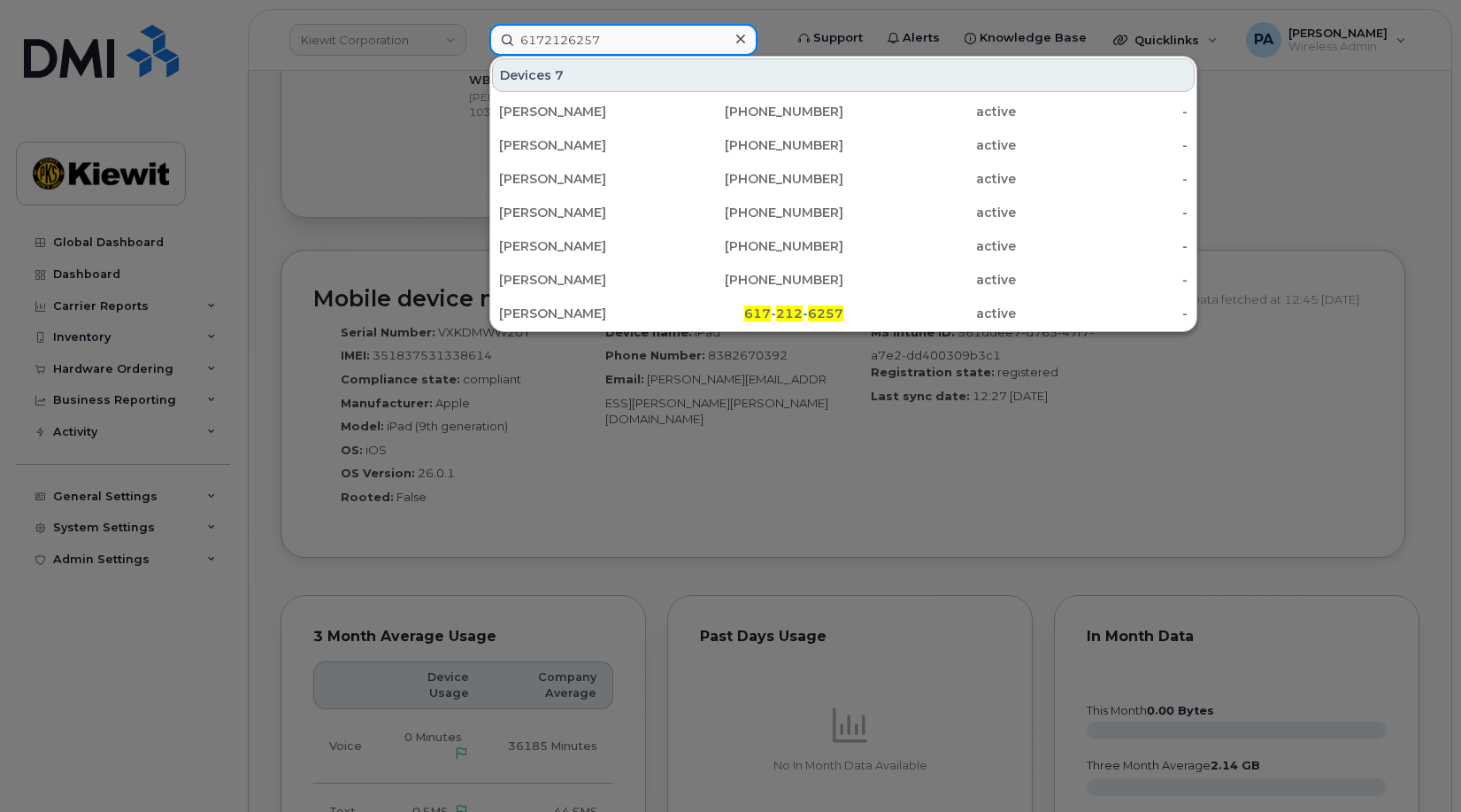
type input "6172126257"
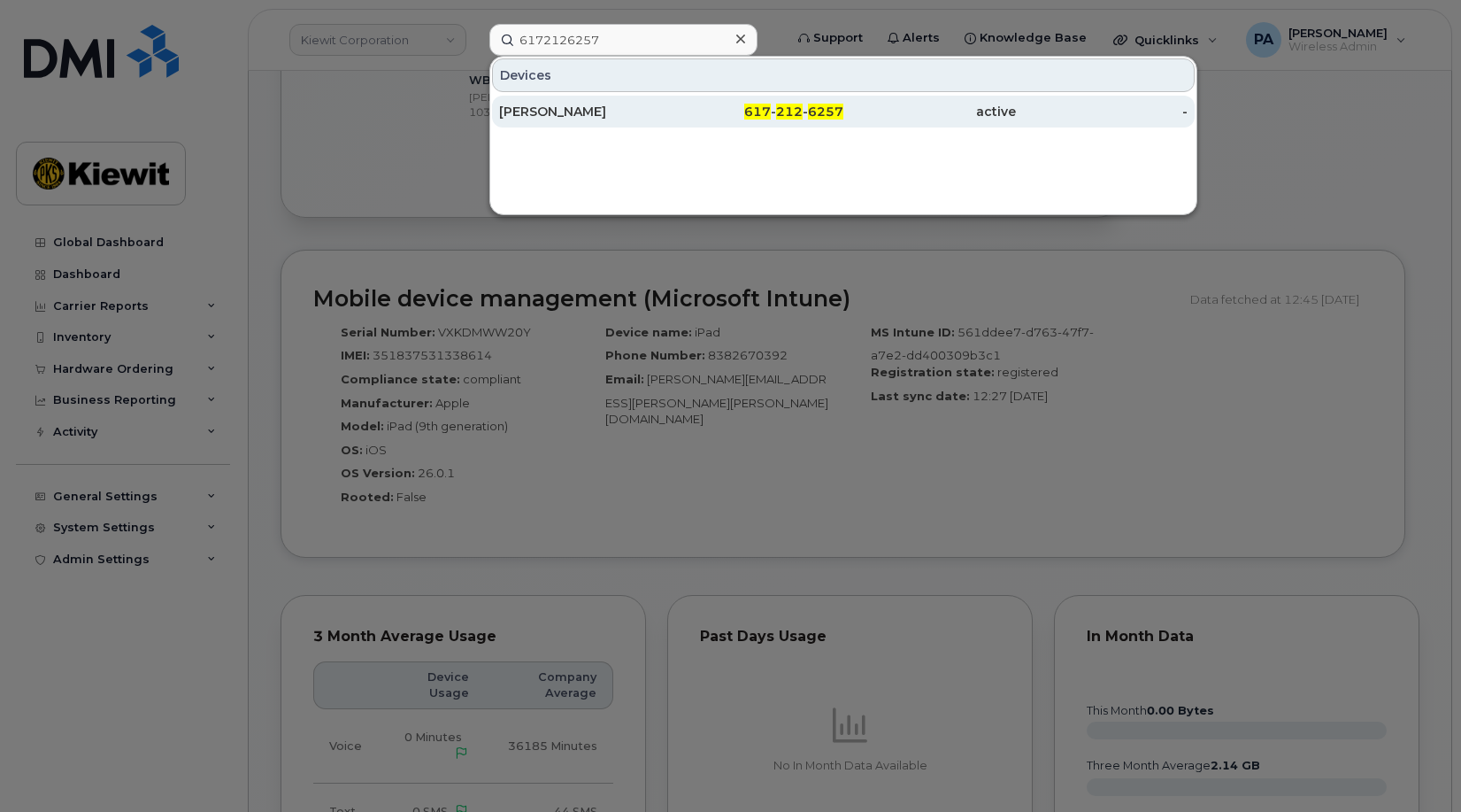
click at [588, 114] on div "[PERSON_NAME]" at bounding box center [585, 111] width 173 height 18
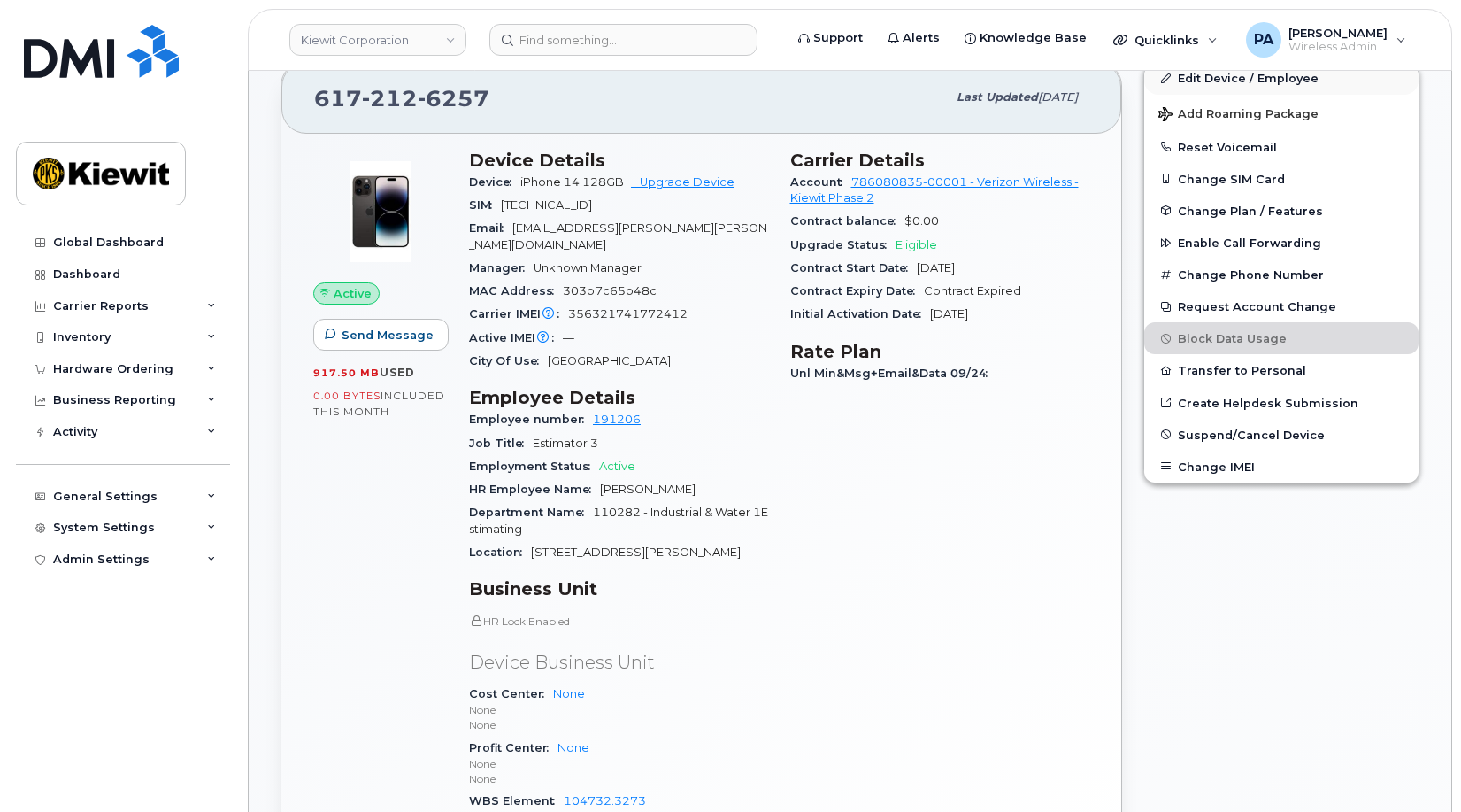
scroll to position [88, 0]
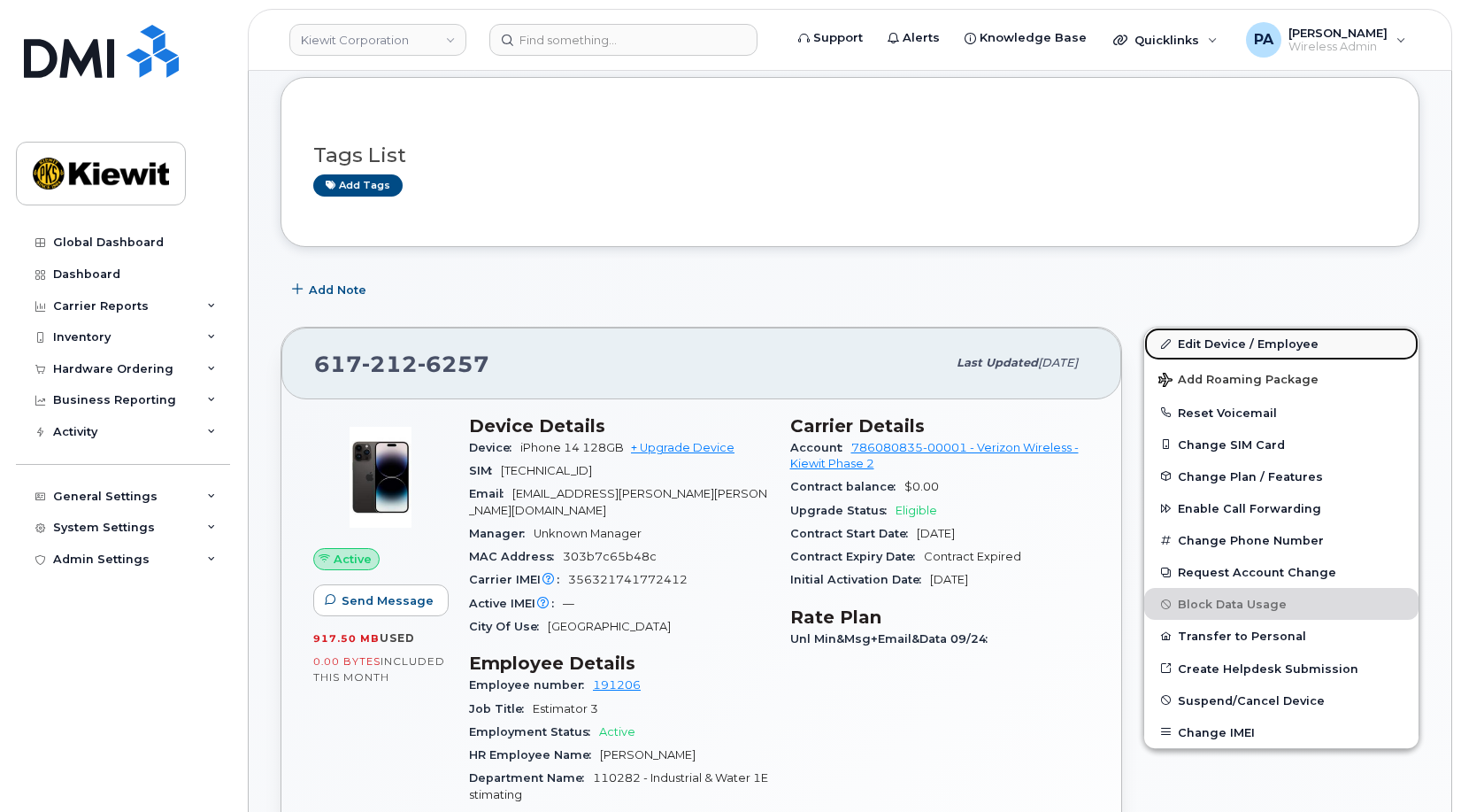
click at [1202, 347] on link "Edit Device / Employee" at bounding box center [1282, 344] width 274 height 32
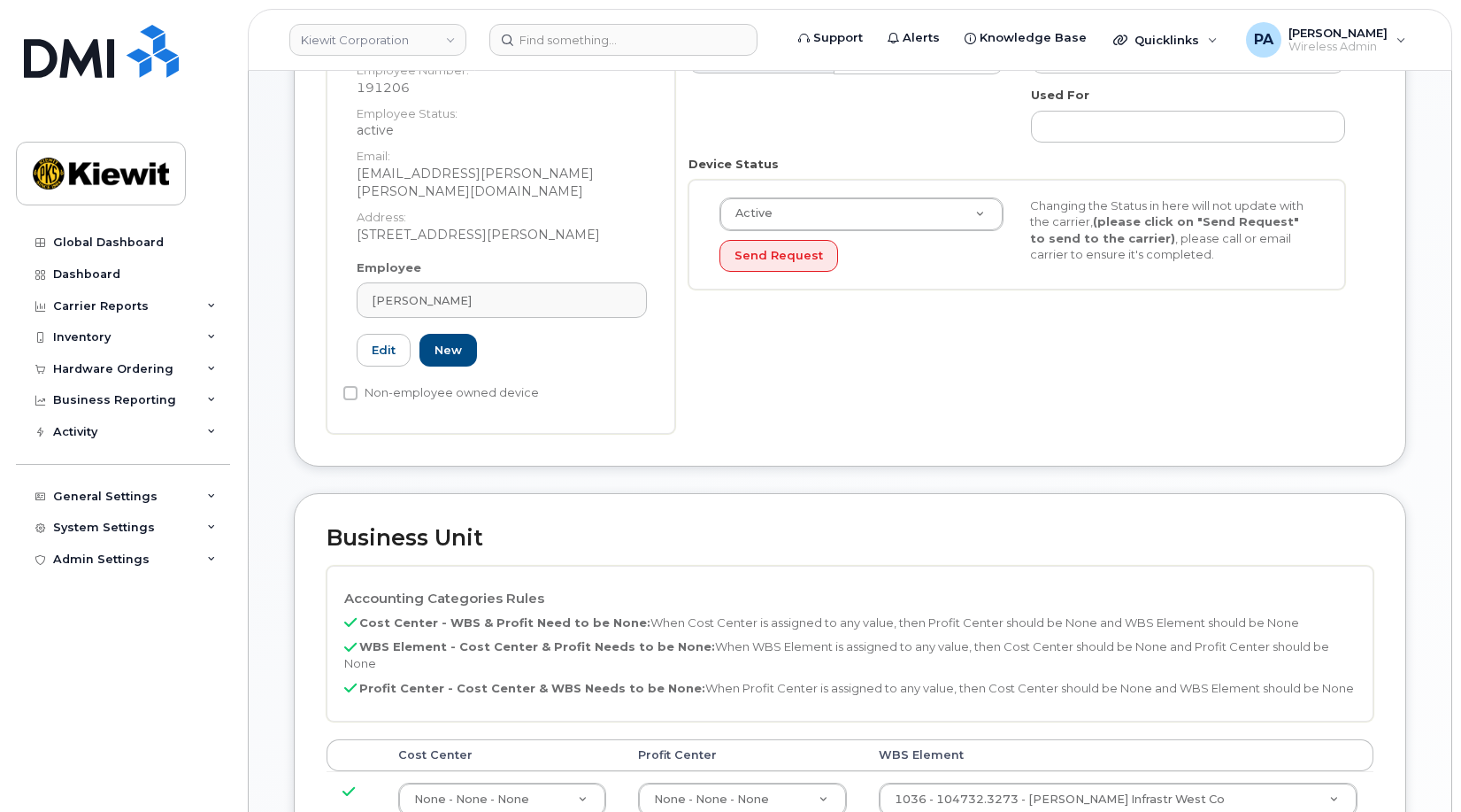
scroll to position [442, 0]
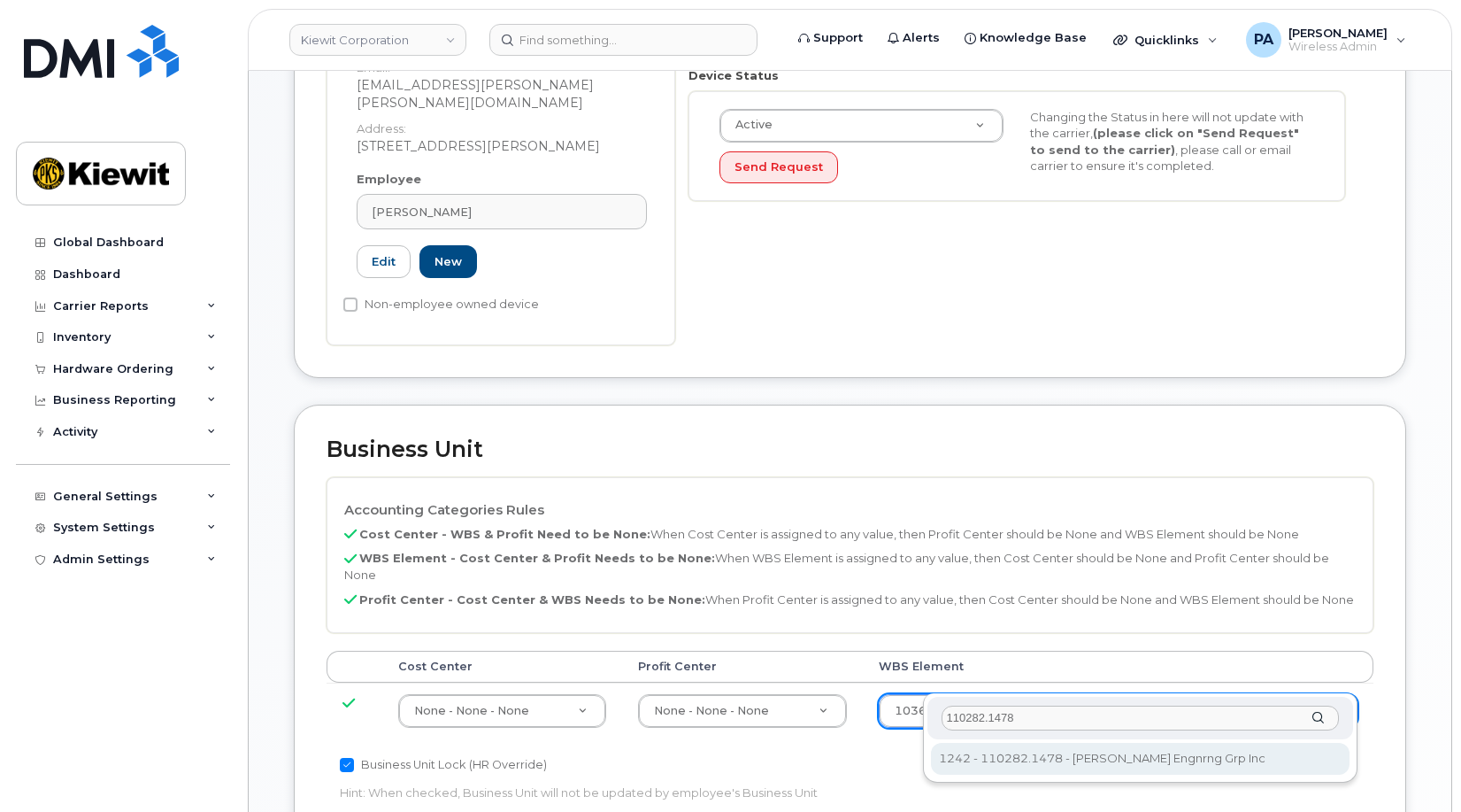
type input "110282.1478"
type input "33464031"
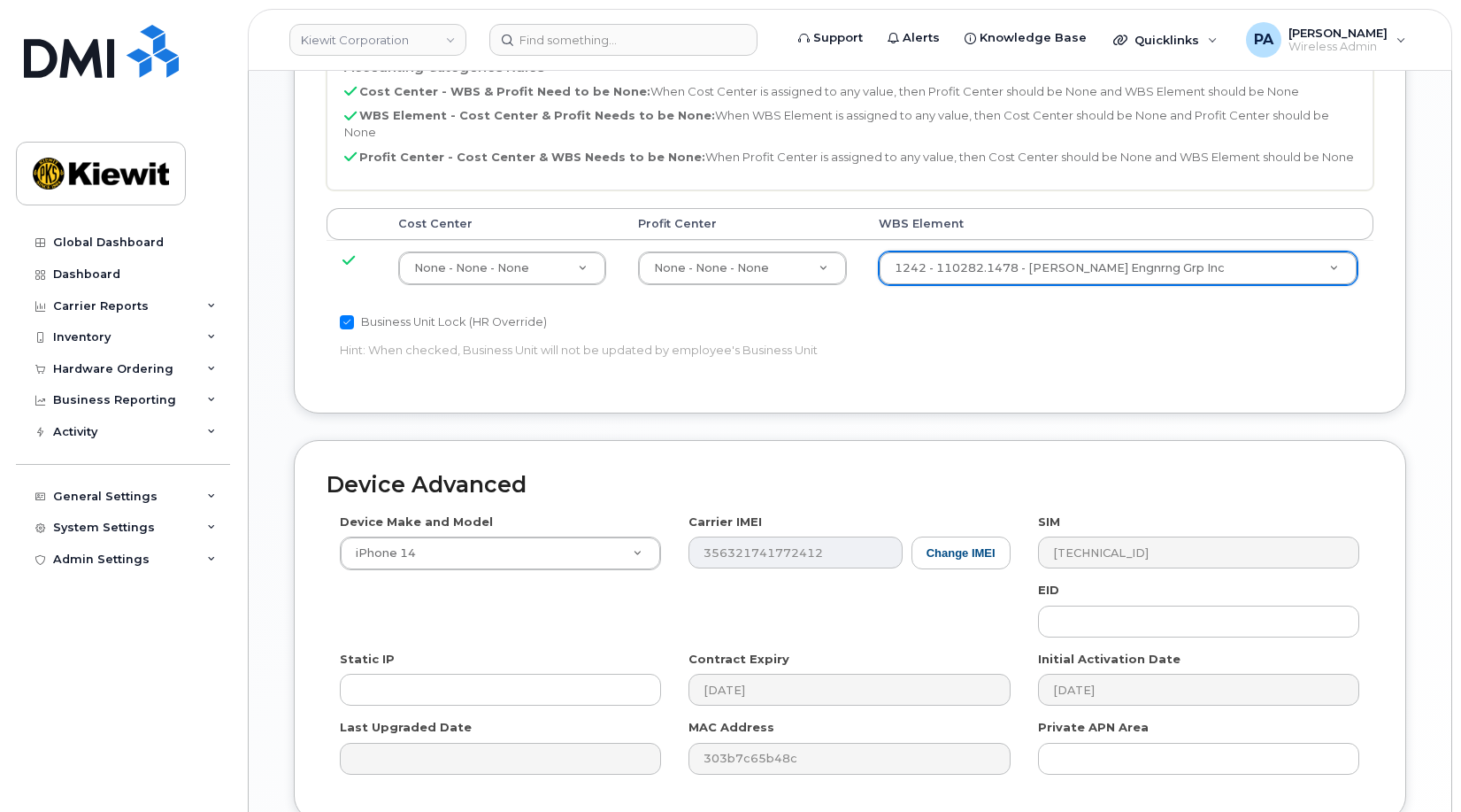
scroll to position [974, 0]
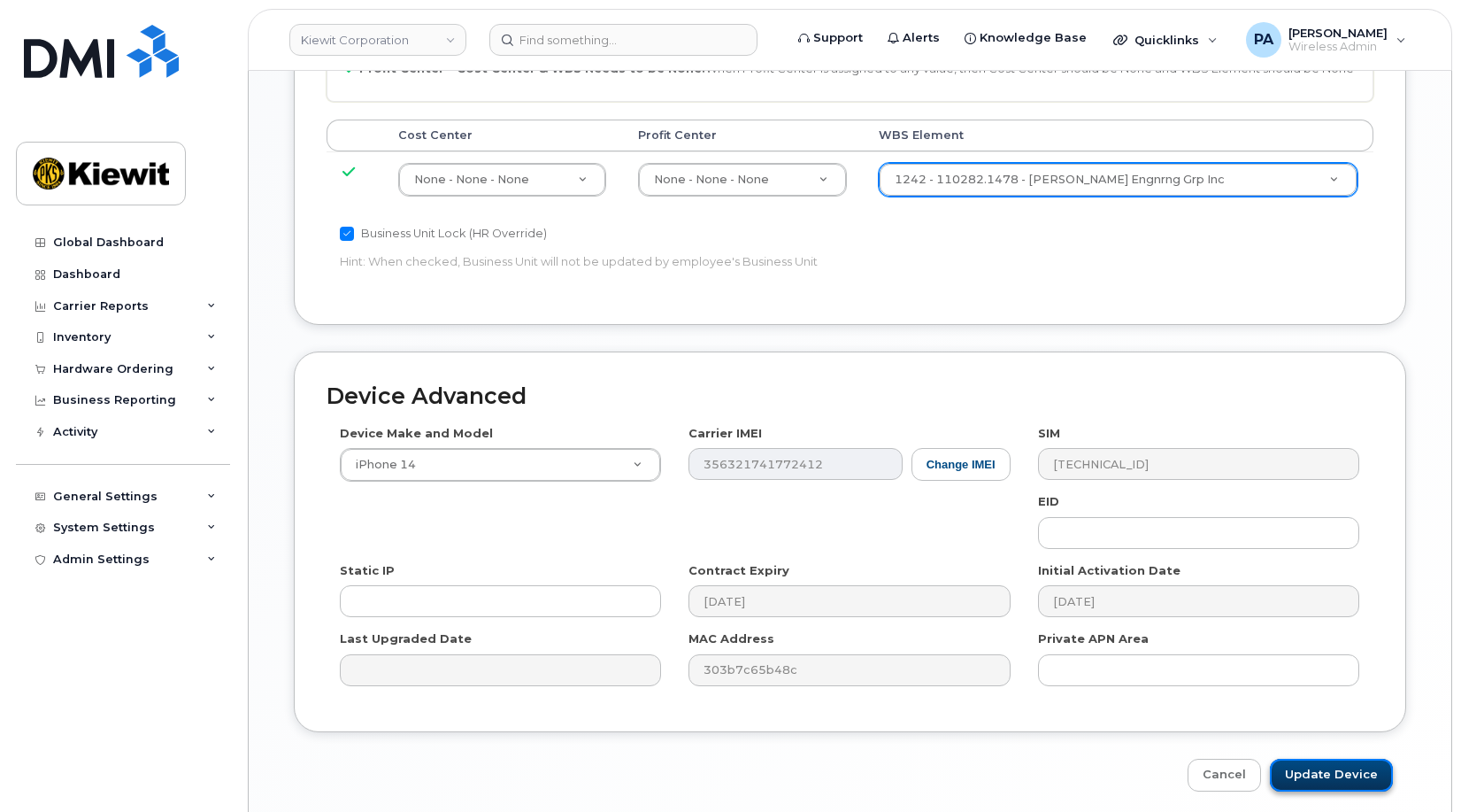
click at [1323, 758] on input "Update Device" at bounding box center [1332, 774] width 123 height 33
type input "Saving..."
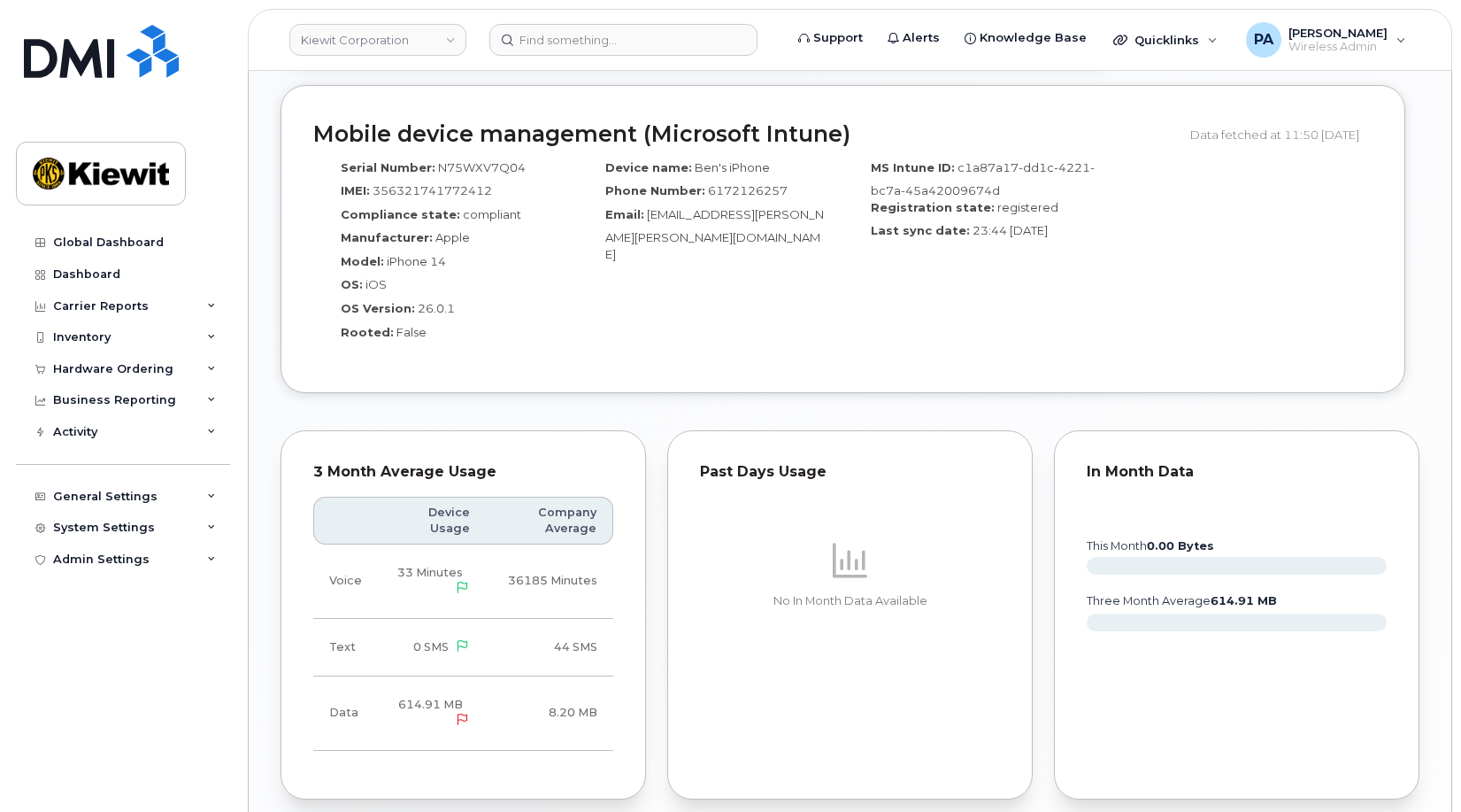
scroll to position [1505, 0]
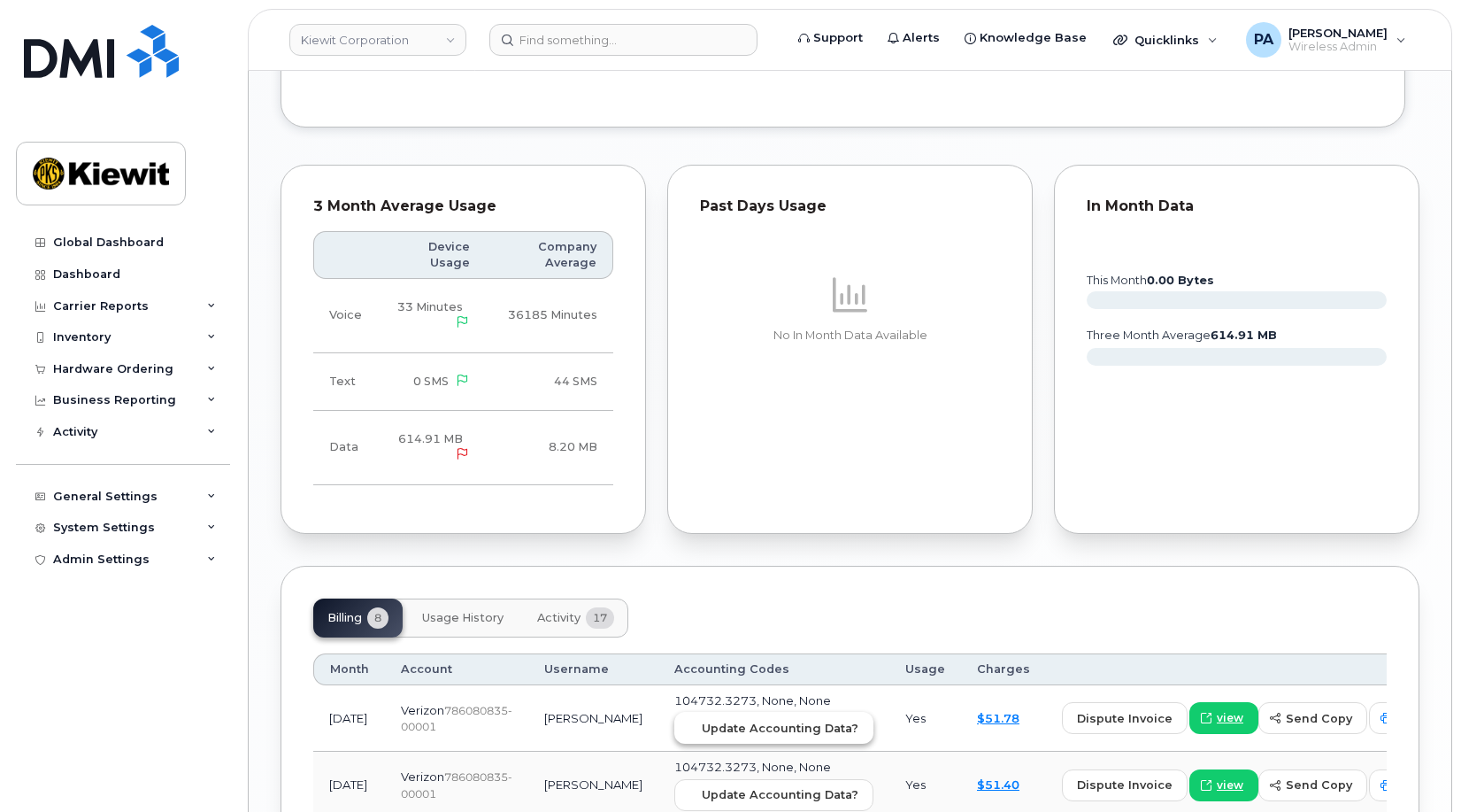
click at [707, 720] on span "Update Accounting Data?" at bounding box center [780, 728] width 157 height 17
click at [575, 54] on input at bounding box center [623, 40] width 268 height 32
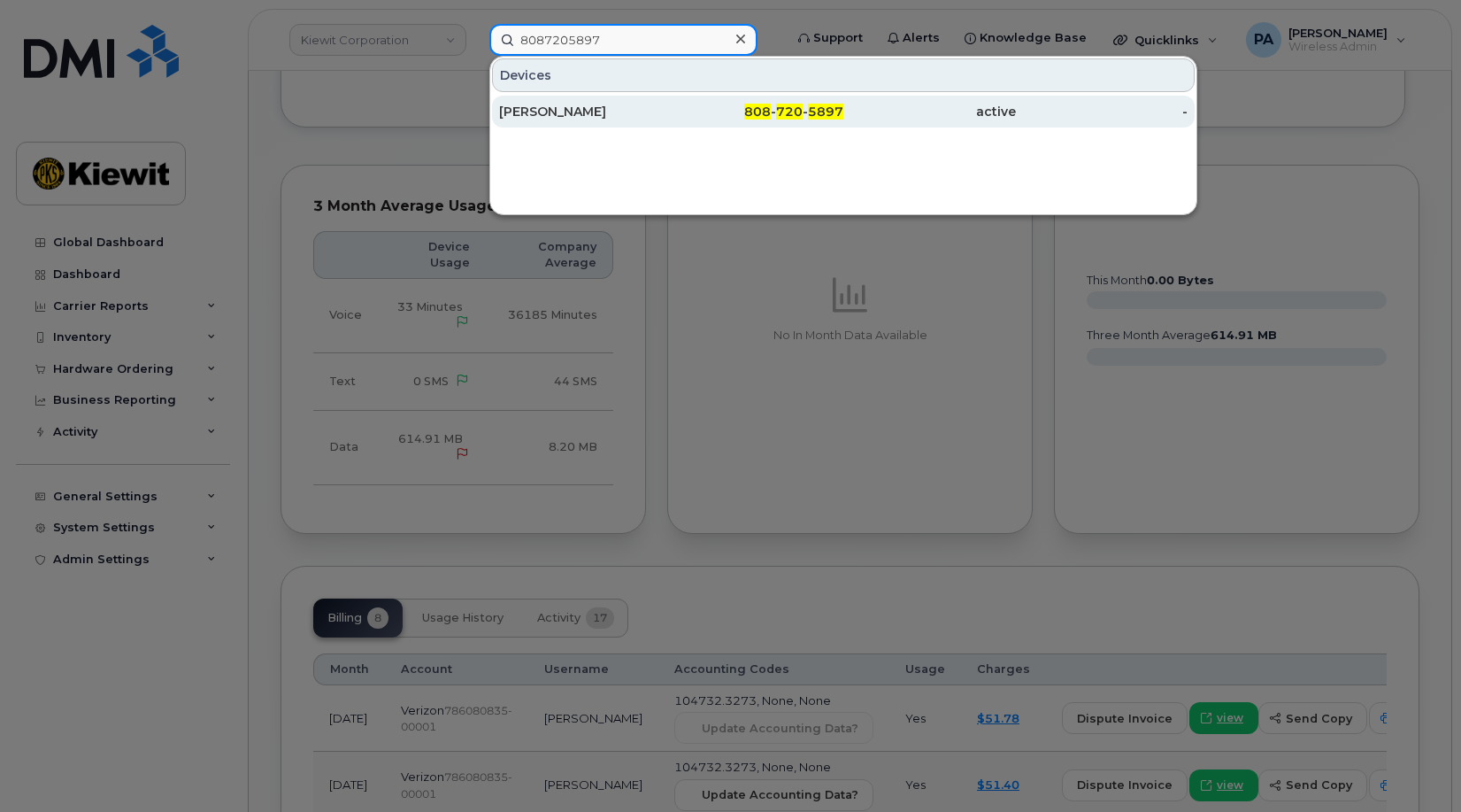
type input "8087205897"
click at [587, 115] on div "[PERSON_NAME]" at bounding box center [585, 111] width 173 height 18
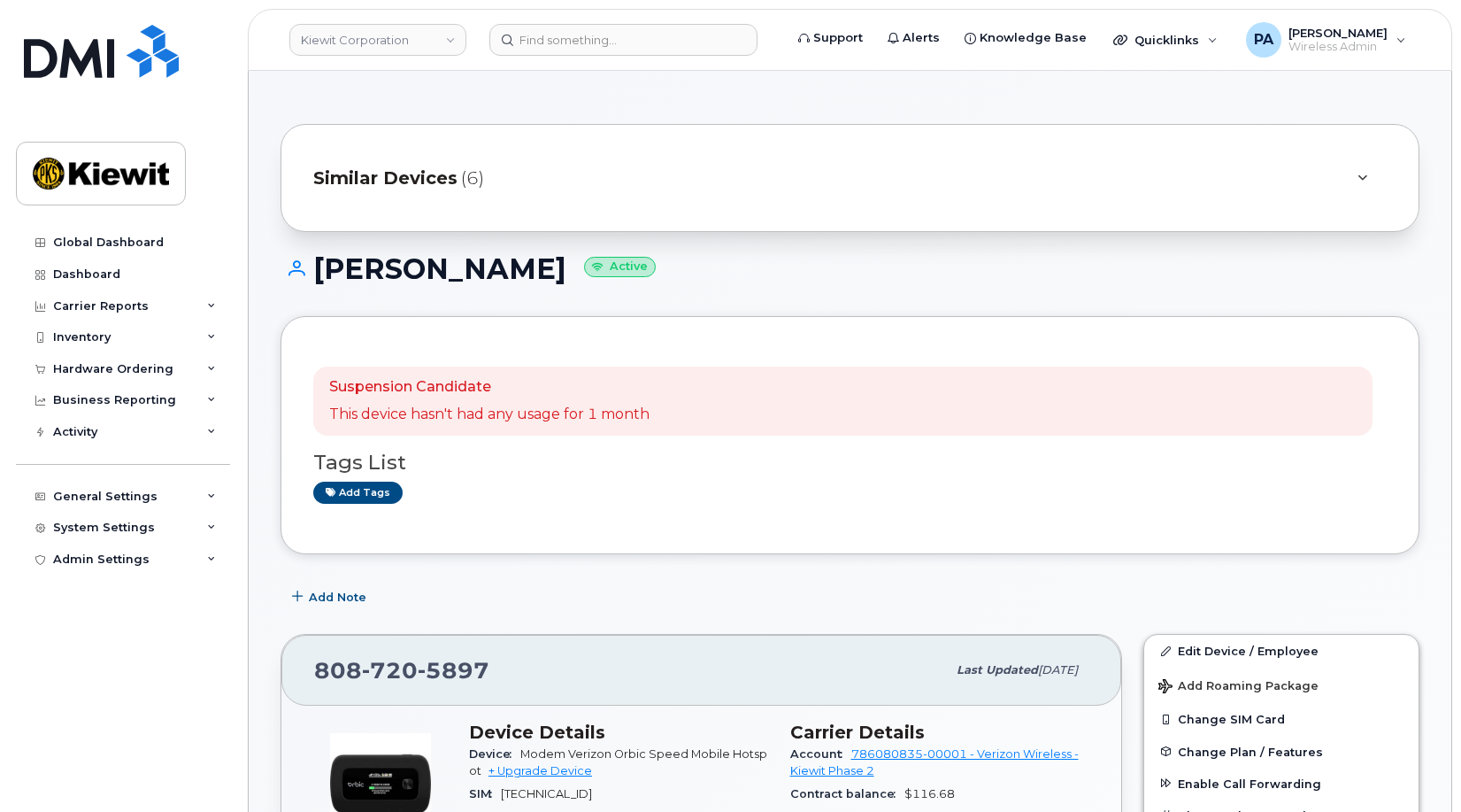
drag, startPoint x: 610, startPoint y: 264, endPoint x: 311, endPoint y: 269, distance: 299.0
click at [311, 269] on h1 "[PERSON_NAME] Active" at bounding box center [850, 268] width 1139 height 31
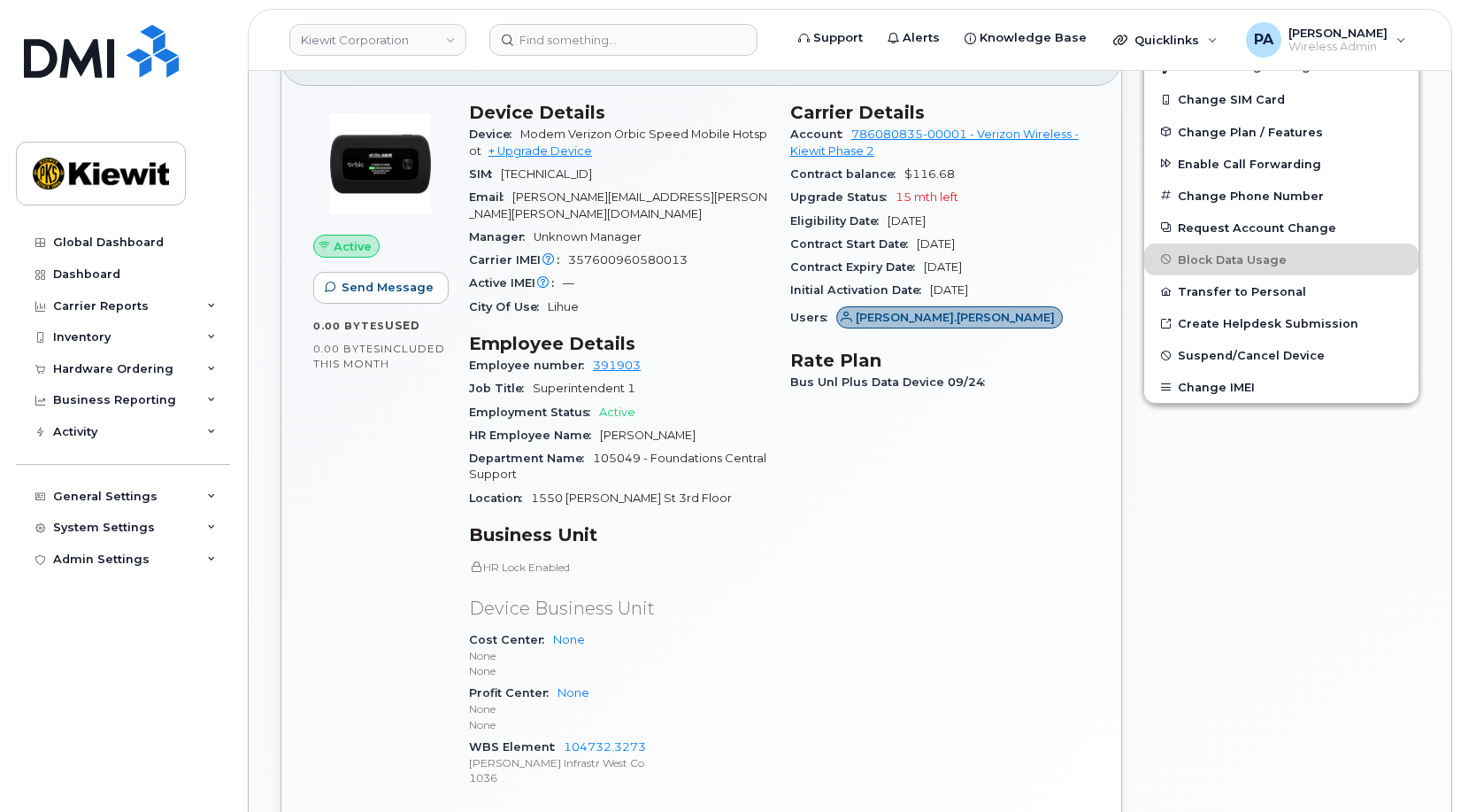
scroll to position [974, 0]
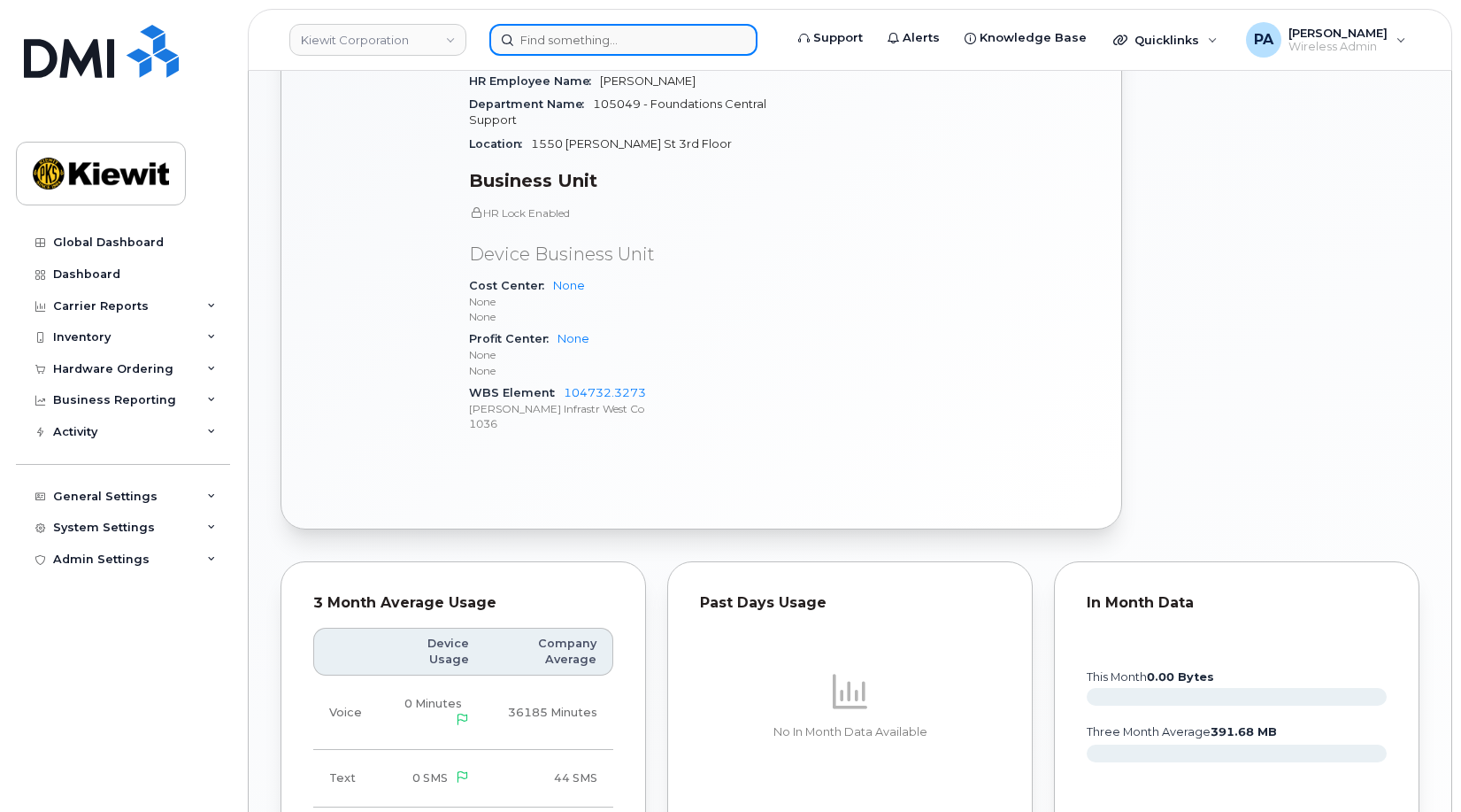
click at [619, 33] on input at bounding box center [623, 40] width 268 height 32
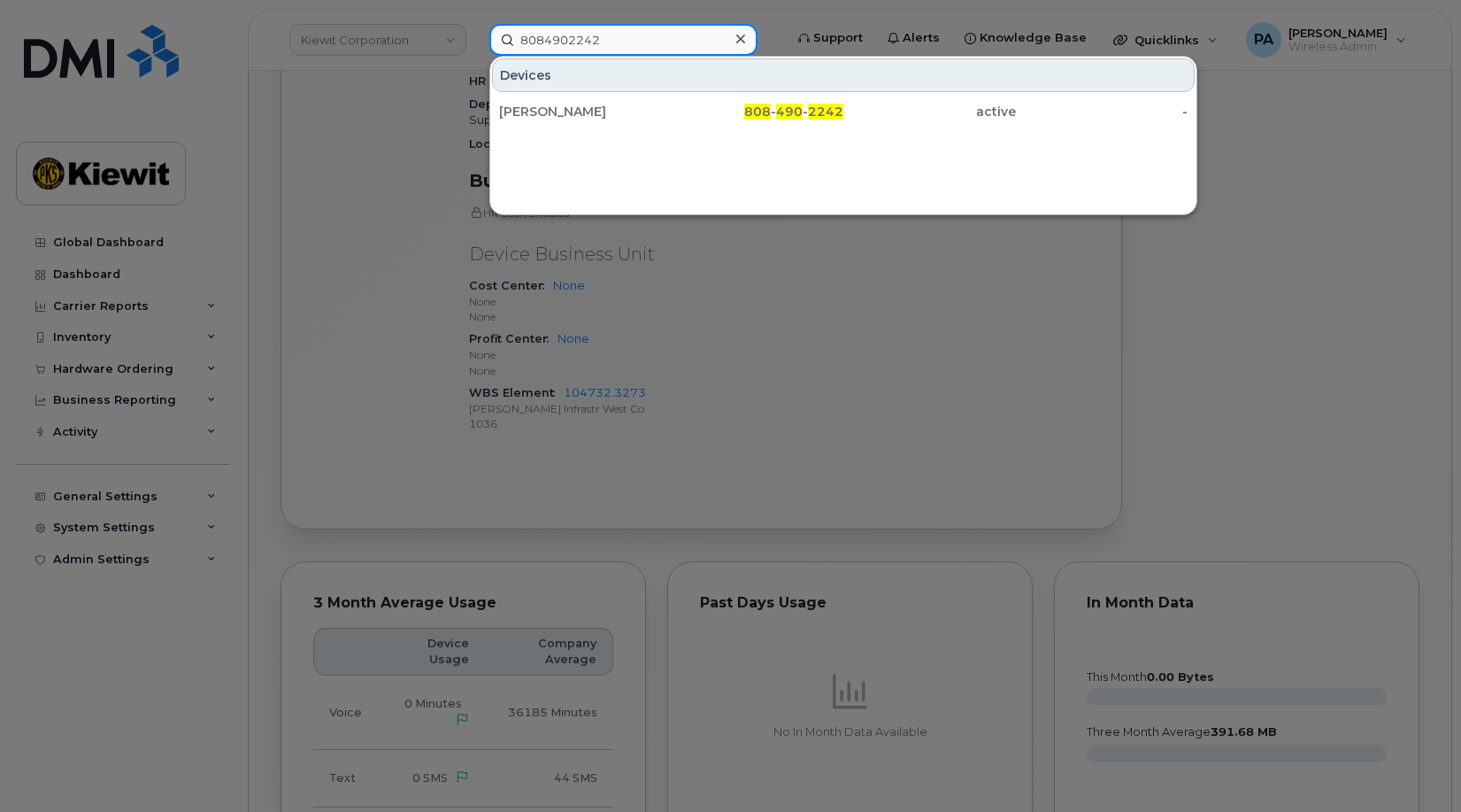
type input "8084902242"
